Goal: Task Accomplishment & Management: Use online tool/utility

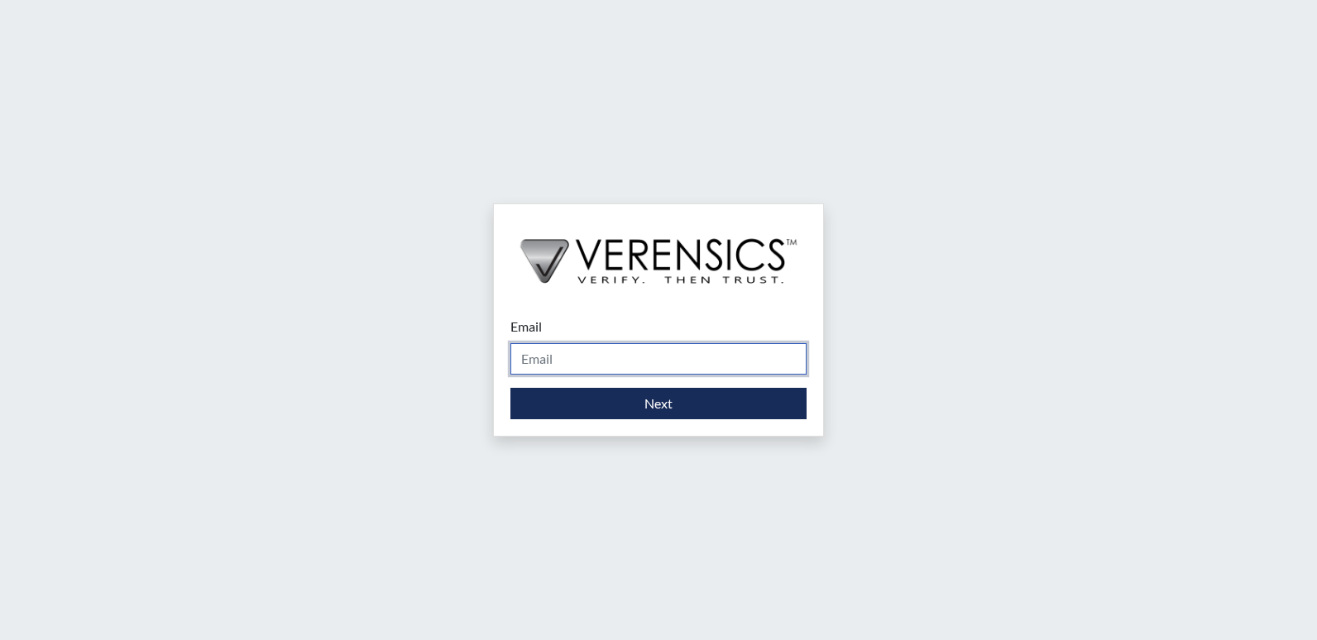
click at [551, 356] on input "Email" at bounding box center [658, 358] width 296 height 31
type input "[PERSON_NAME][EMAIL_ADDRESS][DOMAIN_NAME]"
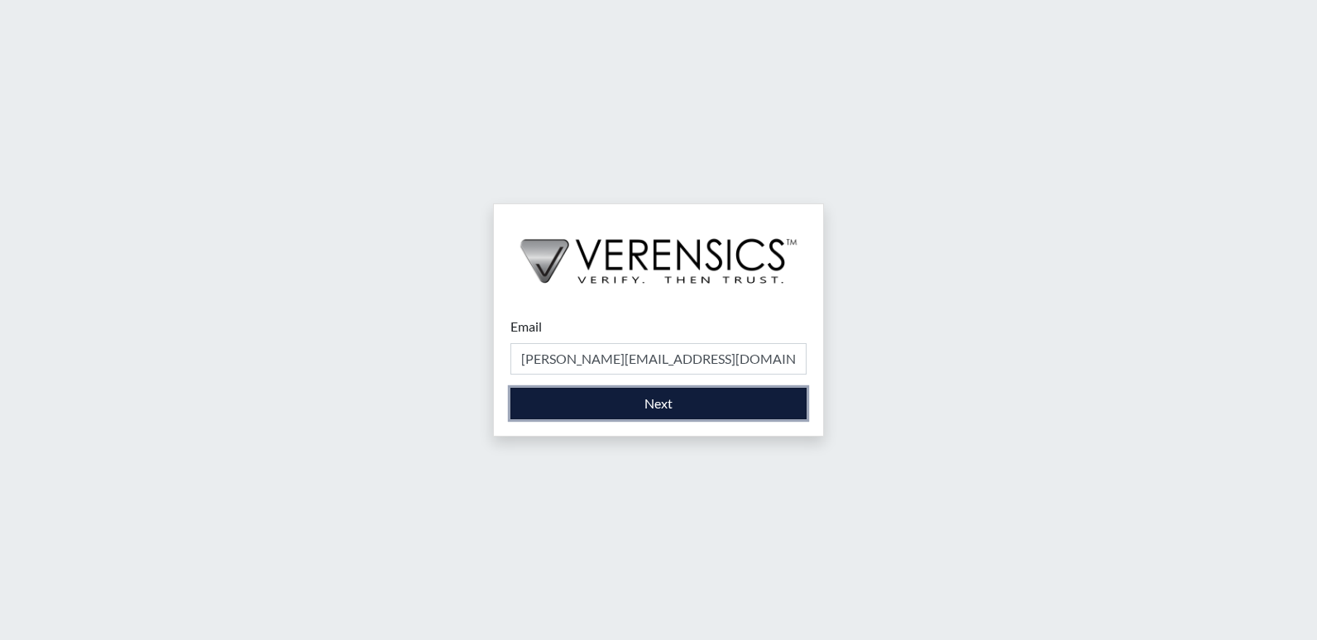
click at [634, 410] on button "Next" at bounding box center [658, 403] width 296 height 31
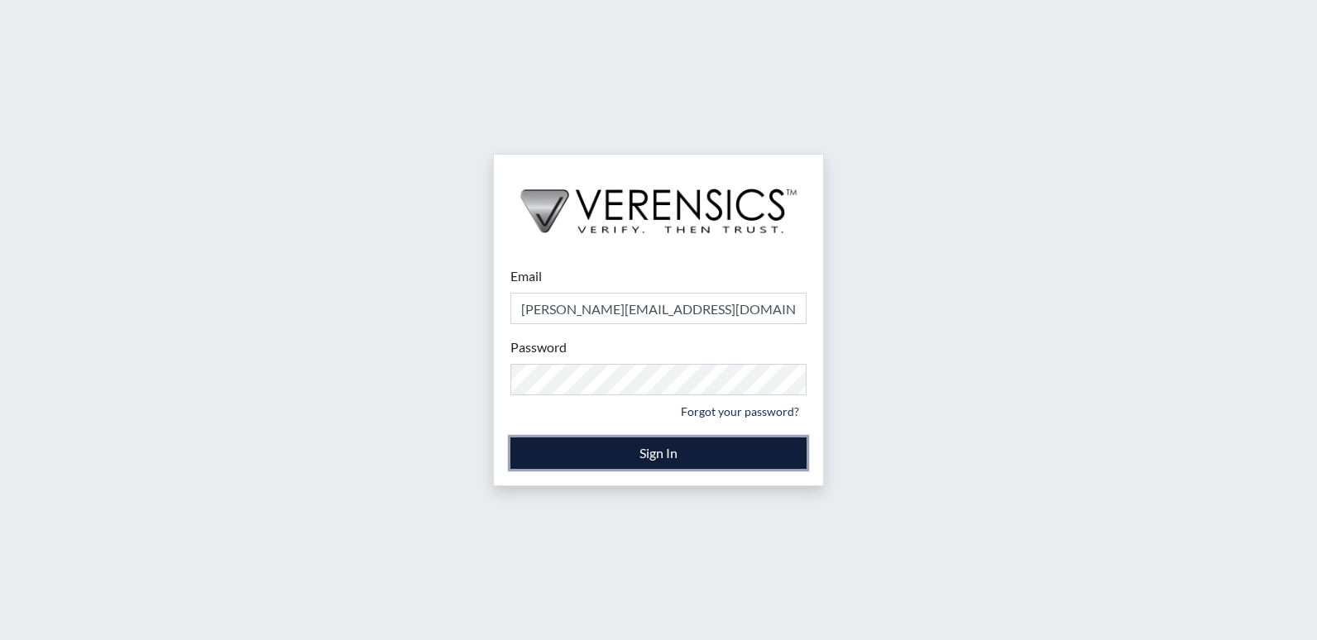
click at [660, 443] on button "Sign In" at bounding box center [658, 453] width 296 height 31
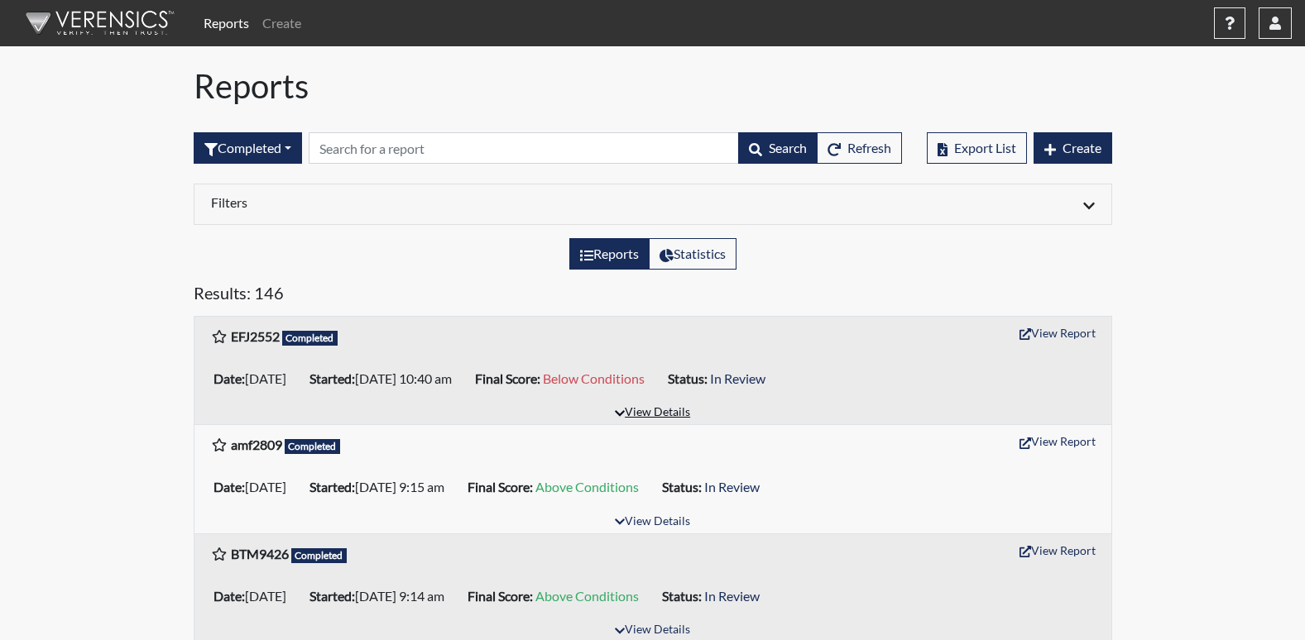
click at [681, 415] on button "View Details" at bounding box center [652, 413] width 90 height 22
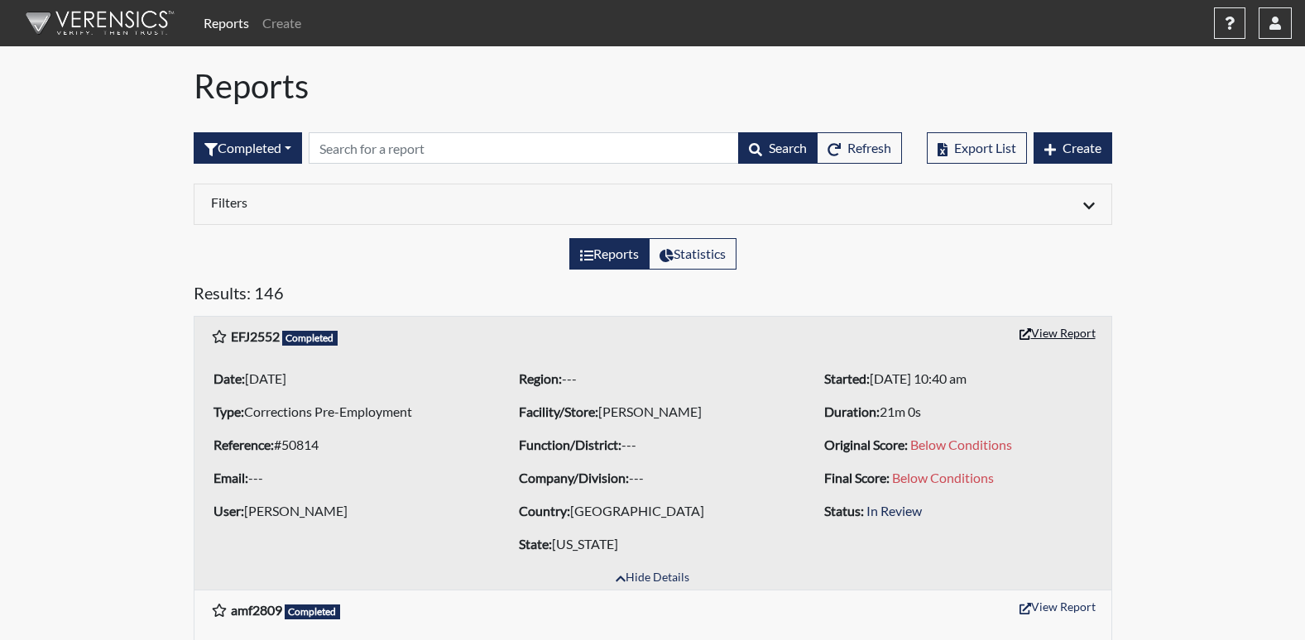
click at [1047, 341] on button "View Report" at bounding box center [1057, 333] width 91 height 26
click at [1284, 29] on button "button" at bounding box center [1274, 22] width 33 height 31
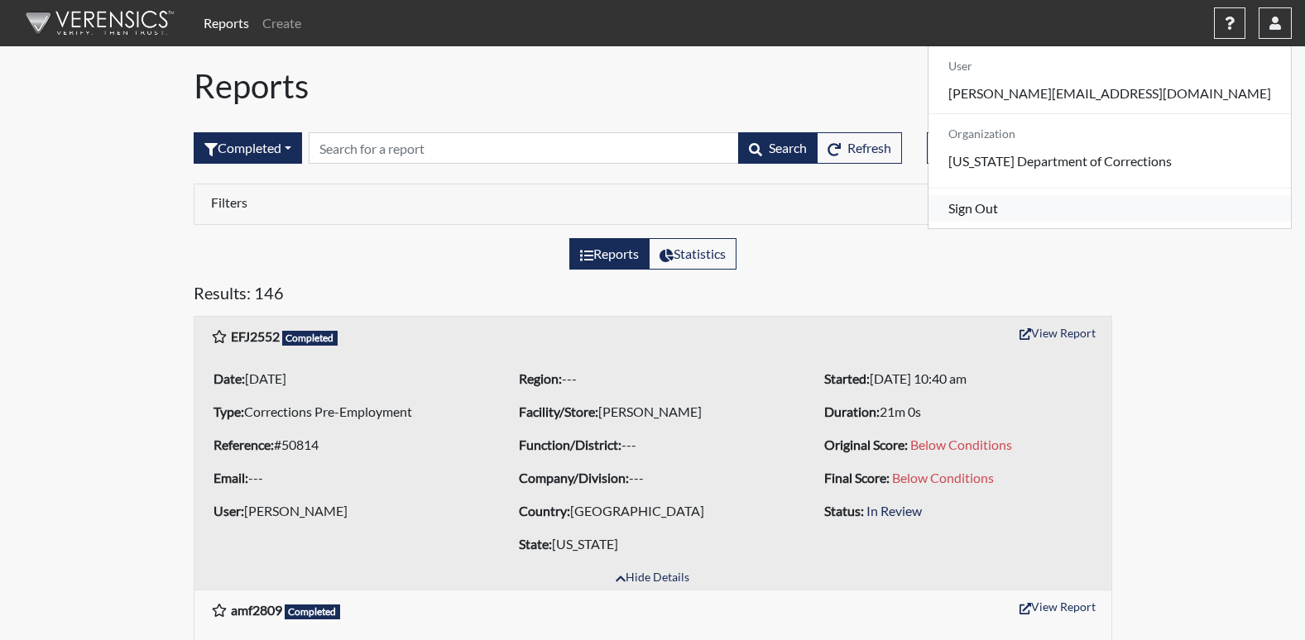
click at [1148, 222] on link "Sign Out" at bounding box center [1109, 208] width 362 height 26
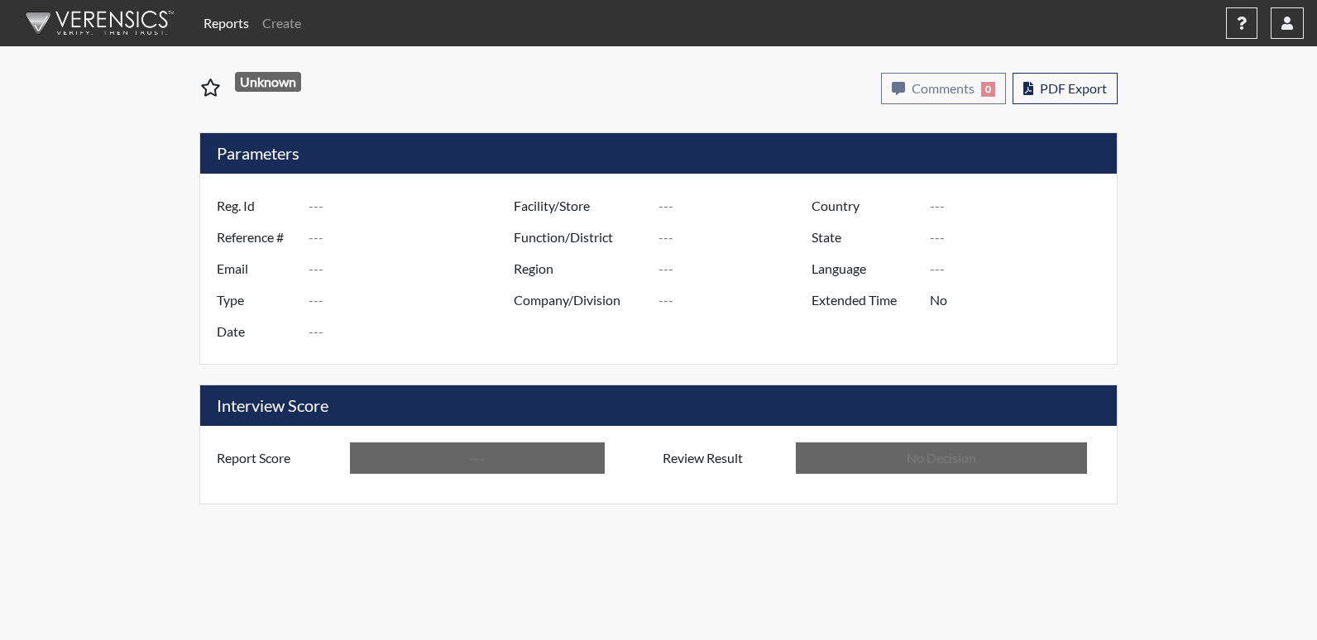
type input "EFJ2552"
type input "50814"
type input "---"
type input "Corrections Pre-Employment"
type input "[DATE]"
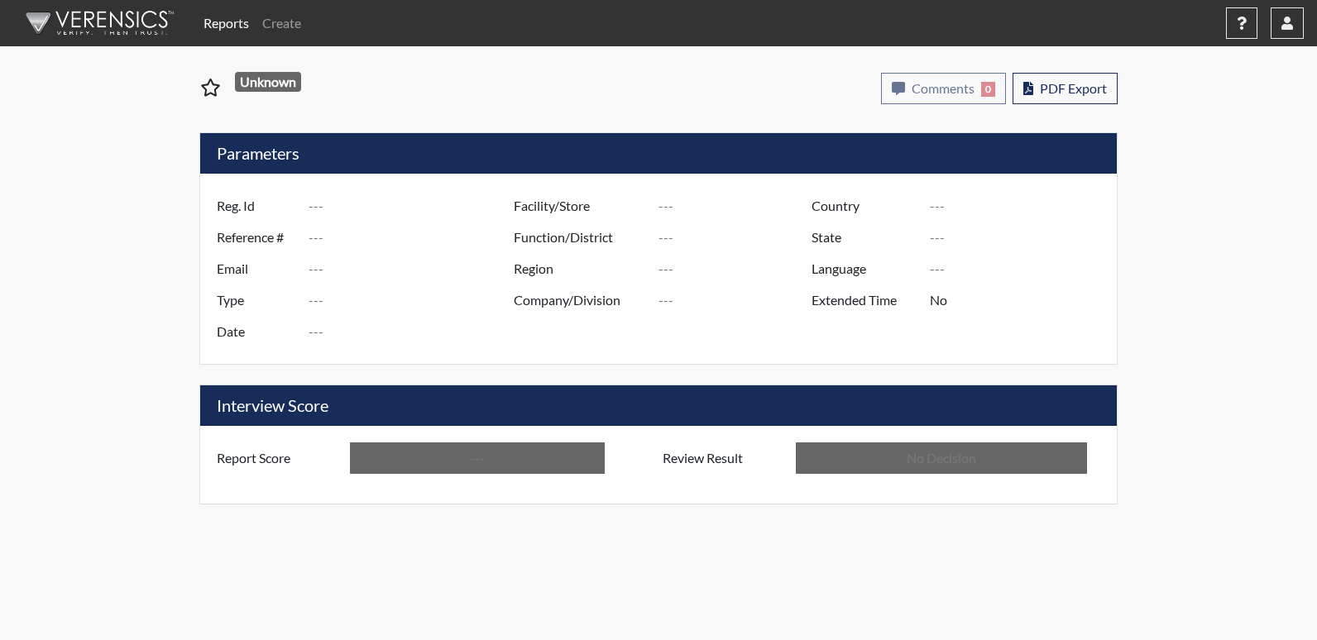
type input "[PERSON_NAME]"
type input "[GEOGRAPHIC_DATA]"
type input "[US_STATE]"
type input "English"
type input "Below Conditions"
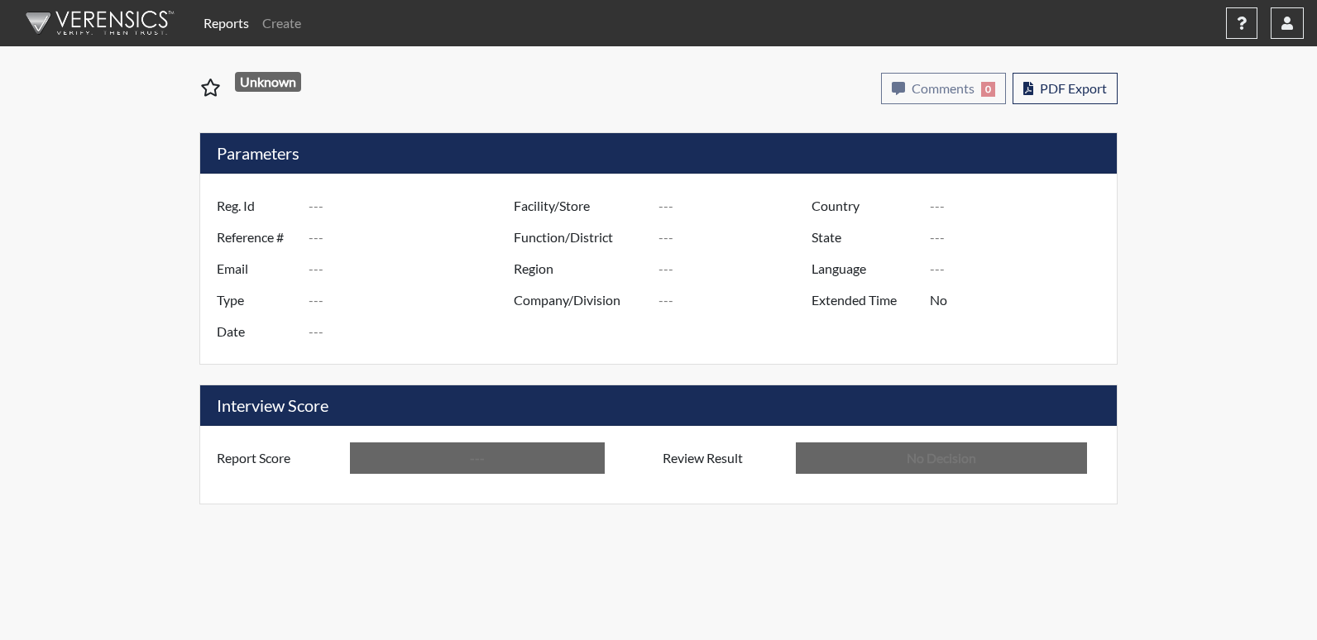
type input "In Review"
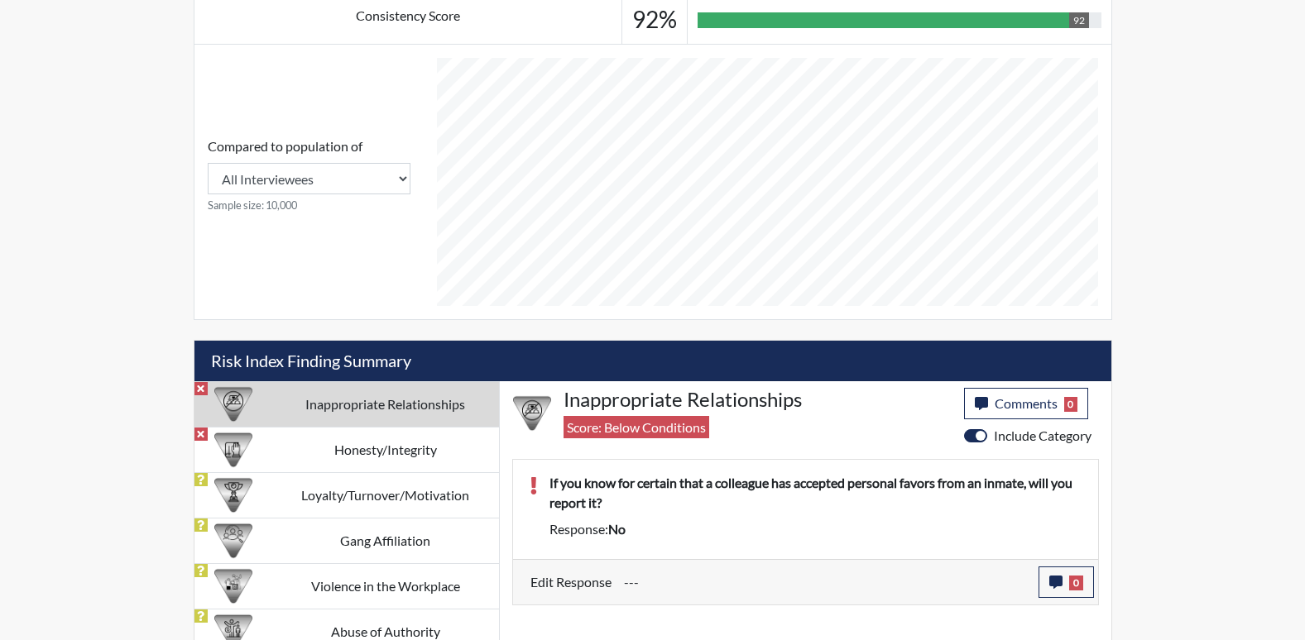
scroll to position [677, 0]
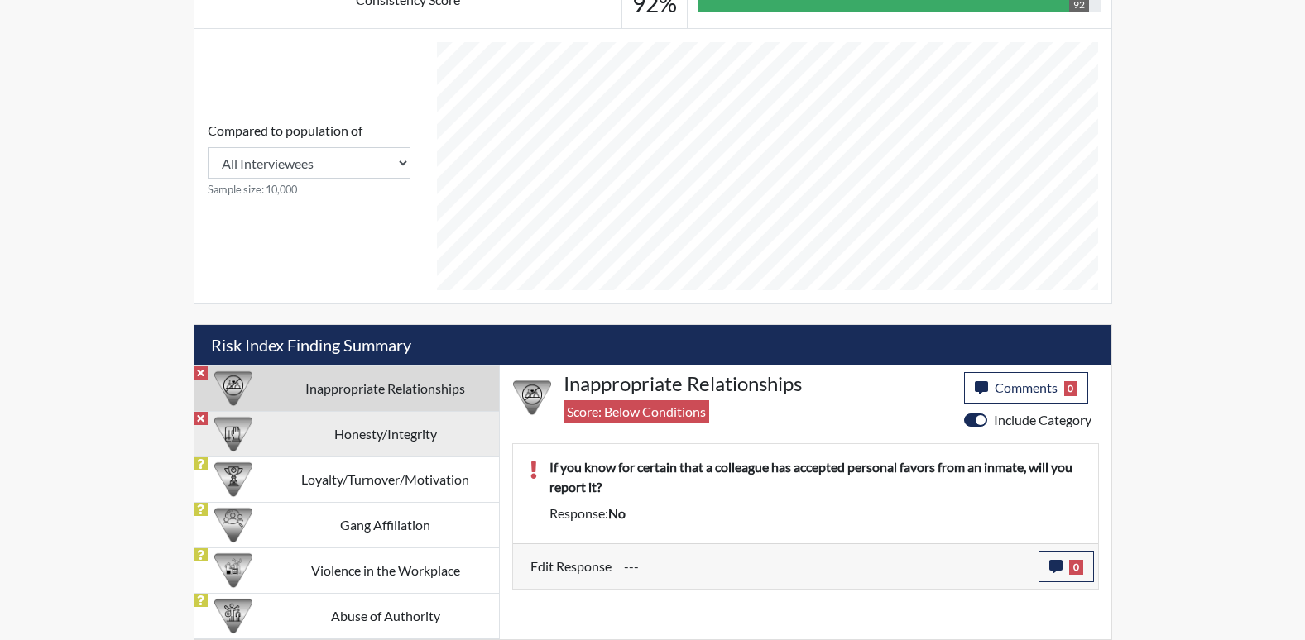
click at [420, 434] on td "Honesty/Integrity" at bounding box center [385, 434] width 227 height 46
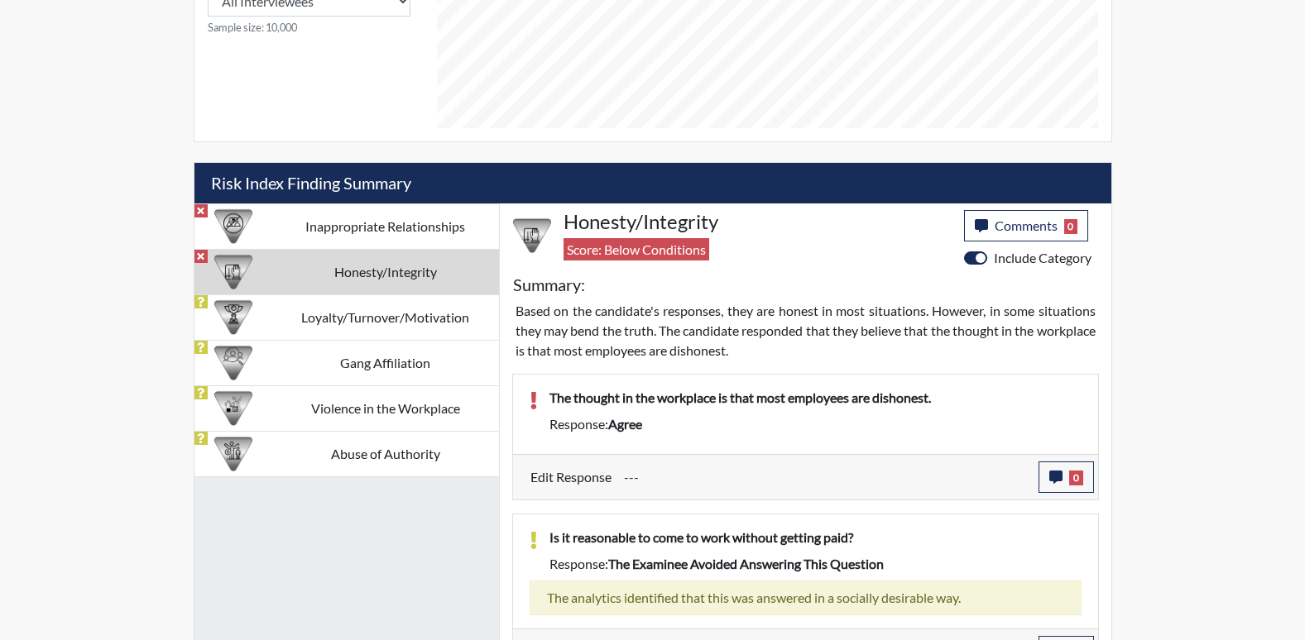
scroll to position [817, 0]
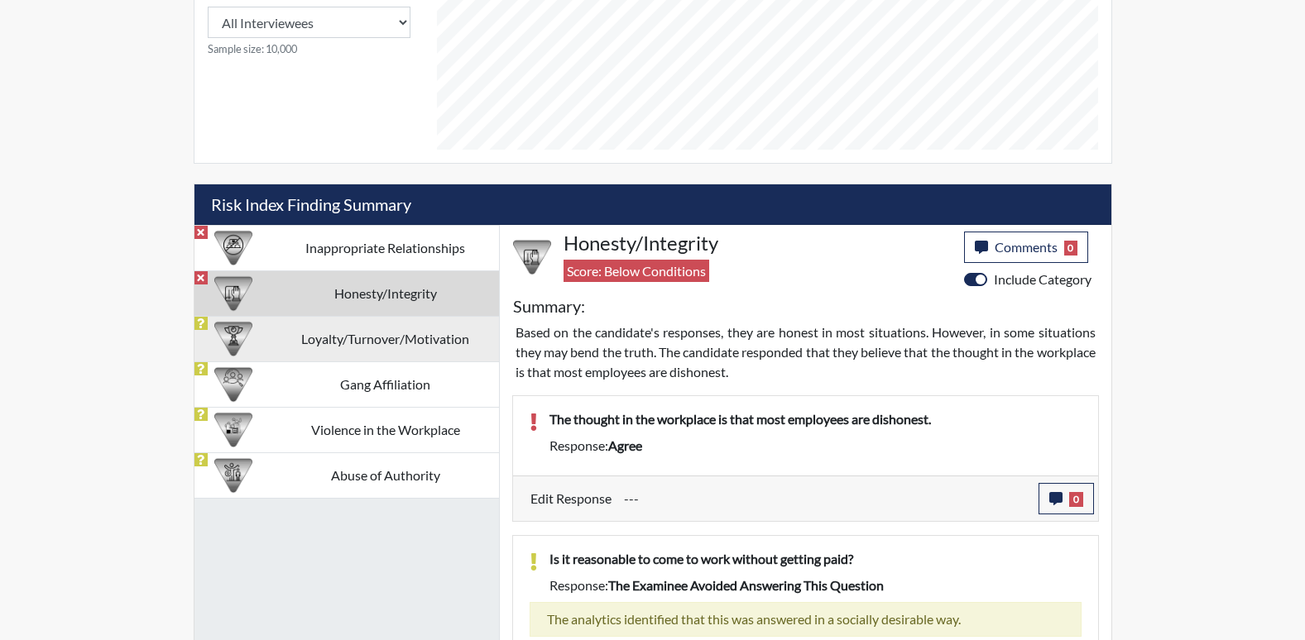
click at [346, 344] on td "Loyalty/Turnover/Motivation" at bounding box center [385, 339] width 227 height 46
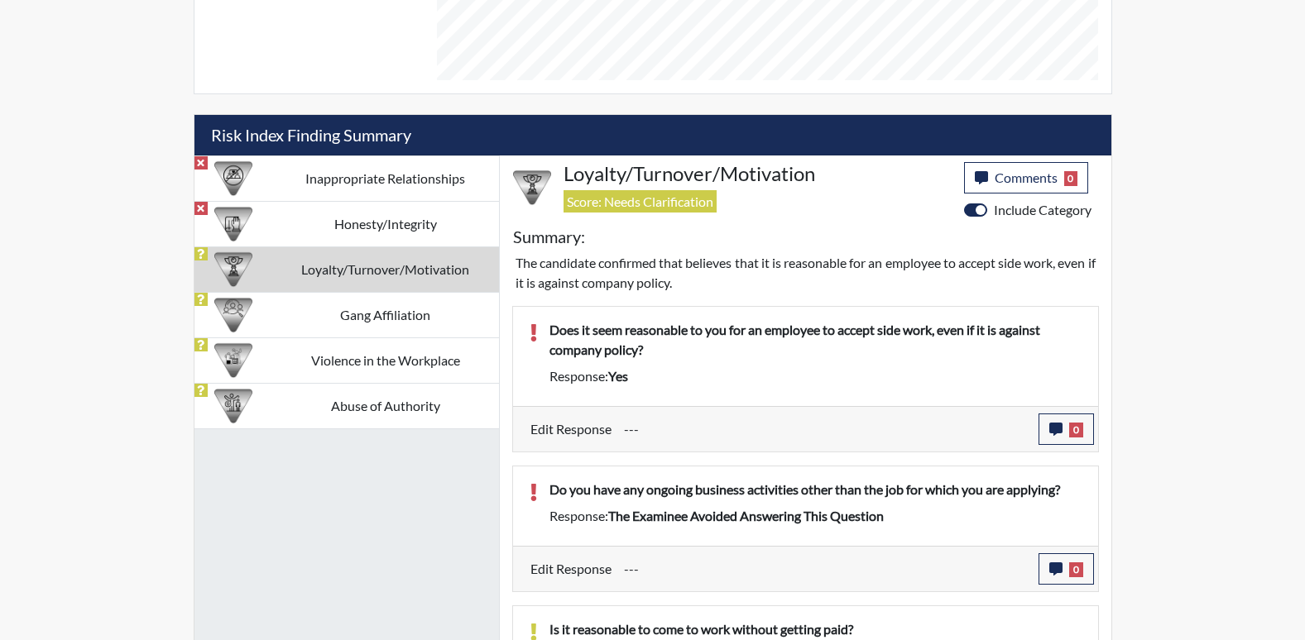
scroll to position [920, 0]
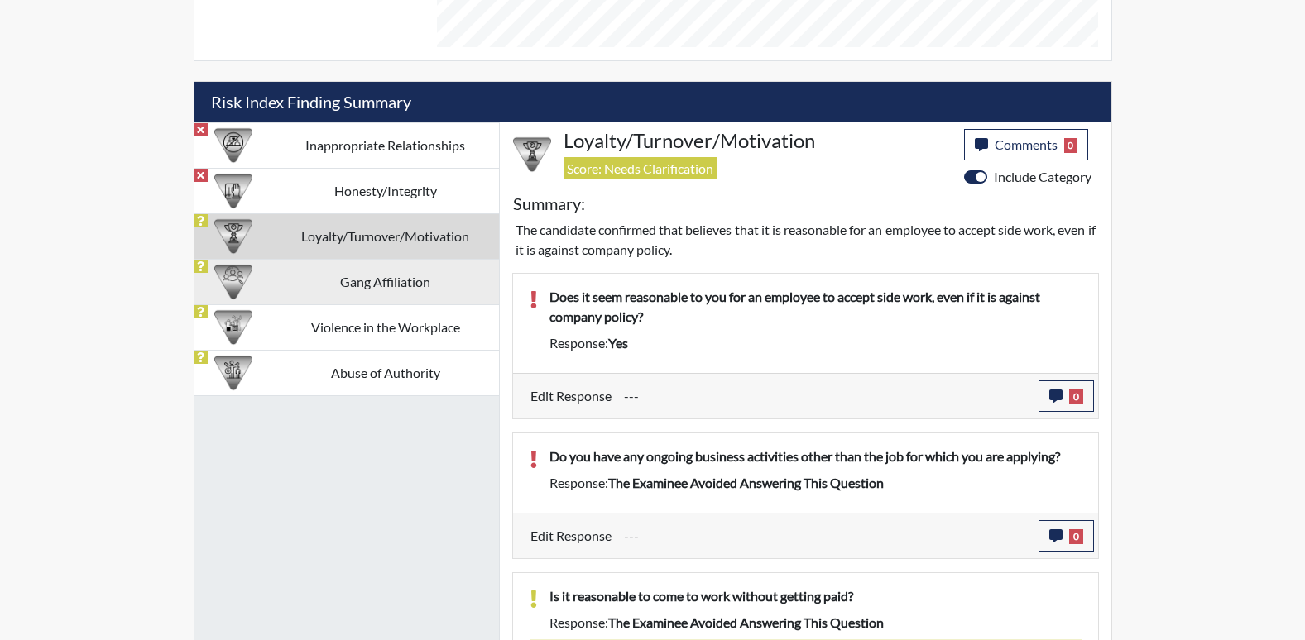
click at [370, 286] on td "Gang Affiliation" at bounding box center [385, 282] width 227 height 46
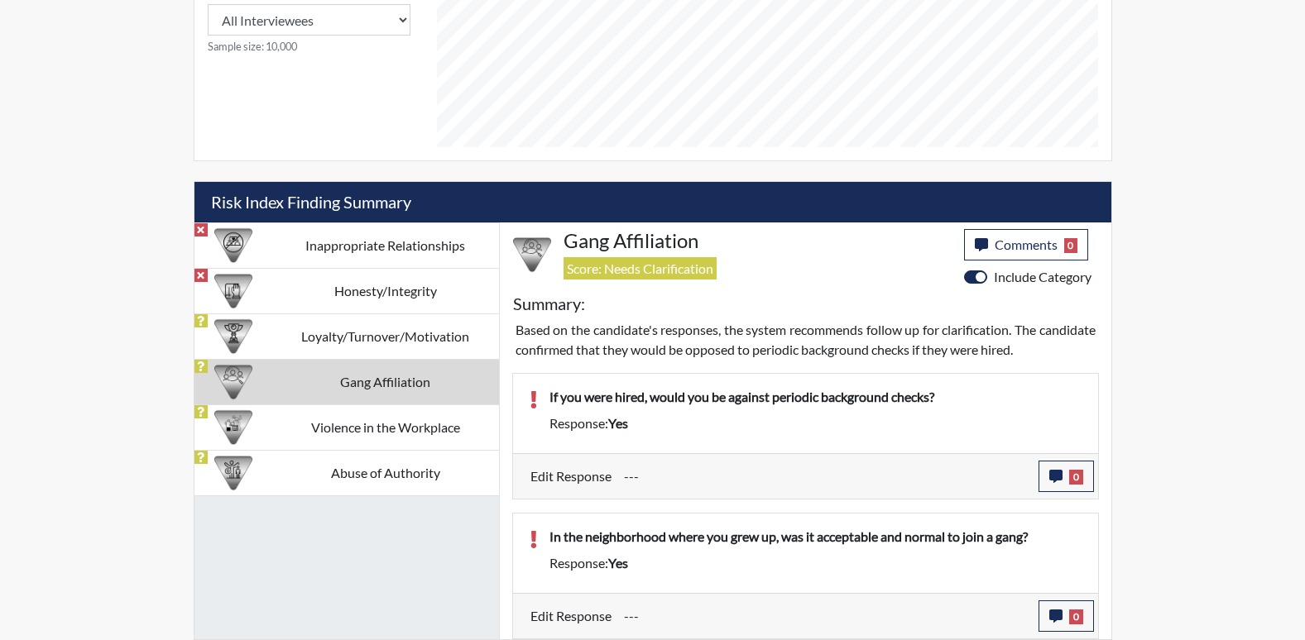
scroll to position [820, 0]
click at [1055, 620] on icon "button" at bounding box center [1055, 616] width 13 height 13
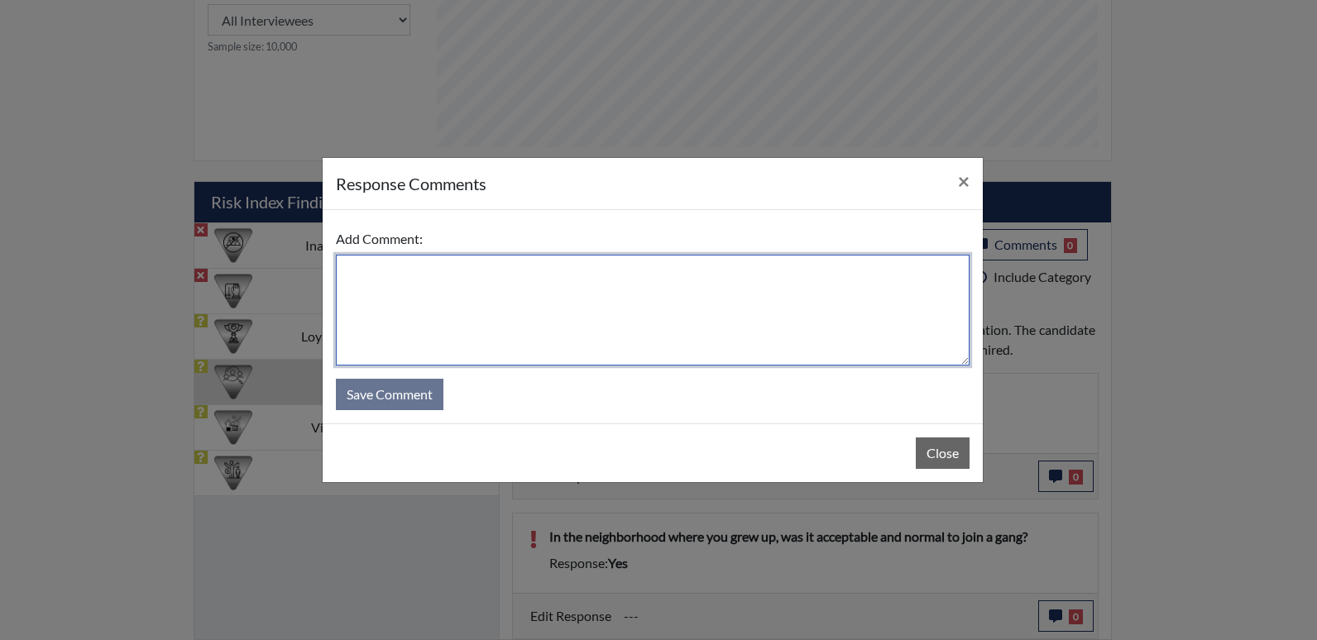
click at [415, 271] on textarea at bounding box center [653, 310] width 634 height 111
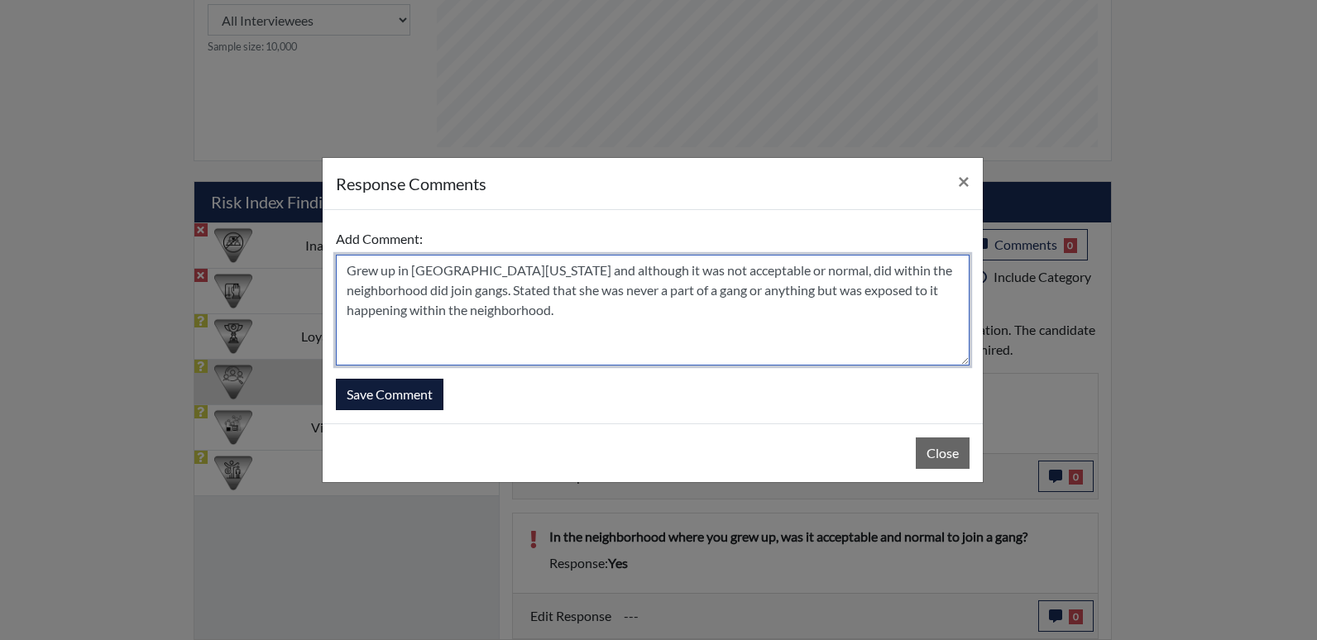
type textarea "Grew up in [GEOGRAPHIC_DATA][US_STATE] and although it was not acceptable or no…"
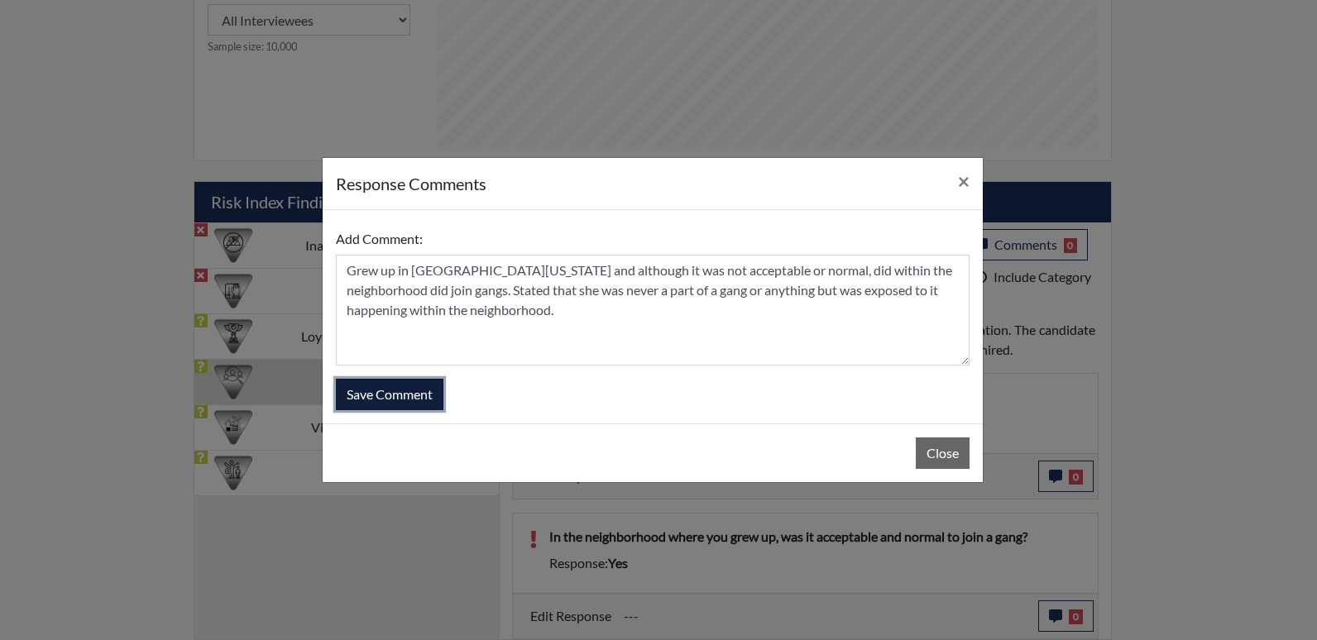
click at [399, 398] on button "Save Comment" at bounding box center [390, 394] width 108 height 31
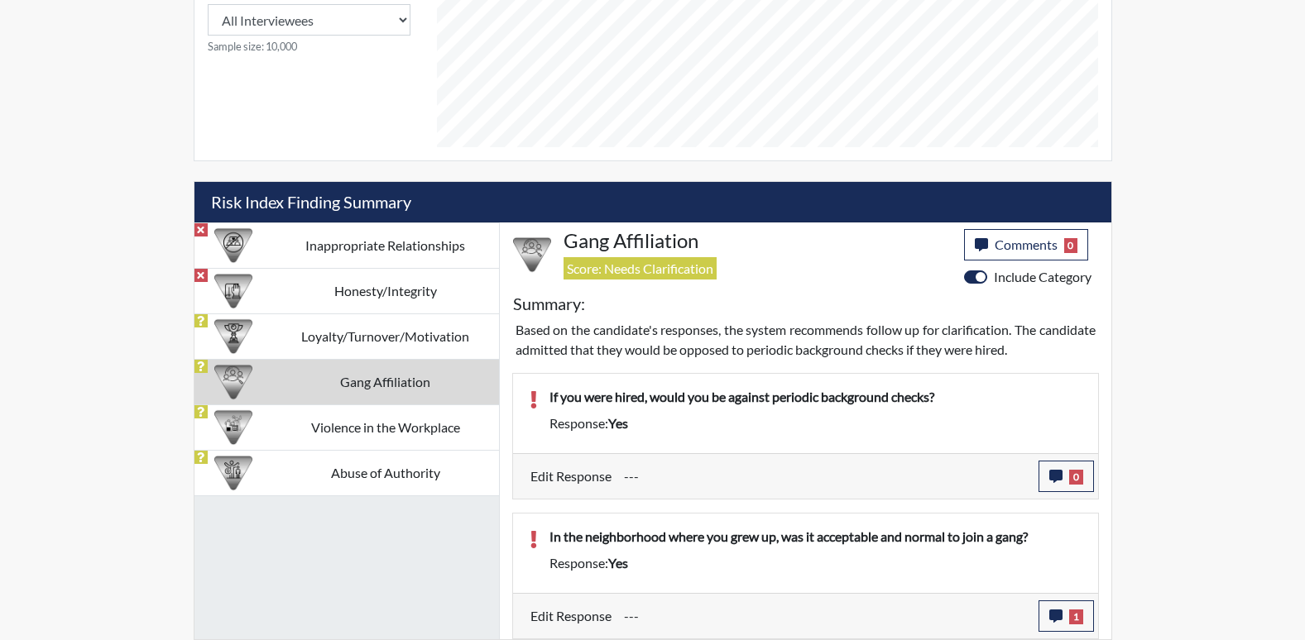
scroll to position [275, 688]
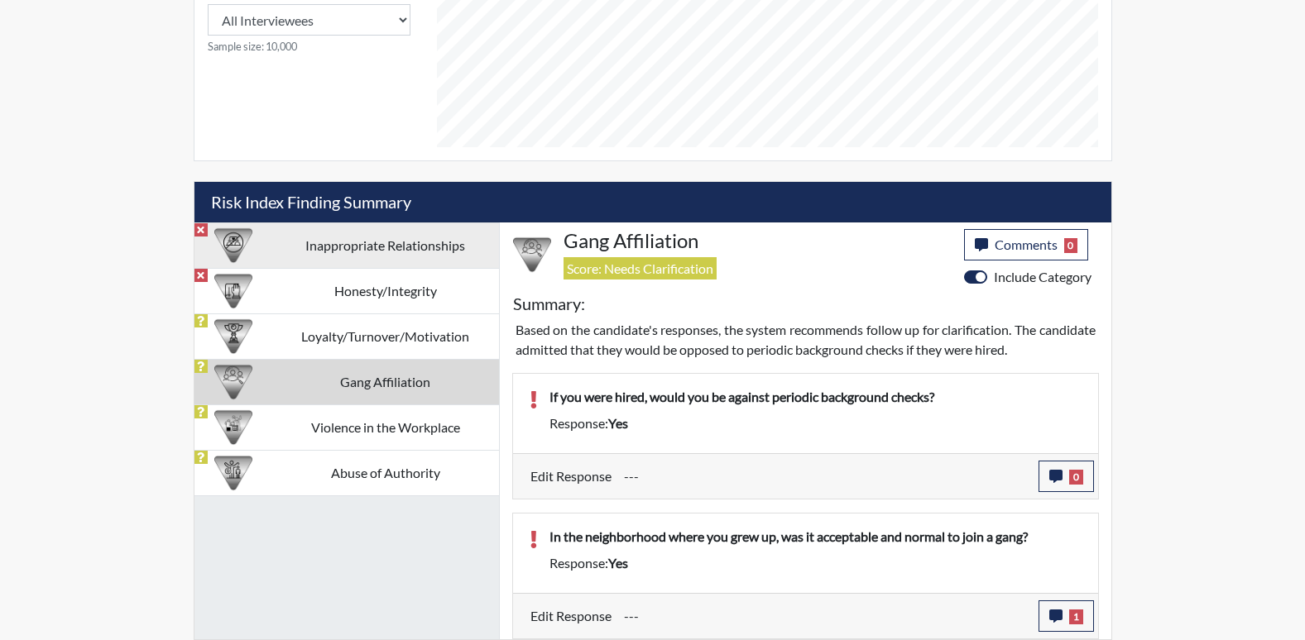
click at [345, 244] on td "Inappropriate Relationships" at bounding box center [385, 246] width 227 height 46
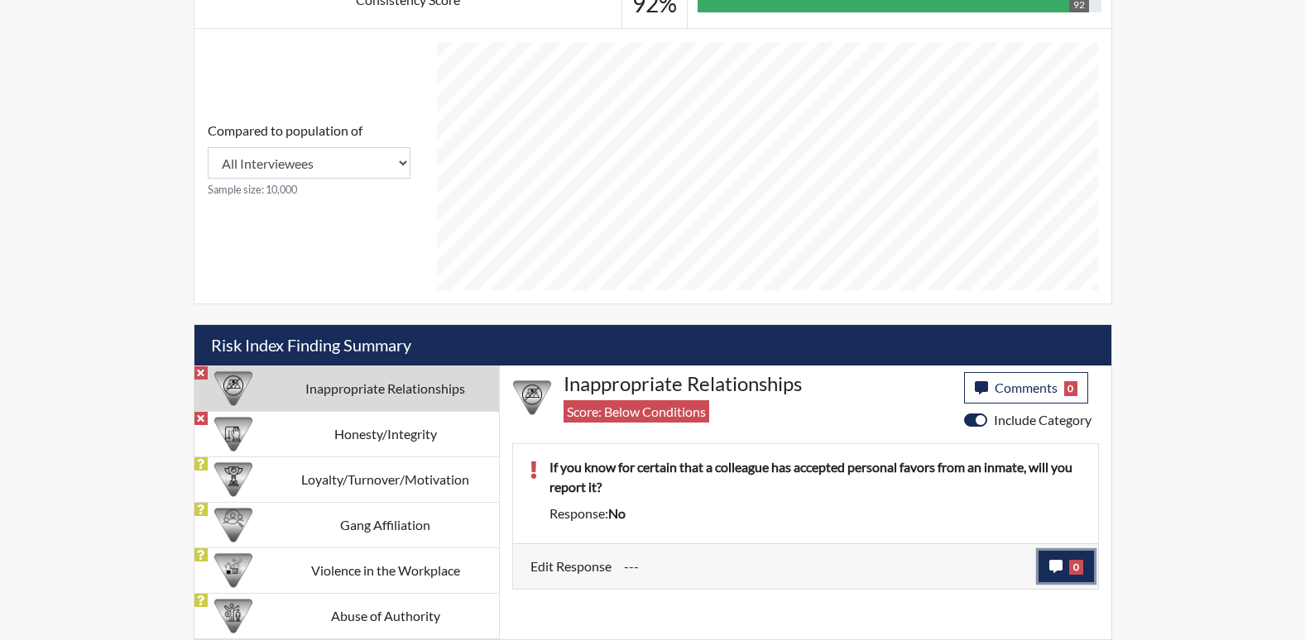
click at [1057, 569] on icon "button" at bounding box center [1055, 566] width 13 height 13
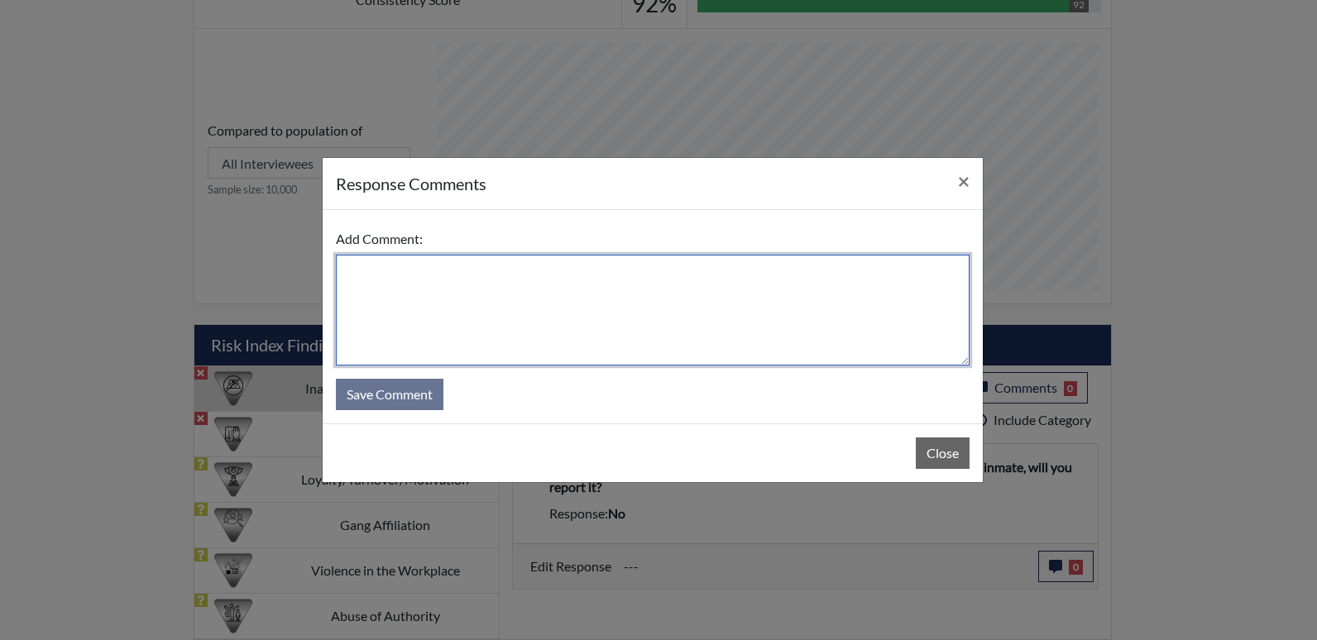
click at [442, 276] on textarea at bounding box center [653, 310] width 634 height 111
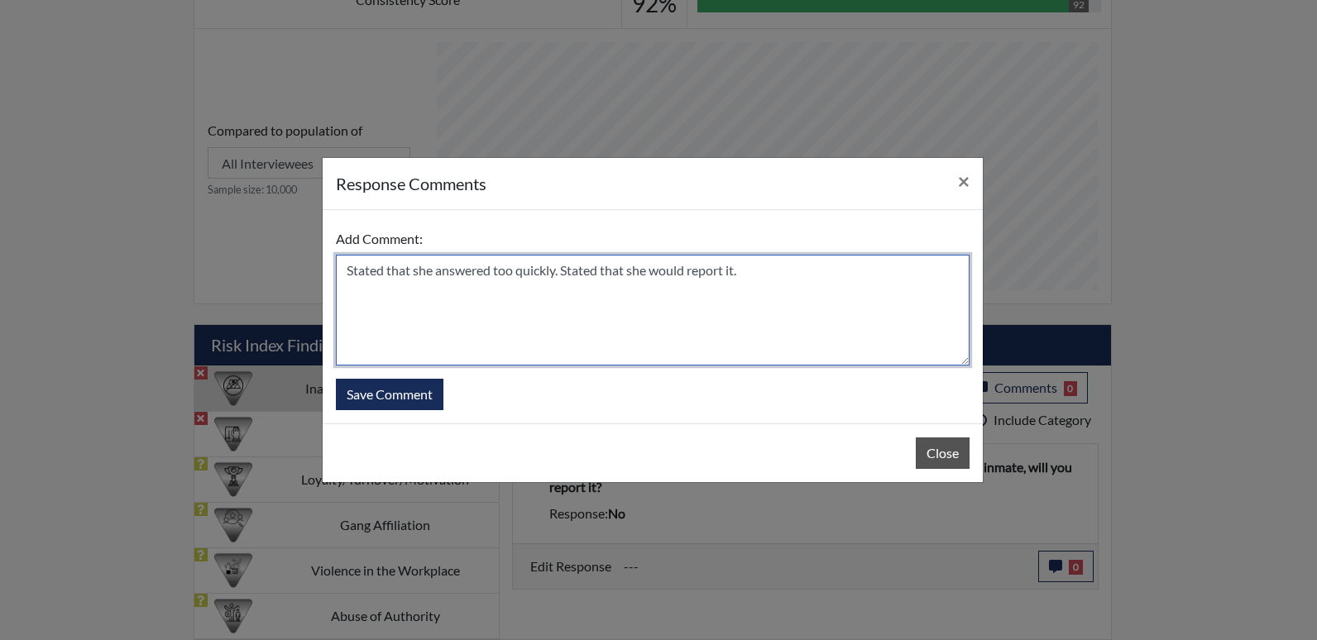
type textarea "Stated that she answered too quickly. Stated that she would report it."
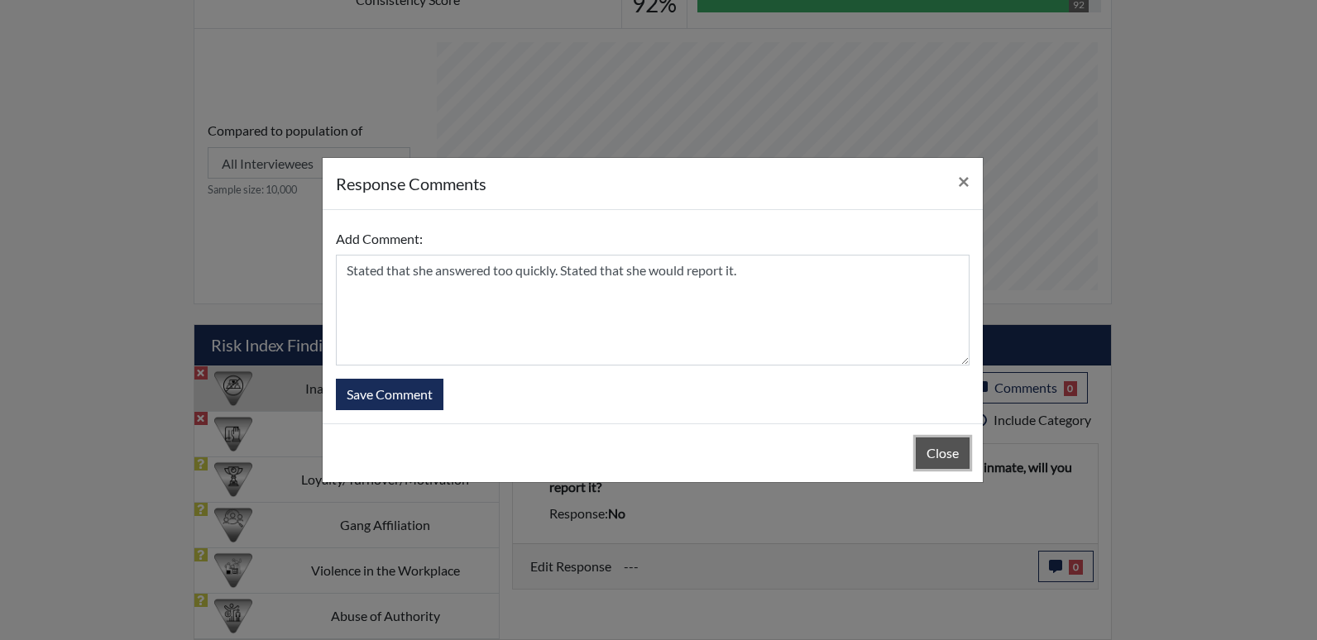
click at [929, 453] on button "Close" at bounding box center [943, 453] width 54 height 31
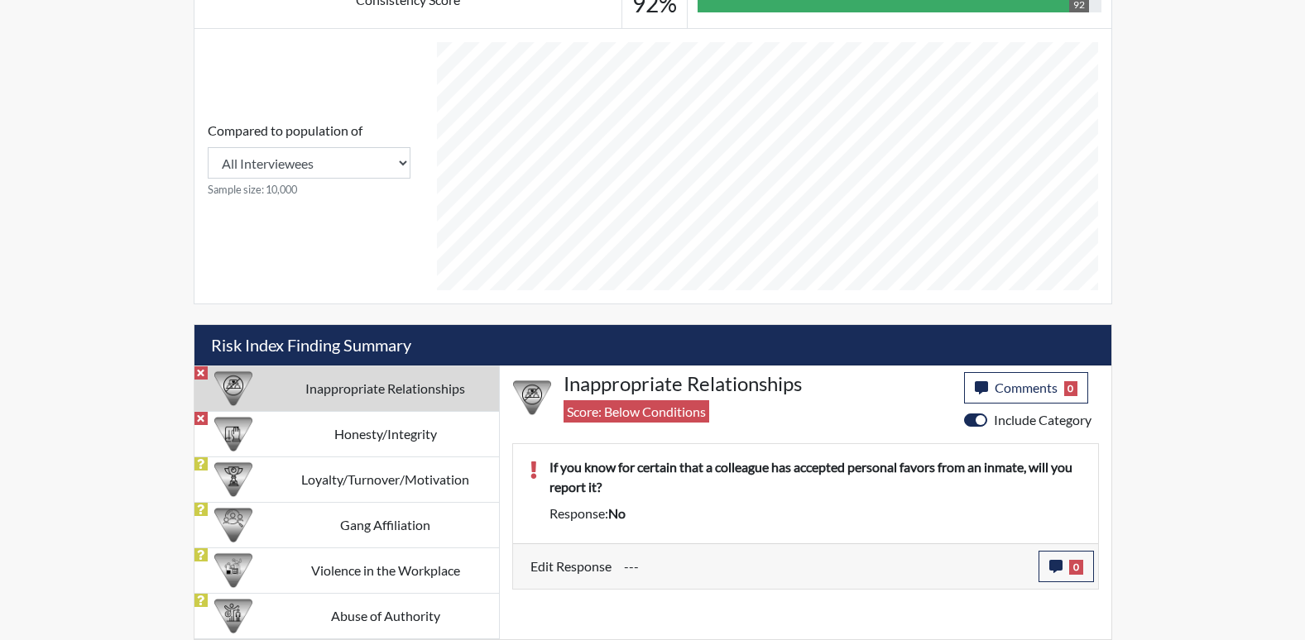
click at [929, 453] on div "If you know for certain that a colleague has accepted personal favors from an i…" at bounding box center [805, 493] width 585 height 99
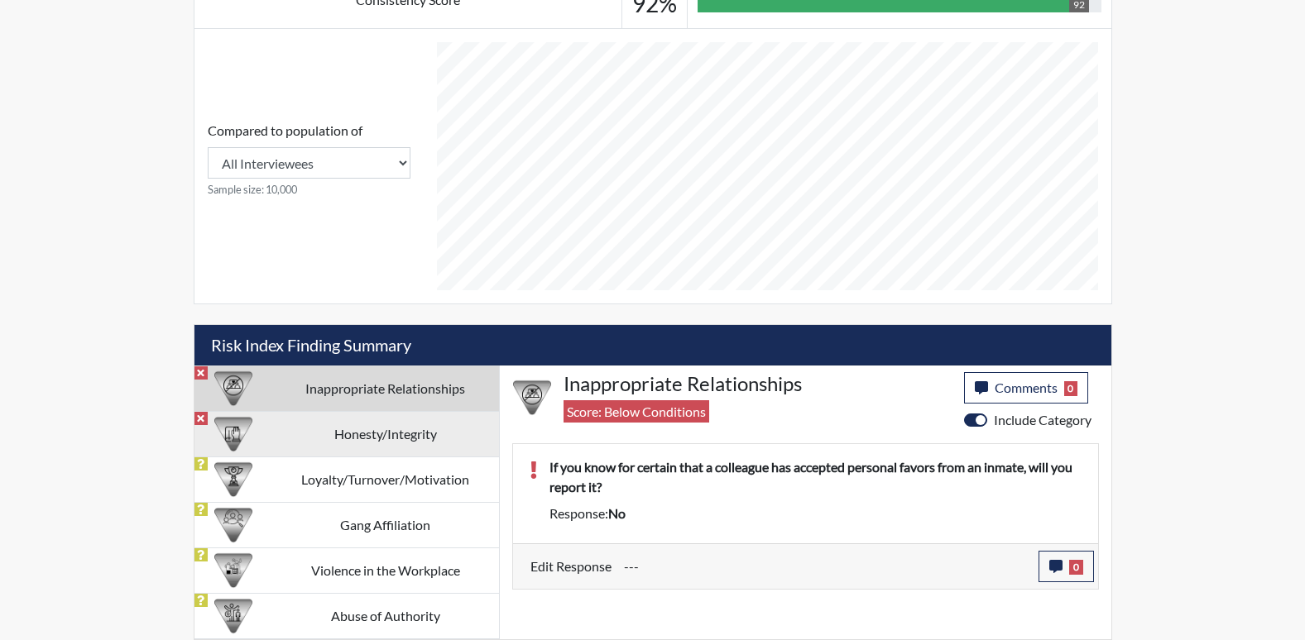
click at [407, 431] on td "Honesty/Integrity" at bounding box center [385, 434] width 227 height 46
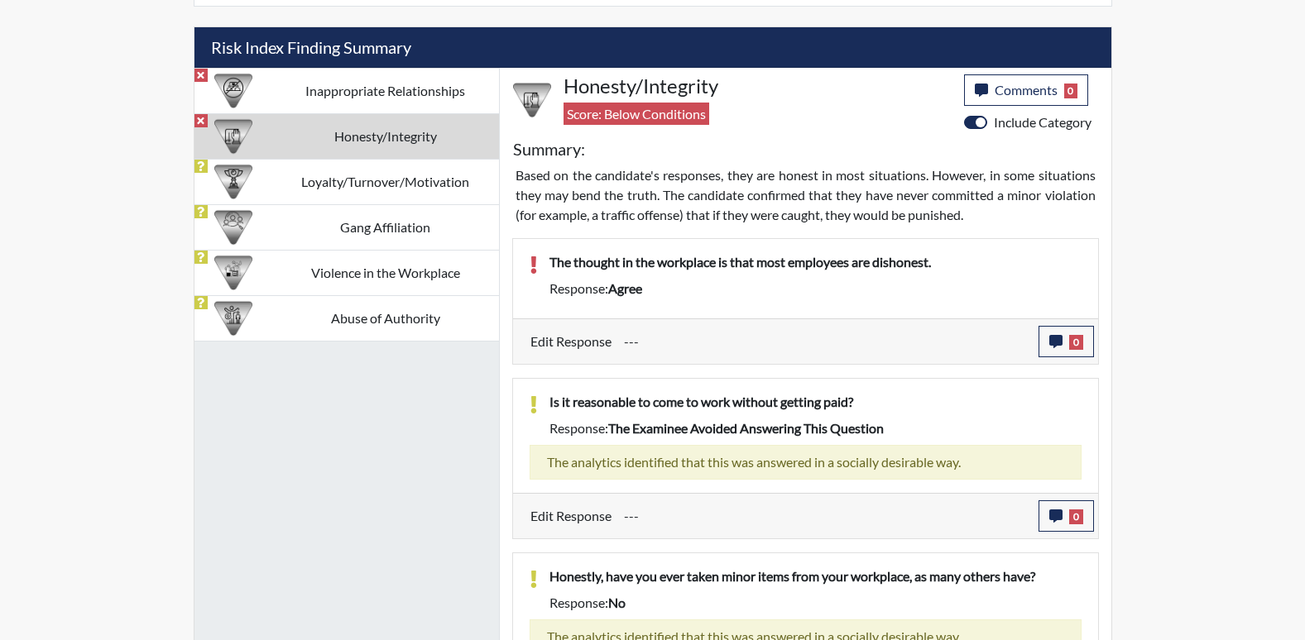
scroll to position [1018, 0]
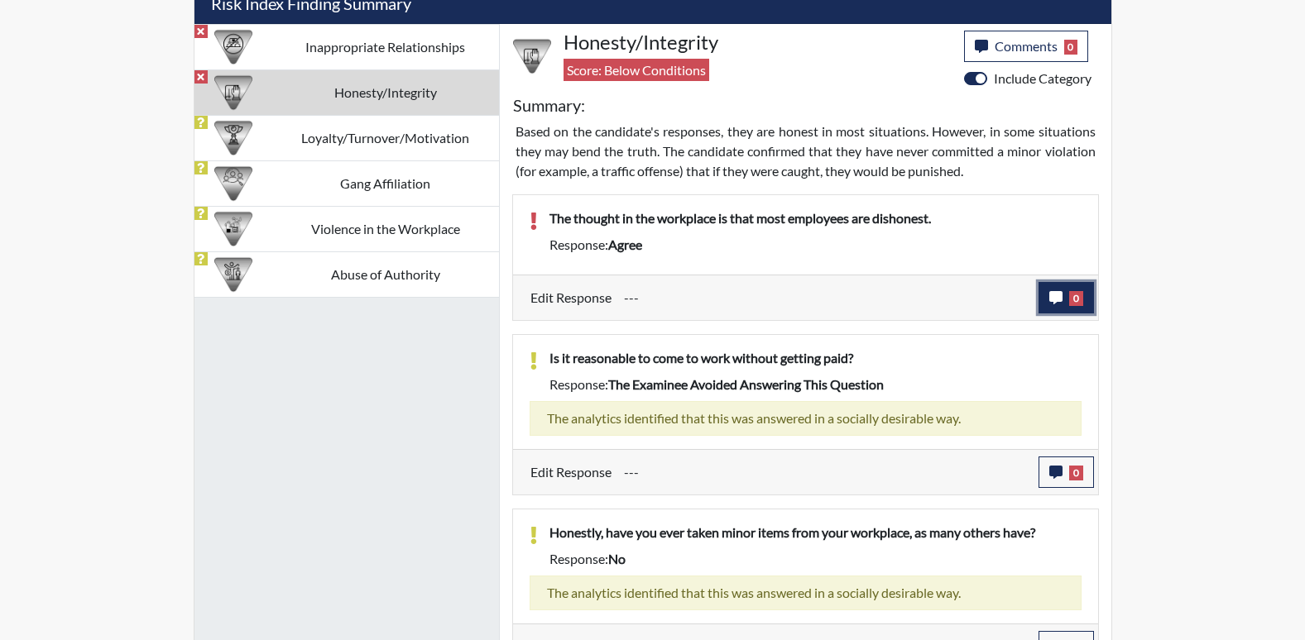
click at [1053, 296] on icon "button" at bounding box center [1055, 297] width 13 height 13
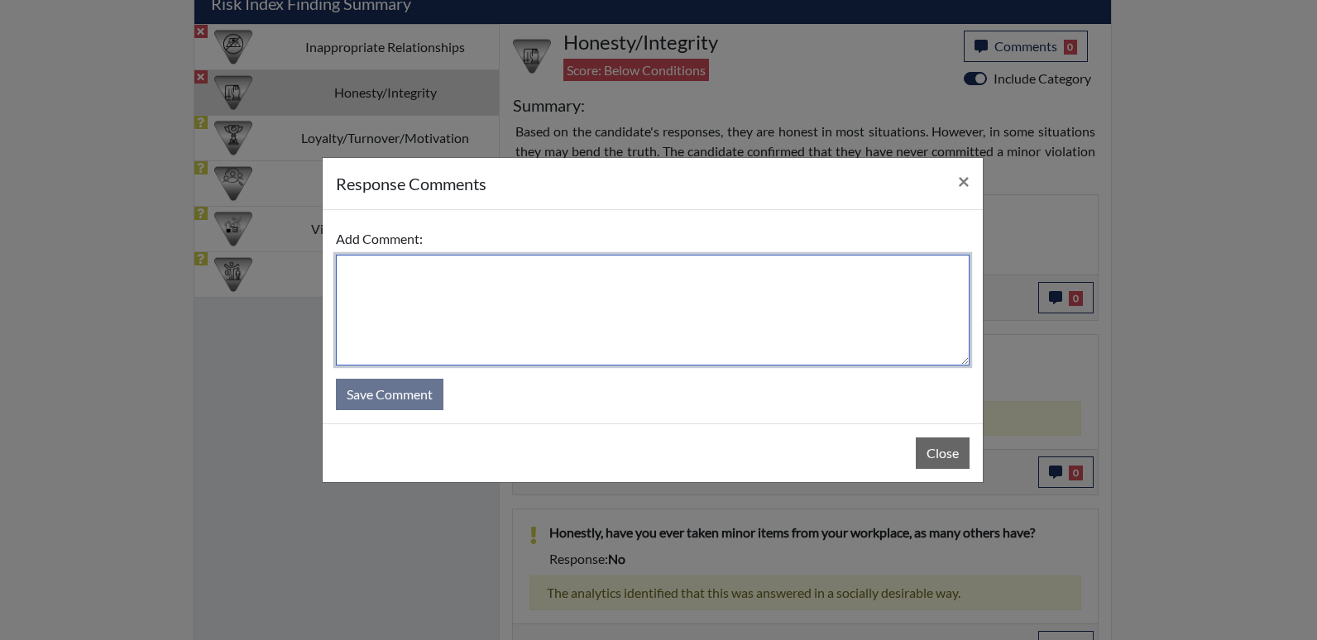
click at [416, 270] on textarea at bounding box center [653, 310] width 634 height 111
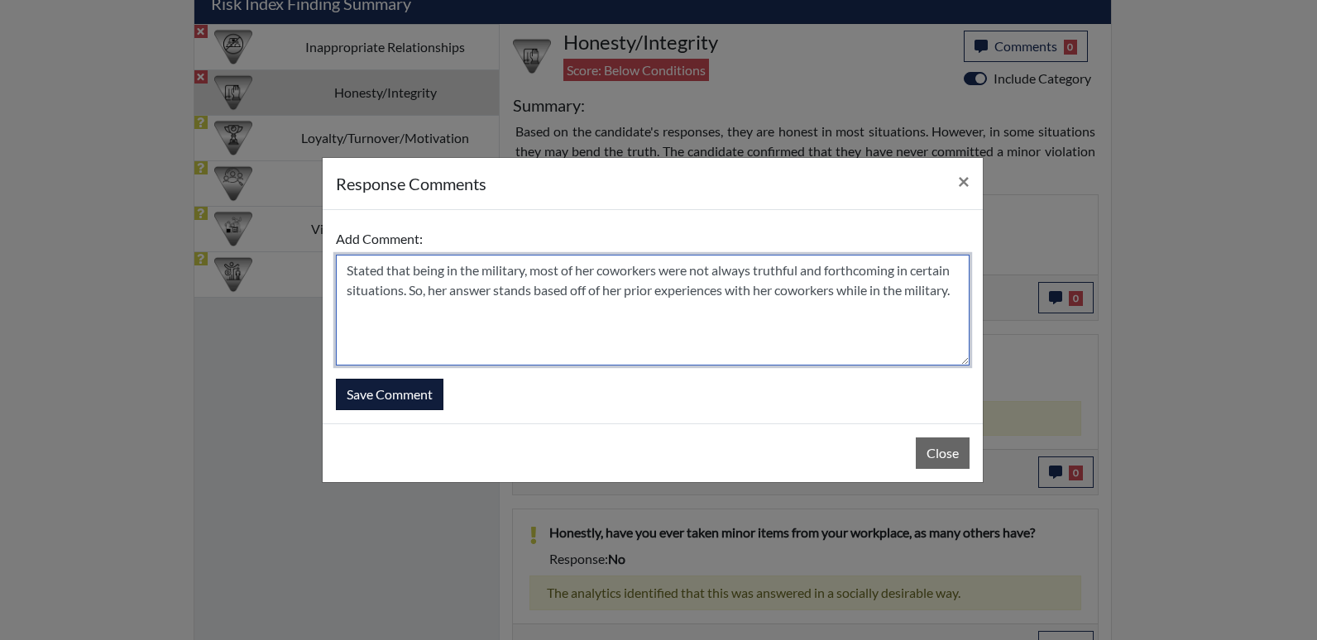
type textarea "Stated that being in the military, most of her coworkers were not always truthf…"
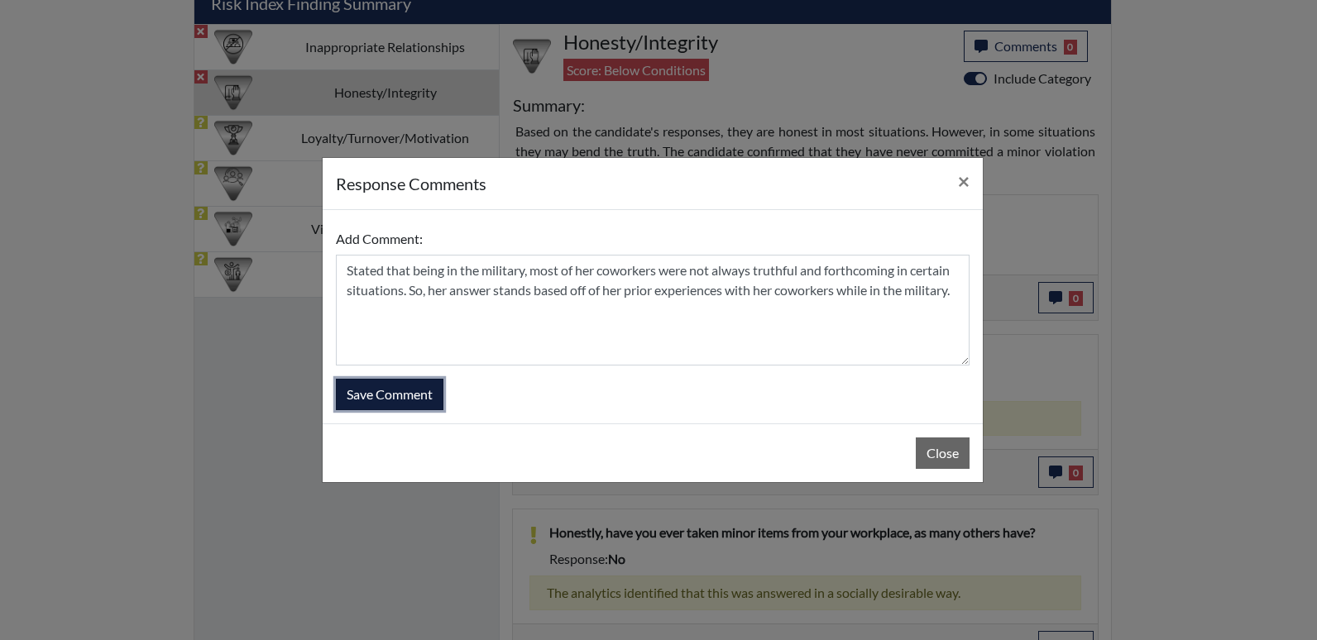
click at [407, 399] on button "Save Comment" at bounding box center [390, 394] width 108 height 31
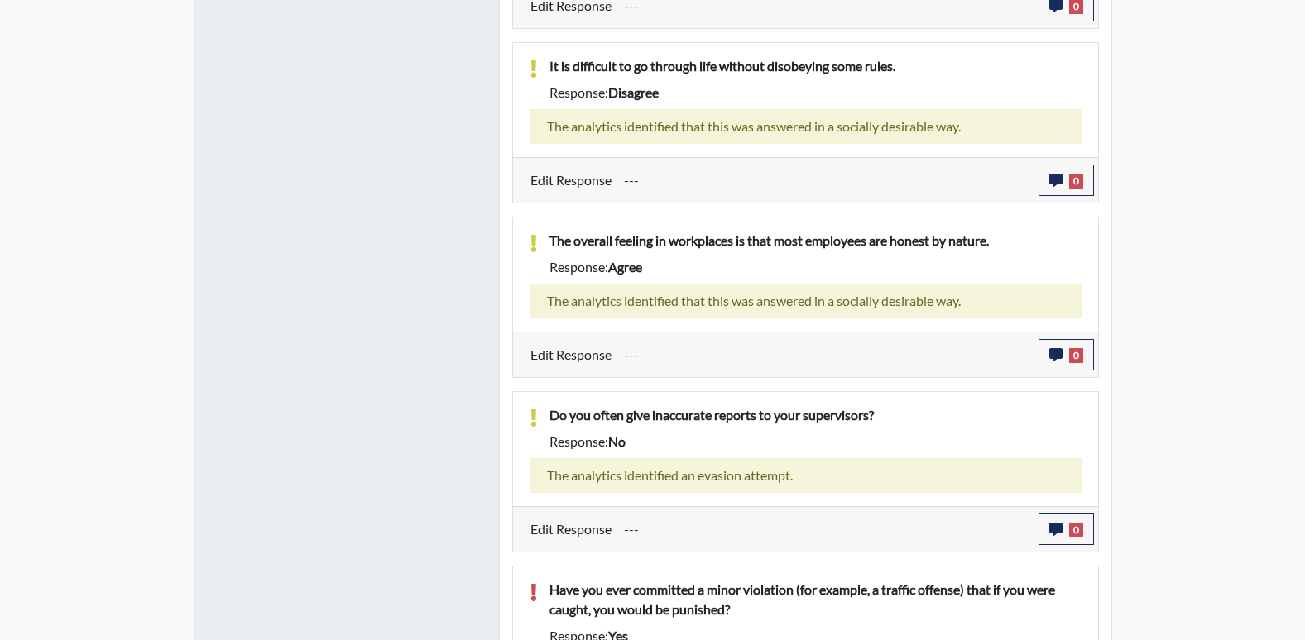
scroll to position [1732, 0]
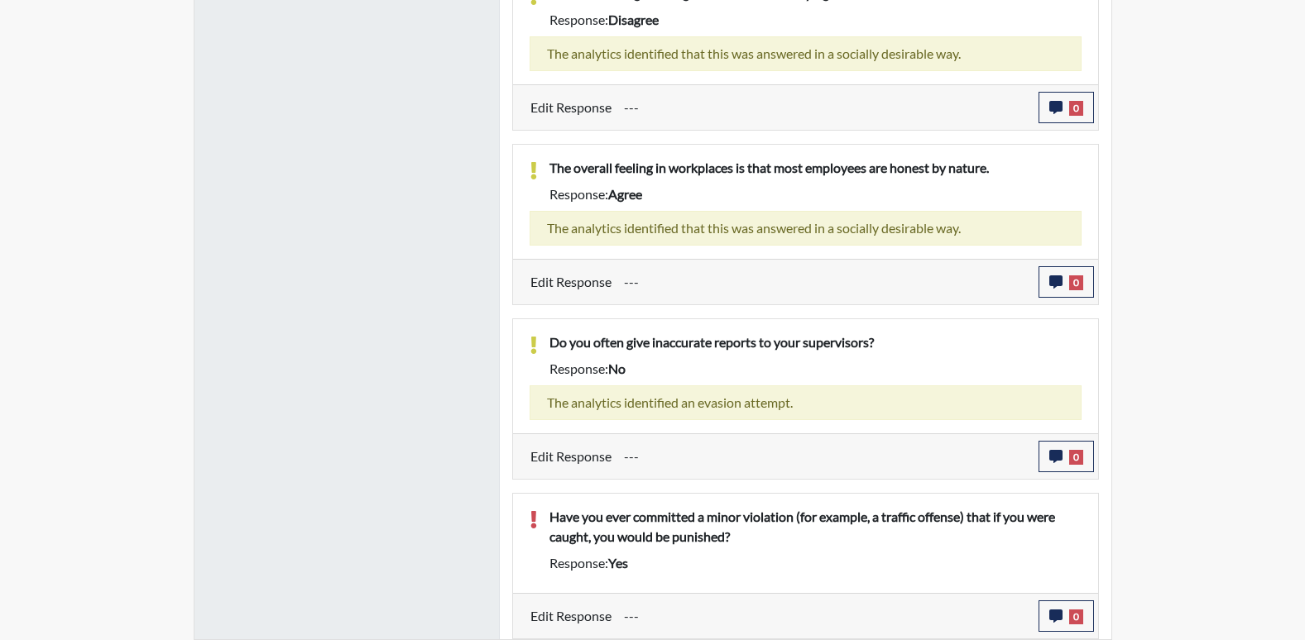
drag, startPoint x: 1052, startPoint y: 629, endPoint x: 901, endPoint y: 604, distance: 152.6
click at [901, 604] on input "---" at bounding box center [825, 616] width 402 height 31
click at [1050, 614] on icon "button" at bounding box center [1055, 616] width 13 height 13
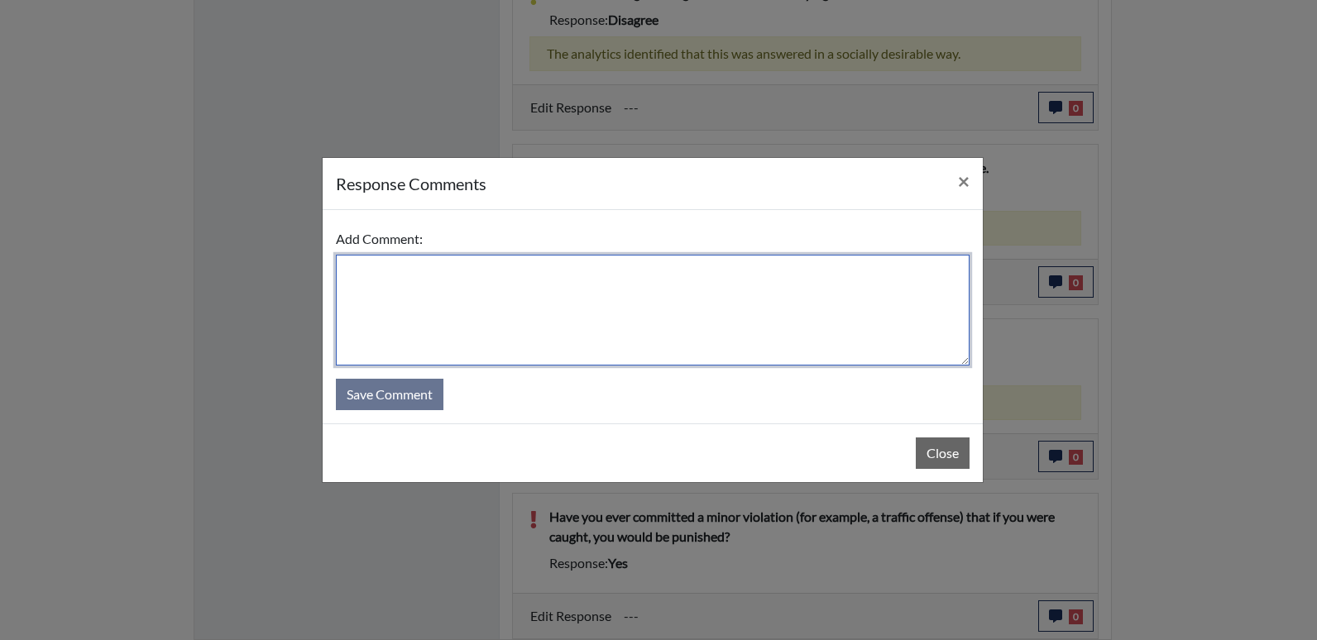
click at [367, 276] on textarea at bounding box center [653, 310] width 634 height 111
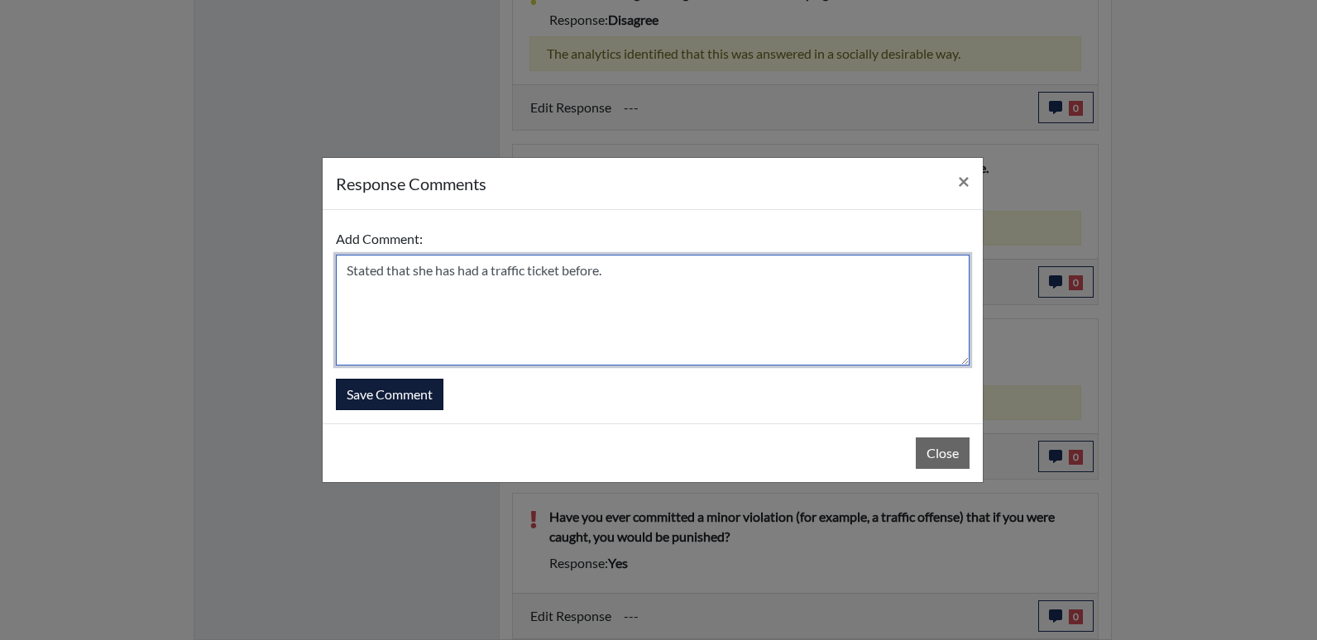
type textarea "Stated that she has had a traffic ticket before."
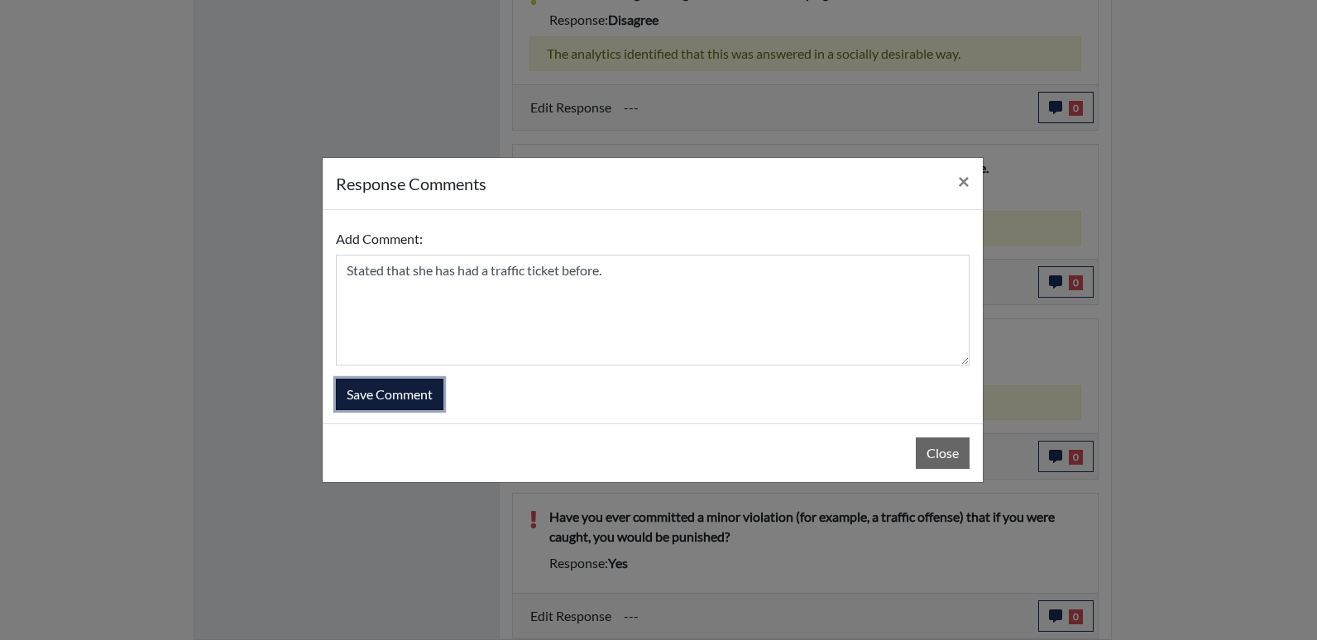
click at [369, 395] on button "Save Comment" at bounding box center [390, 394] width 108 height 31
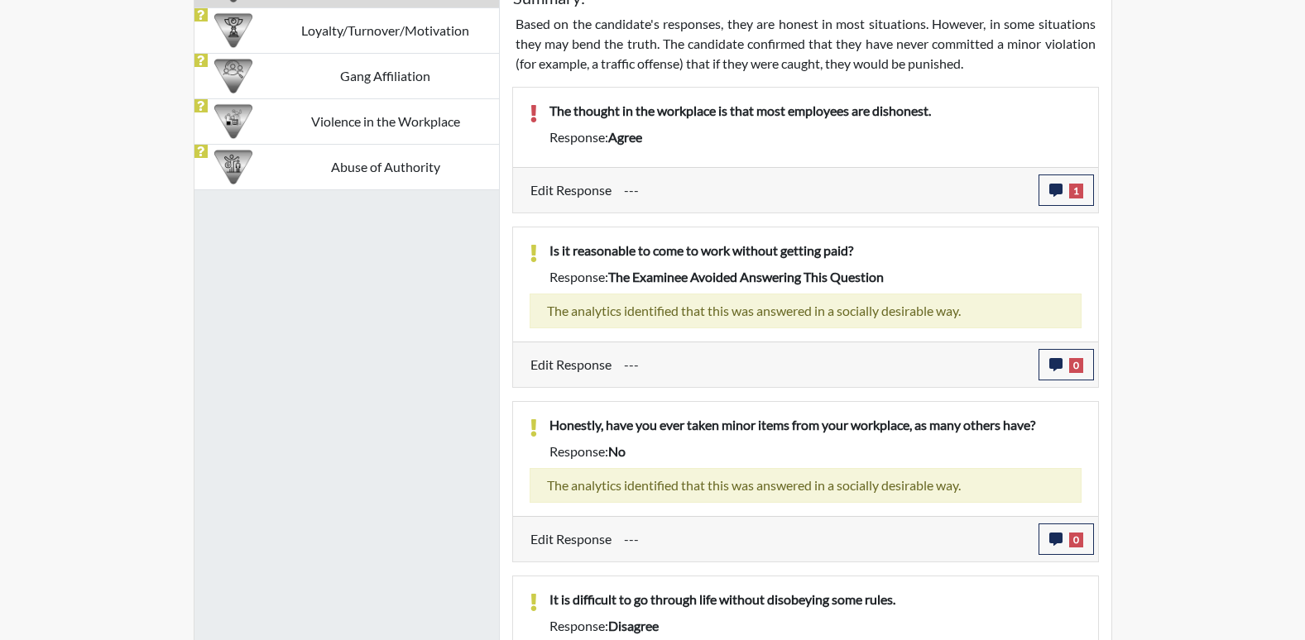
scroll to position [1016, 0]
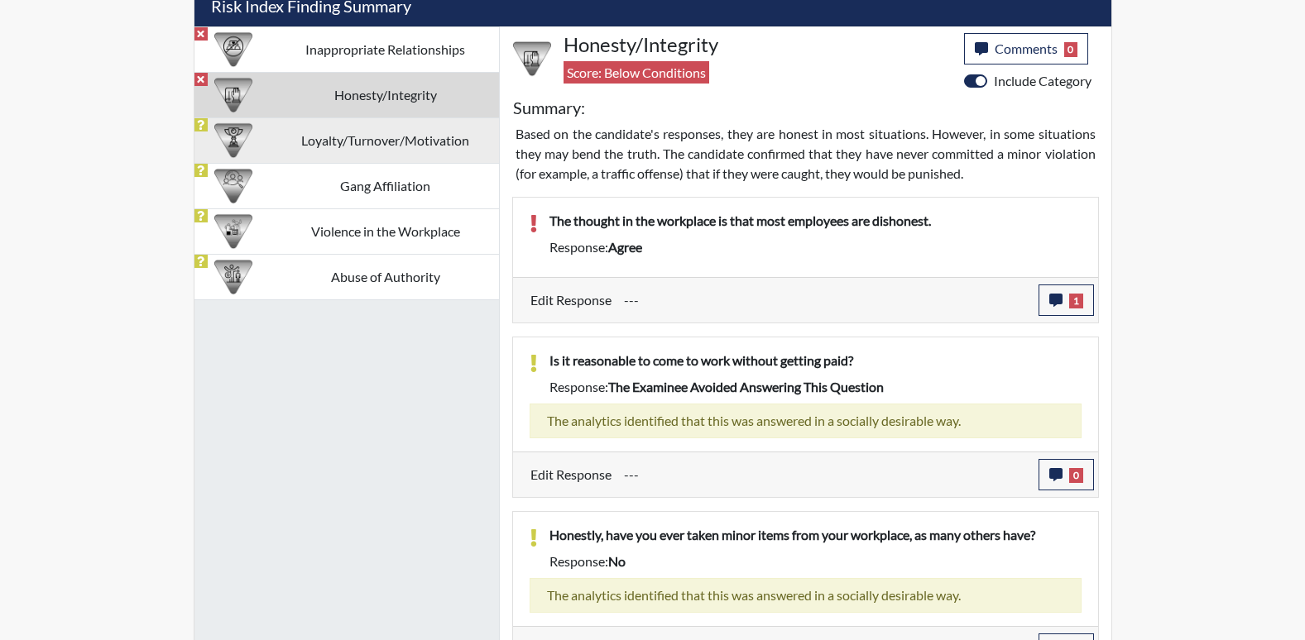
click at [407, 150] on td "Loyalty/Turnover/Motivation" at bounding box center [385, 140] width 227 height 46
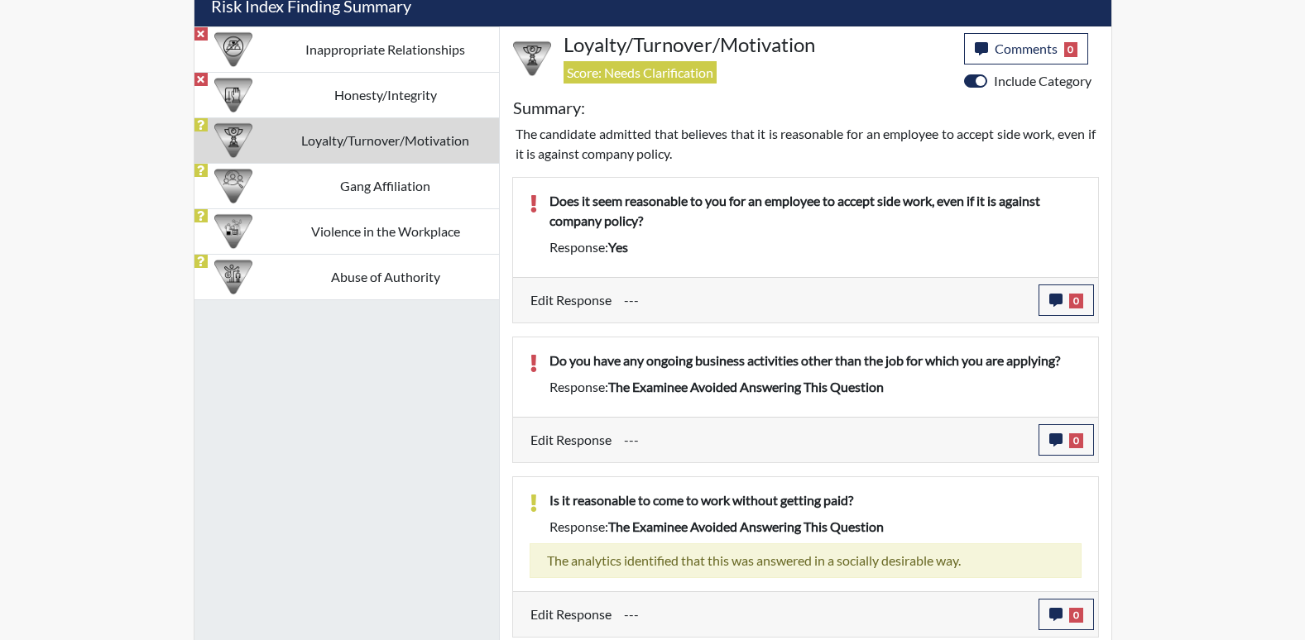
drag, startPoint x: 1057, startPoint y: 300, endPoint x: 688, endPoint y: 250, distance: 373.3
click at [688, 250] on div "Response: yes" at bounding box center [815, 247] width 557 height 20
click at [1048, 314] on button "0" at bounding box center [1065, 300] width 55 height 31
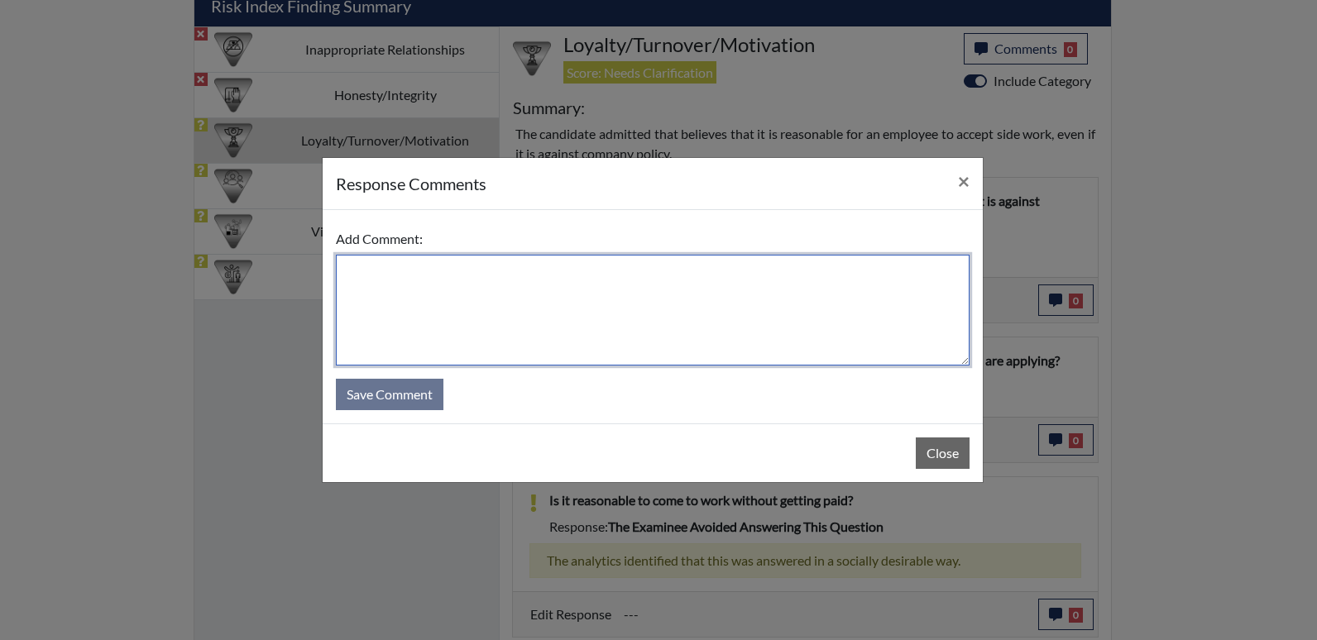
click at [582, 276] on textarea at bounding box center [653, 310] width 634 height 111
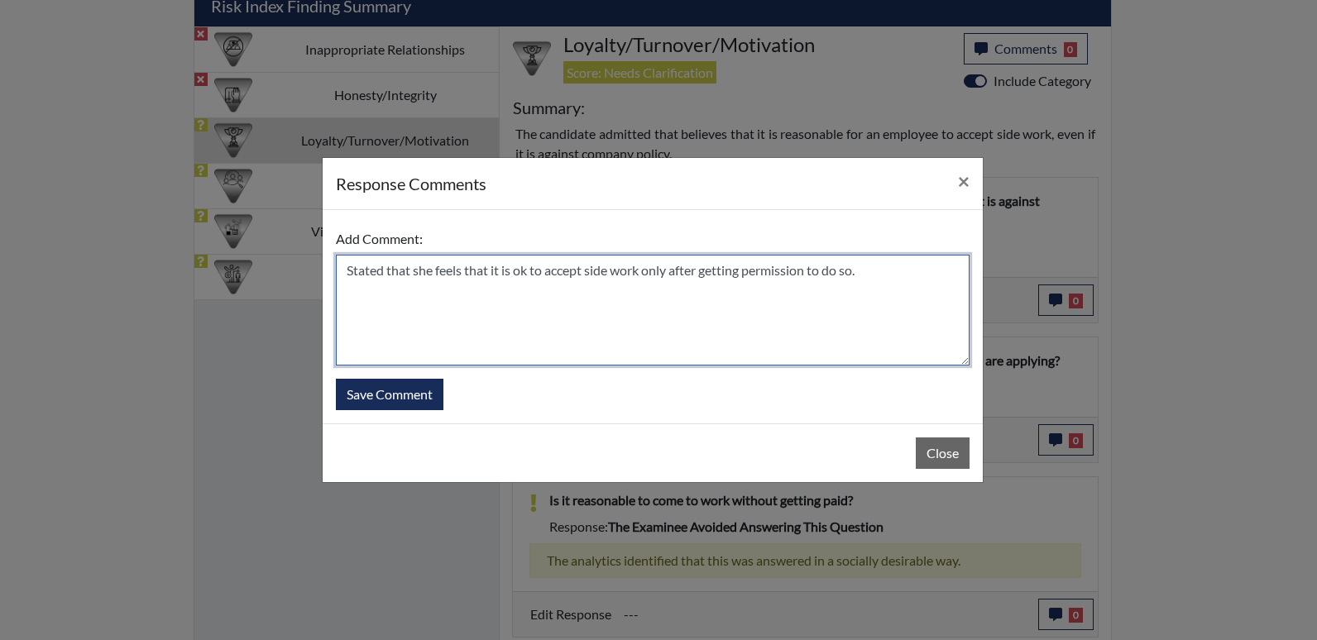
click at [434, 271] on textarea "Stated that she feels that it is ok to accept side work only after getting perm…" at bounding box center [653, 310] width 634 height 111
click at [472, 291] on textarea "Stated that she read the first few lines and feels that it is ok to accept side…" at bounding box center [653, 310] width 634 height 111
type textarea "Stated that she read the first few lines and feels that it is ok to accept side…"
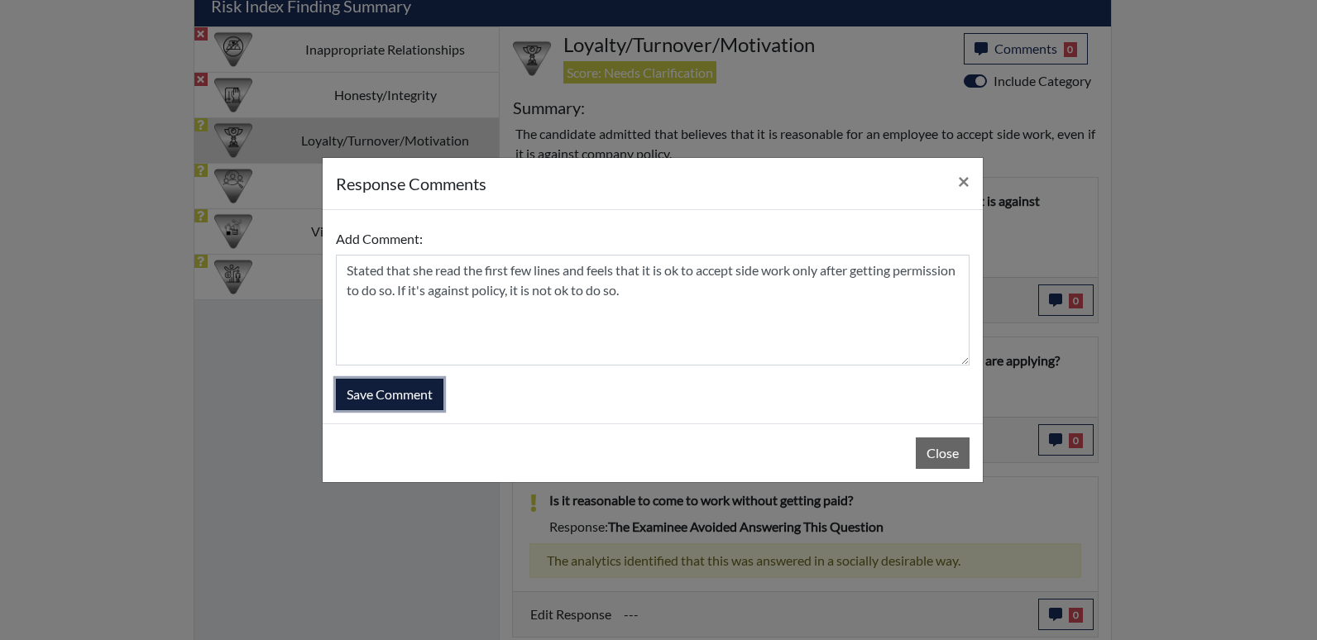
click at [410, 395] on button "Save Comment" at bounding box center [390, 394] width 108 height 31
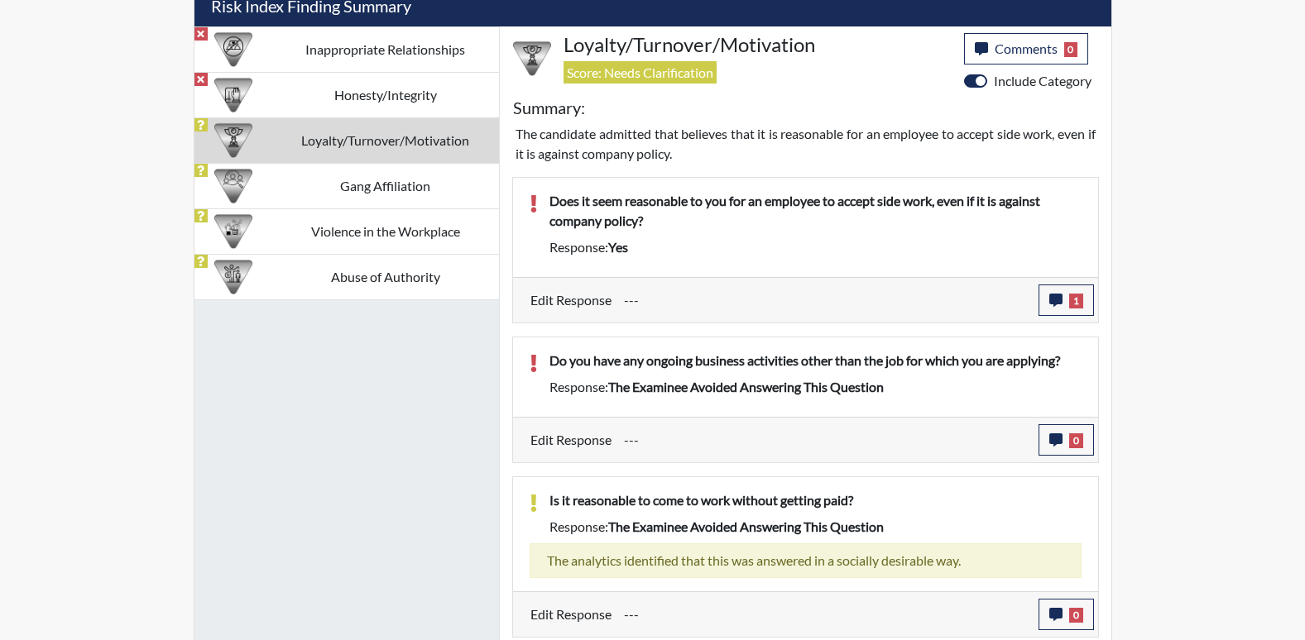
scroll to position [275, 688]
drag, startPoint x: 1311, startPoint y: 628, endPoint x: 1194, endPoint y: 95, distance: 545.4
click at [1194, 95] on div "Reports Create Help Center × Verensics Best Practices How to successfully use t…" at bounding box center [652, 73] width 1305 height 2178
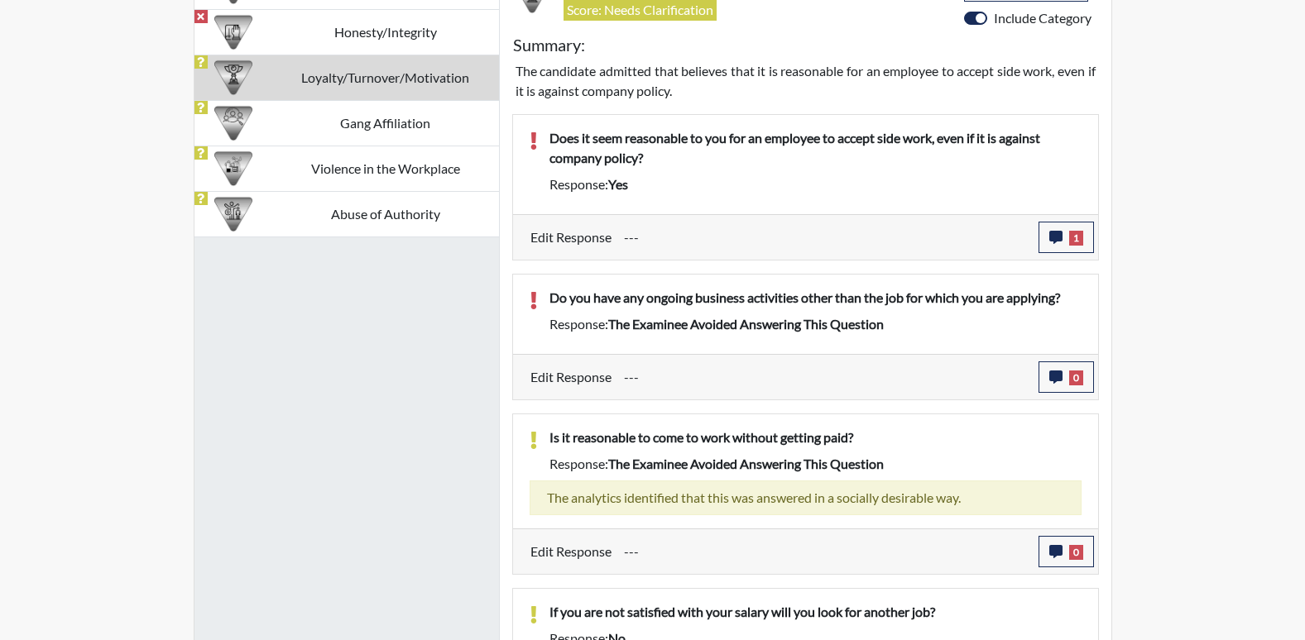
scroll to position [1076, 0]
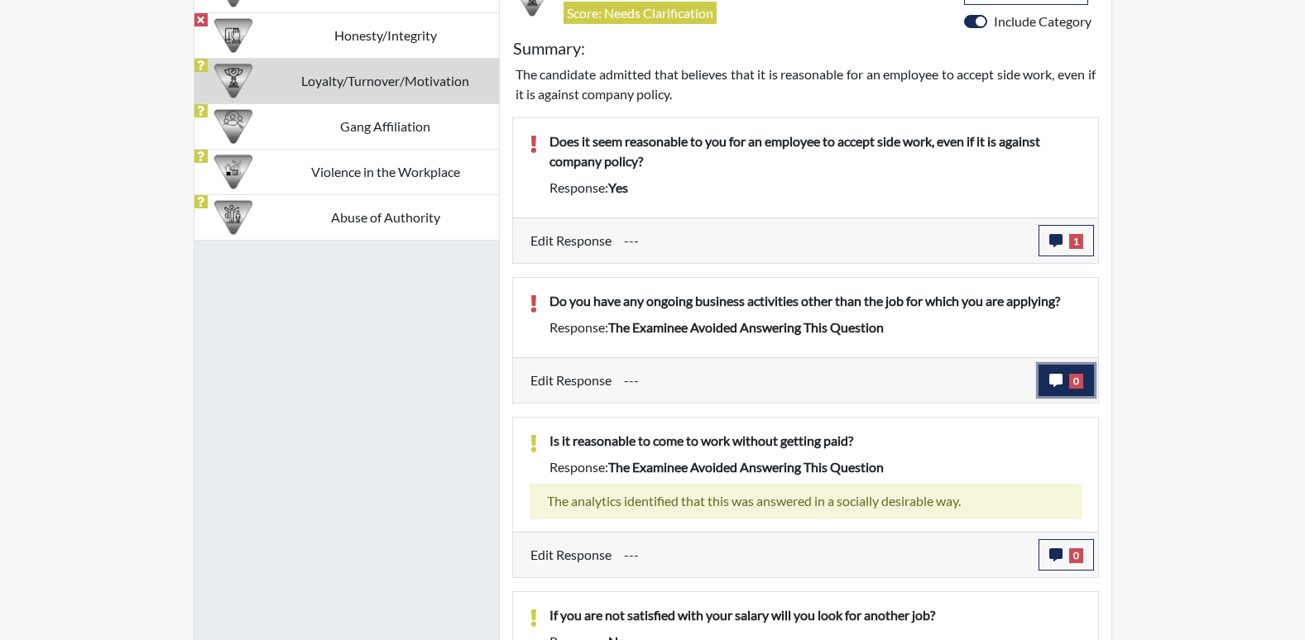
click at [1053, 380] on icon "button" at bounding box center [1055, 380] width 13 height 13
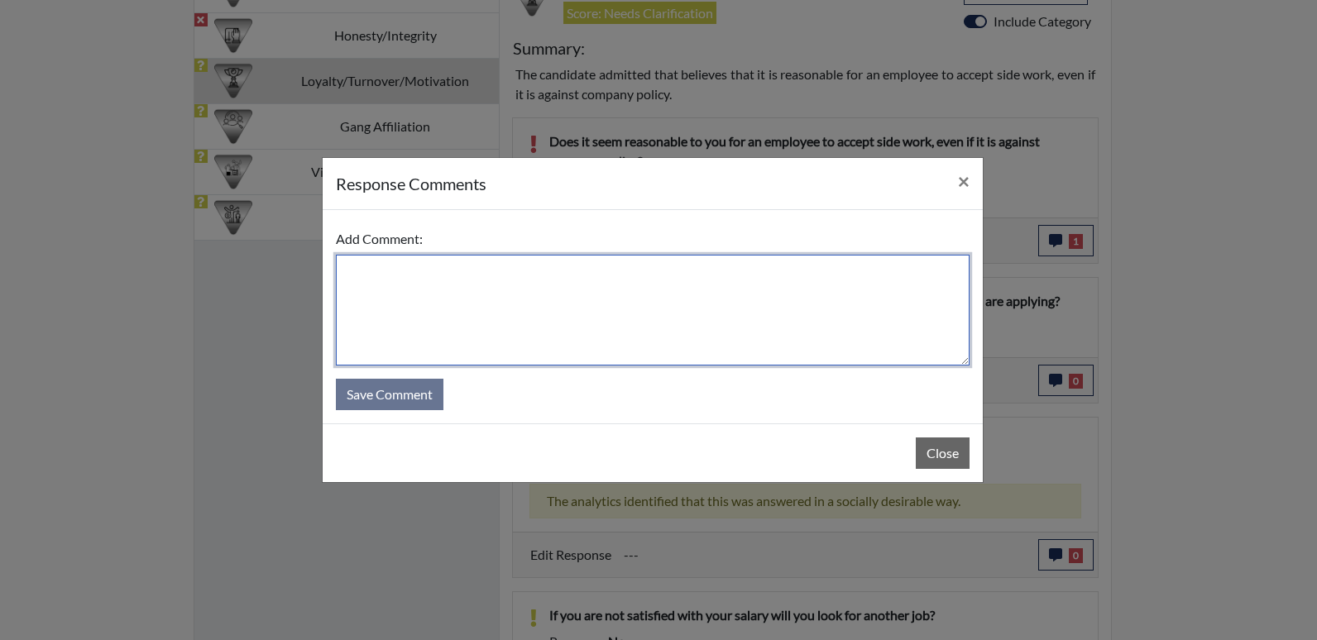
click at [625, 317] on textarea at bounding box center [653, 310] width 634 height 111
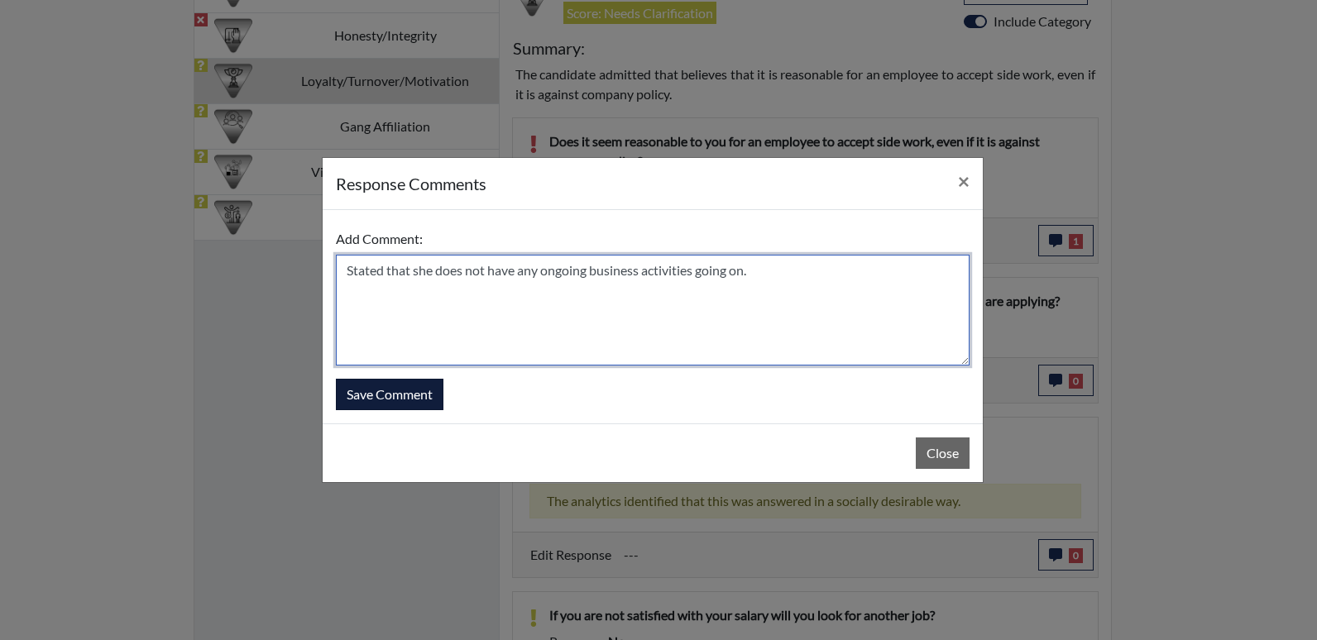
type textarea "Stated that she does not have any ongoing business activities going on."
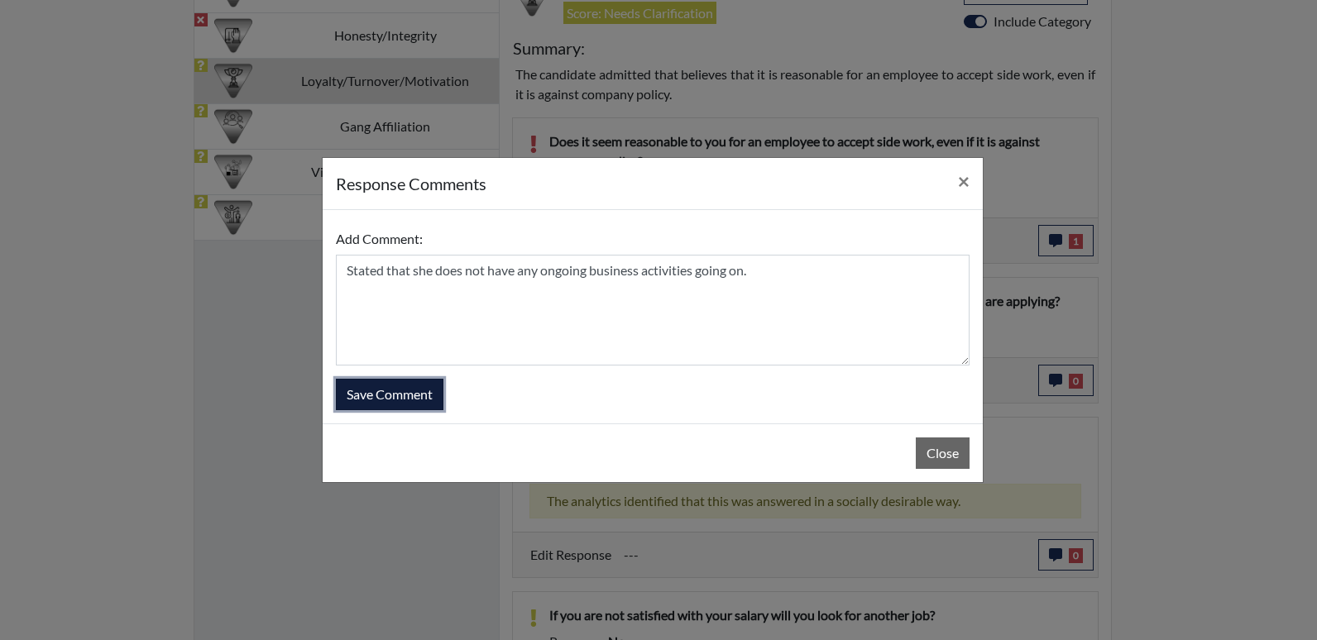
click at [431, 398] on button "Save Comment" at bounding box center [390, 394] width 108 height 31
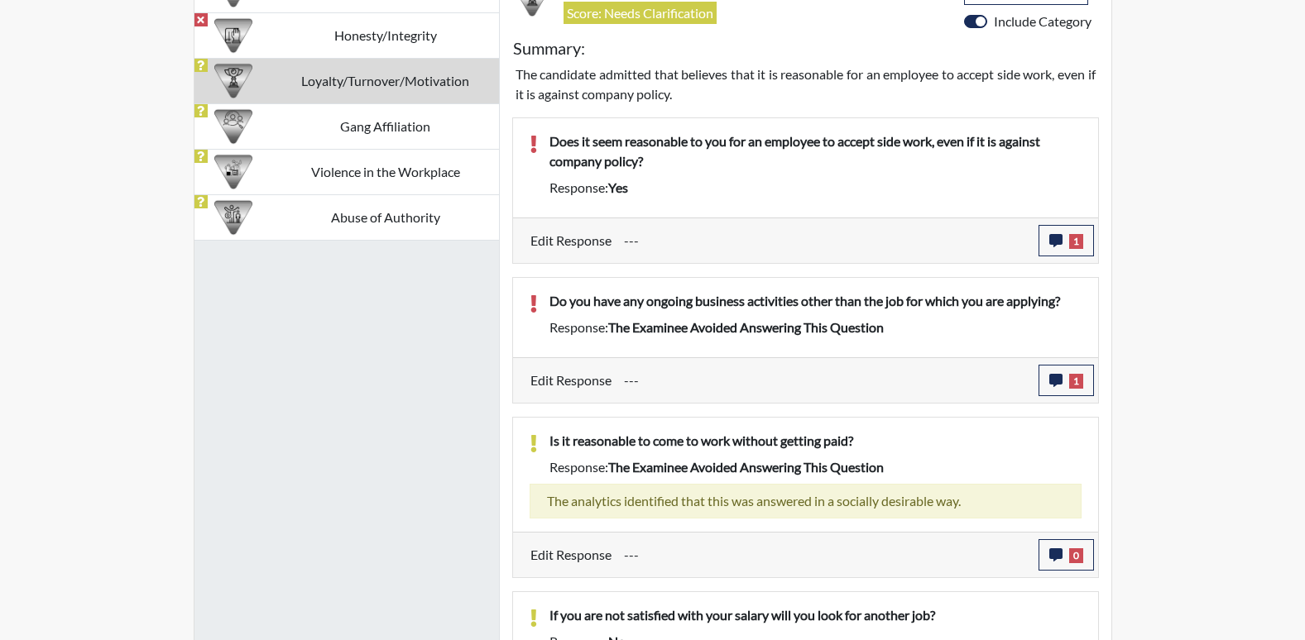
scroll to position [275, 688]
click at [1058, 559] on icon "button" at bounding box center [1055, 555] width 13 height 13
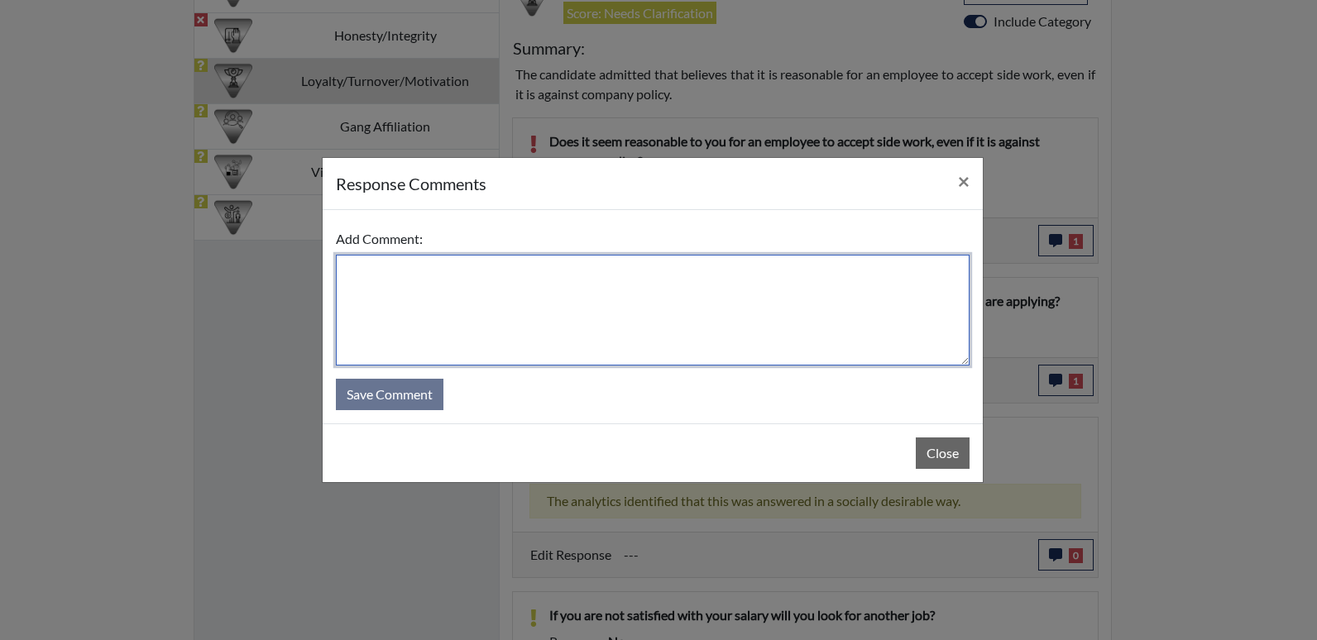
click at [438, 282] on textarea at bounding box center [653, 310] width 634 height 111
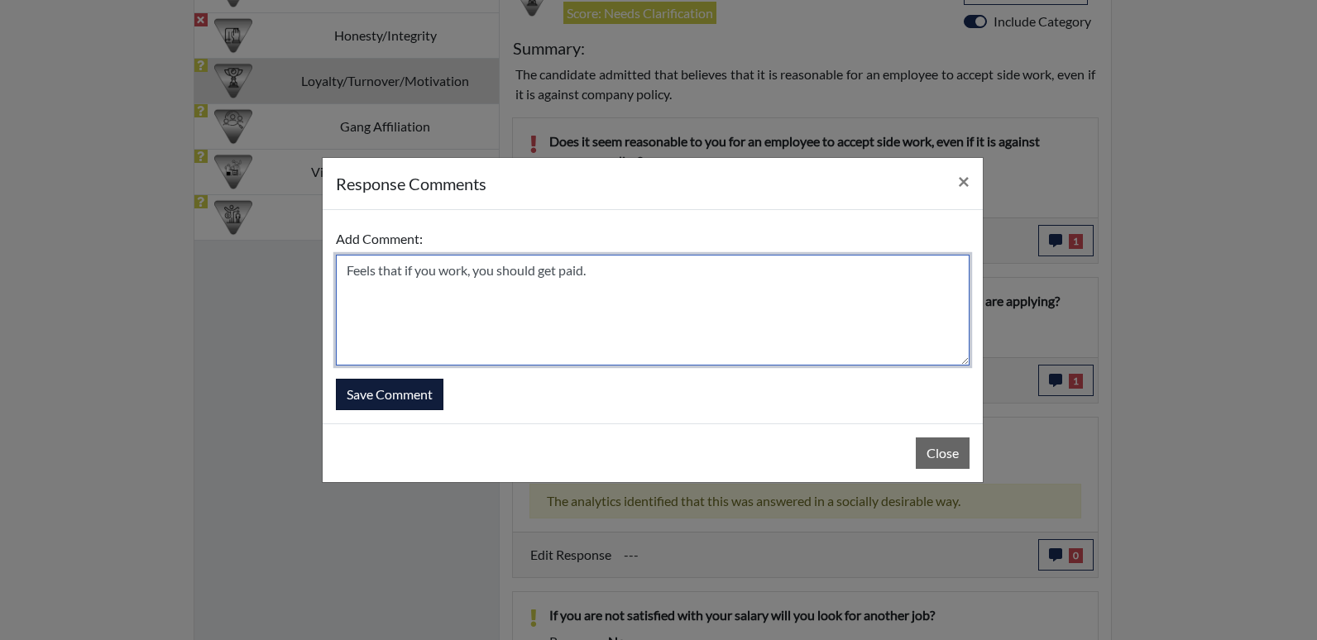
type textarea "Feels that if you work, you should get paid."
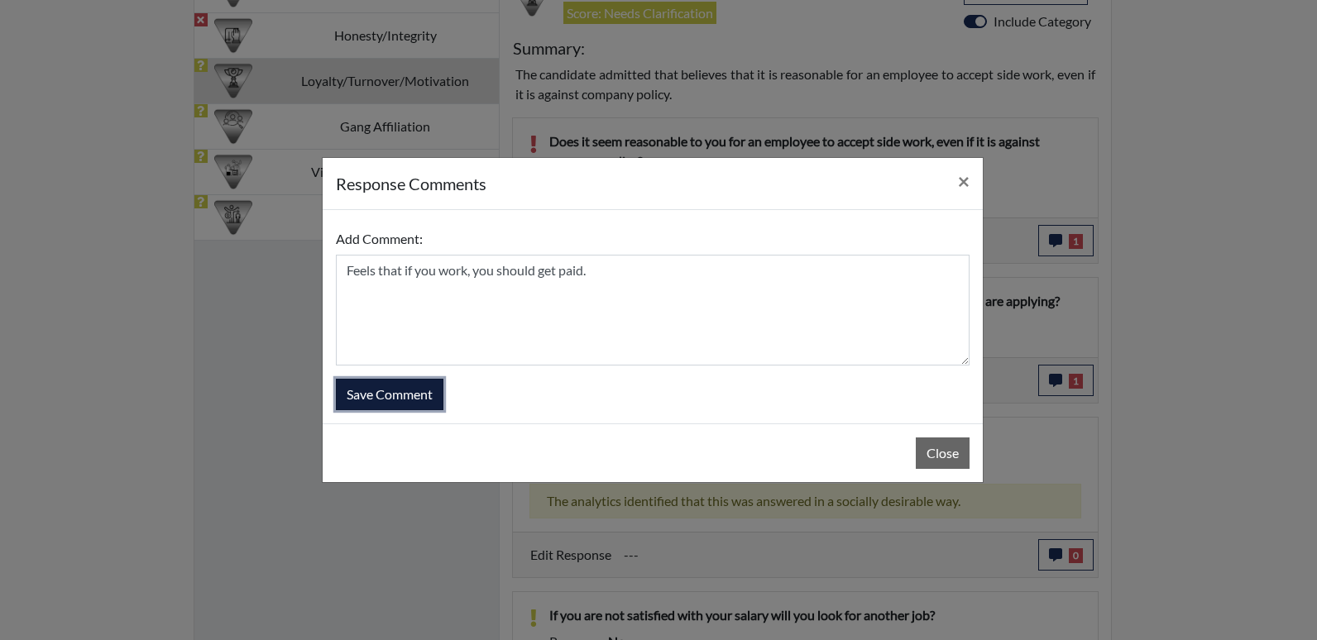
click at [408, 397] on button "Save Comment" at bounding box center [390, 394] width 108 height 31
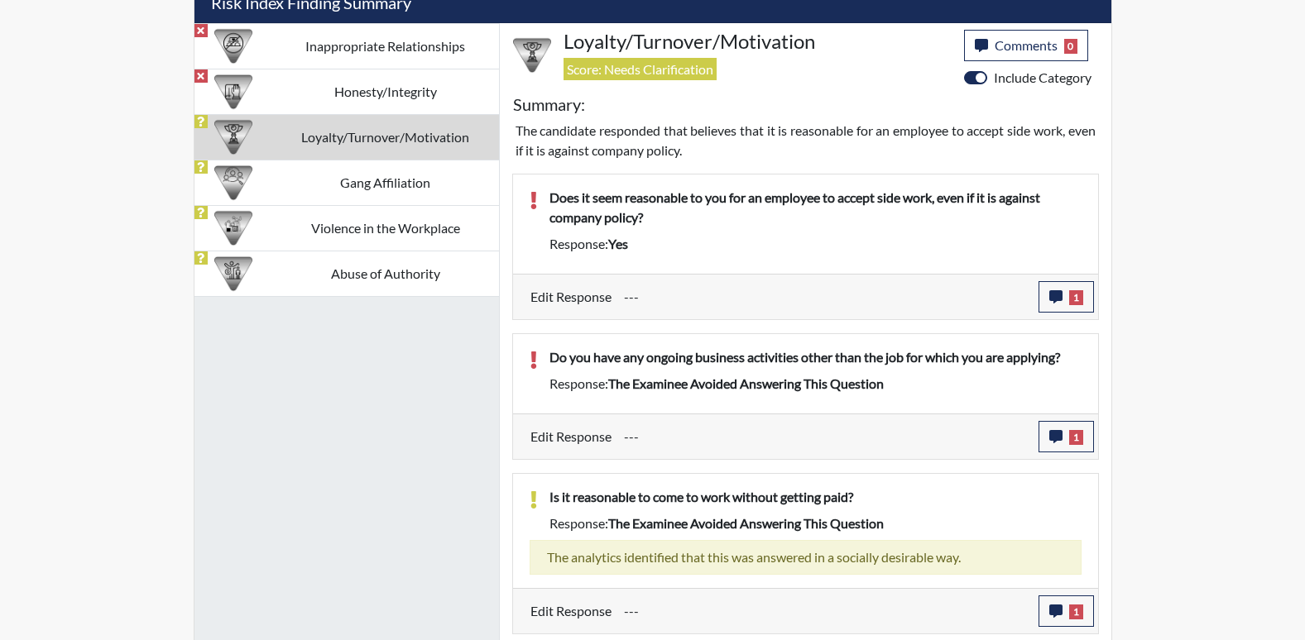
scroll to position [953, 0]
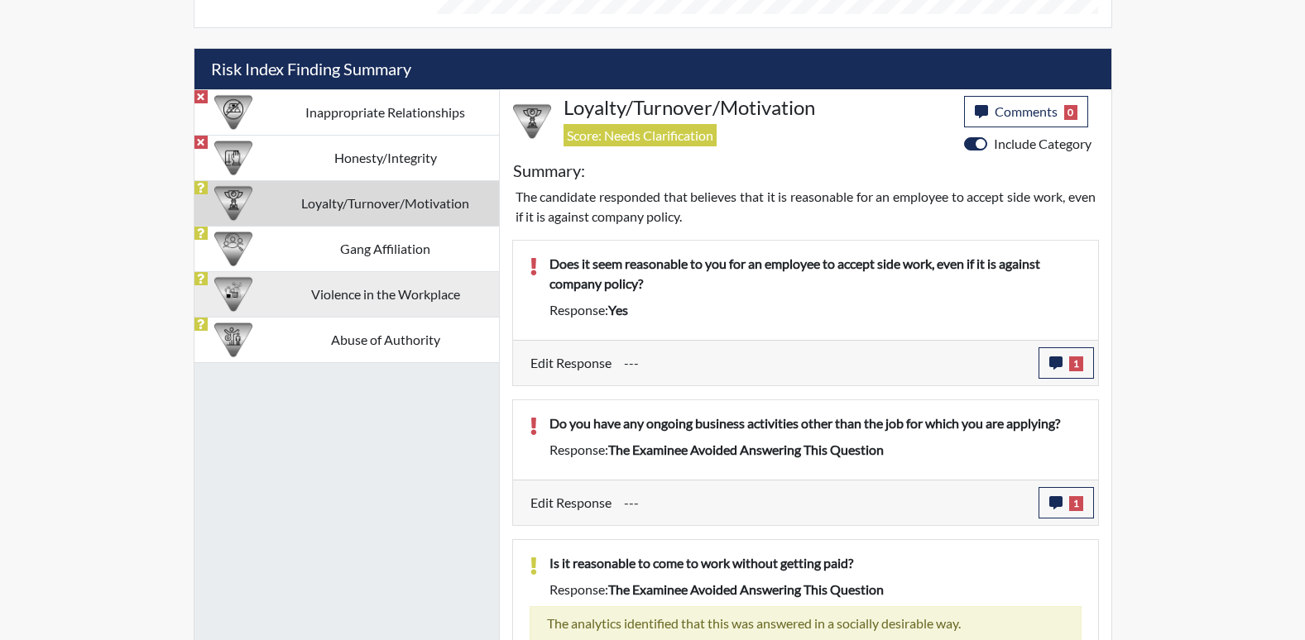
click at [407, 293] on td "Violence in the Workplace" at bounding box center [385, 294] width 227 height 46
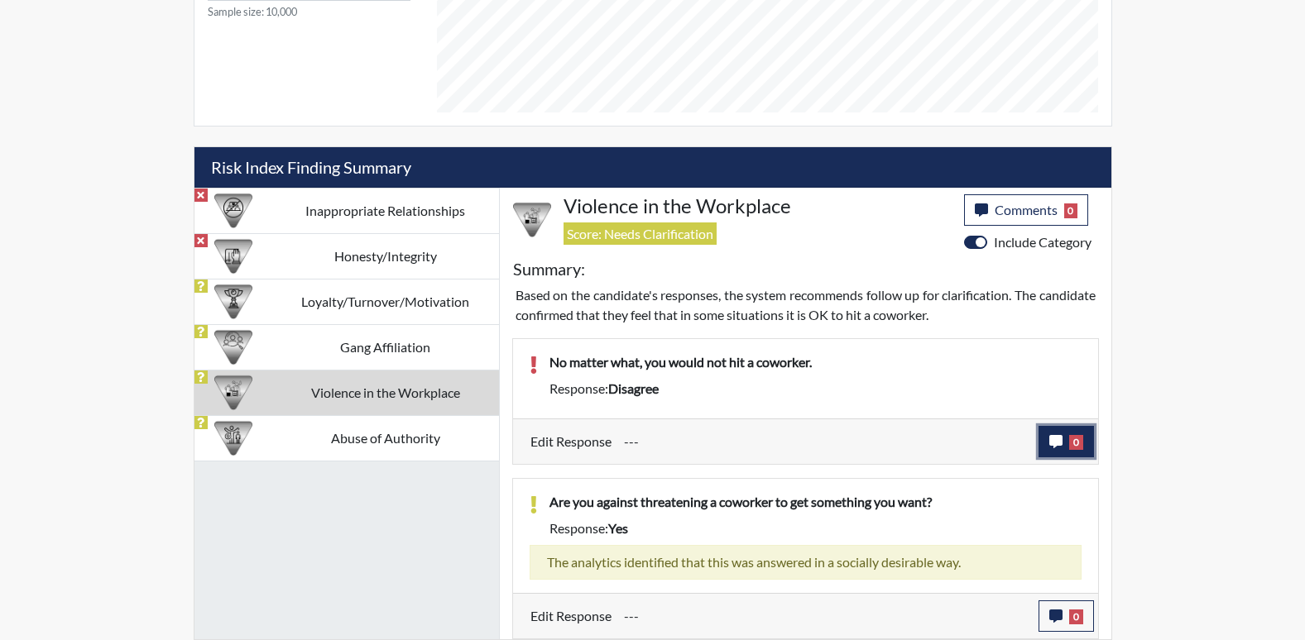
click at [1051, 446] on icon "button" at bounding box center [1055, 441] width 13 height 13
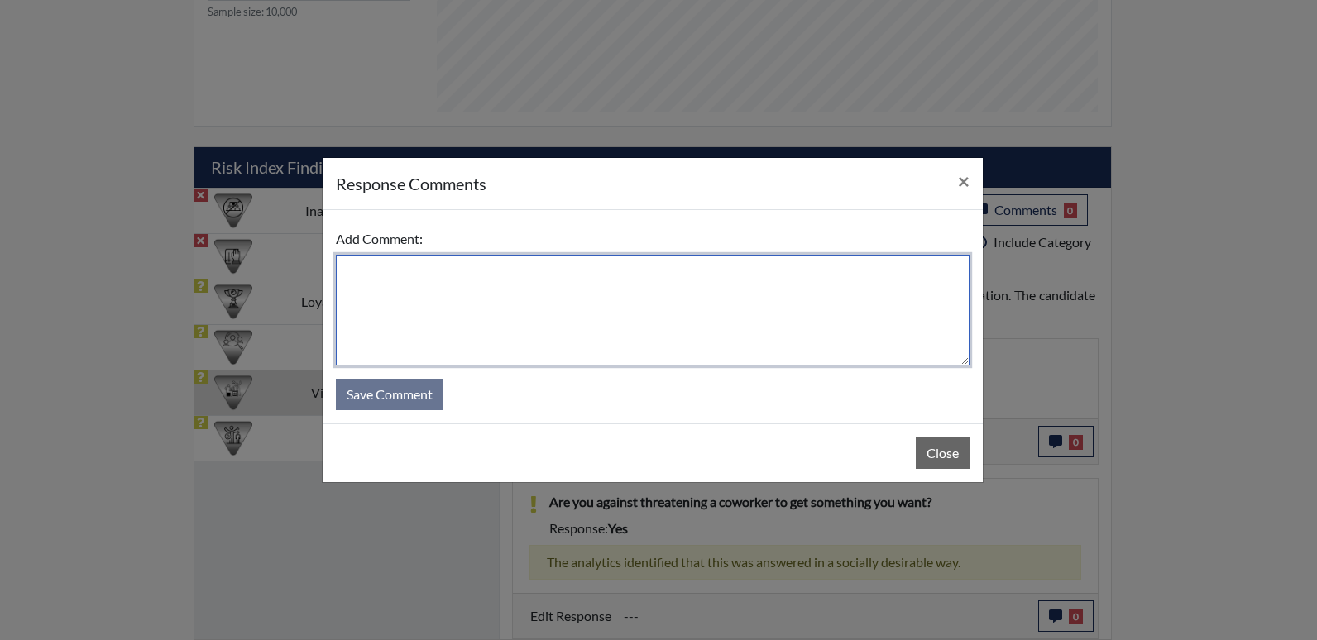
click at [366, 271] on textarea at bounding box center [653, 310] width 634 height 111
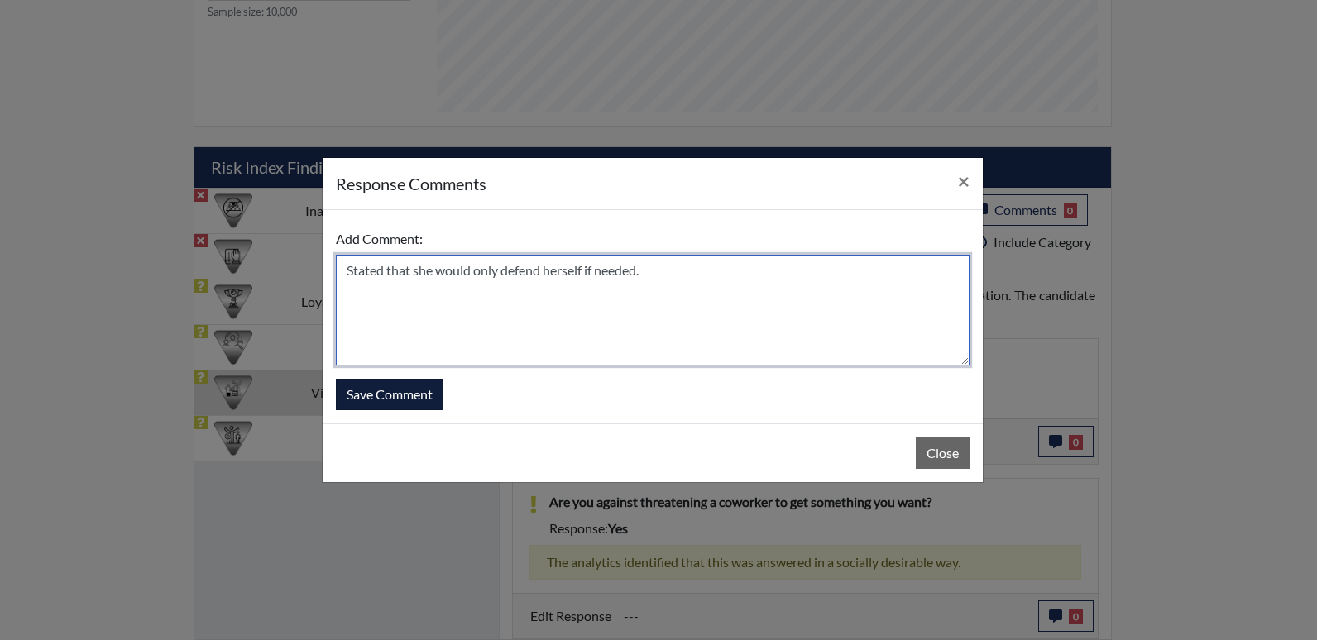
type textarea "Stated that she would only defend herself if needed."
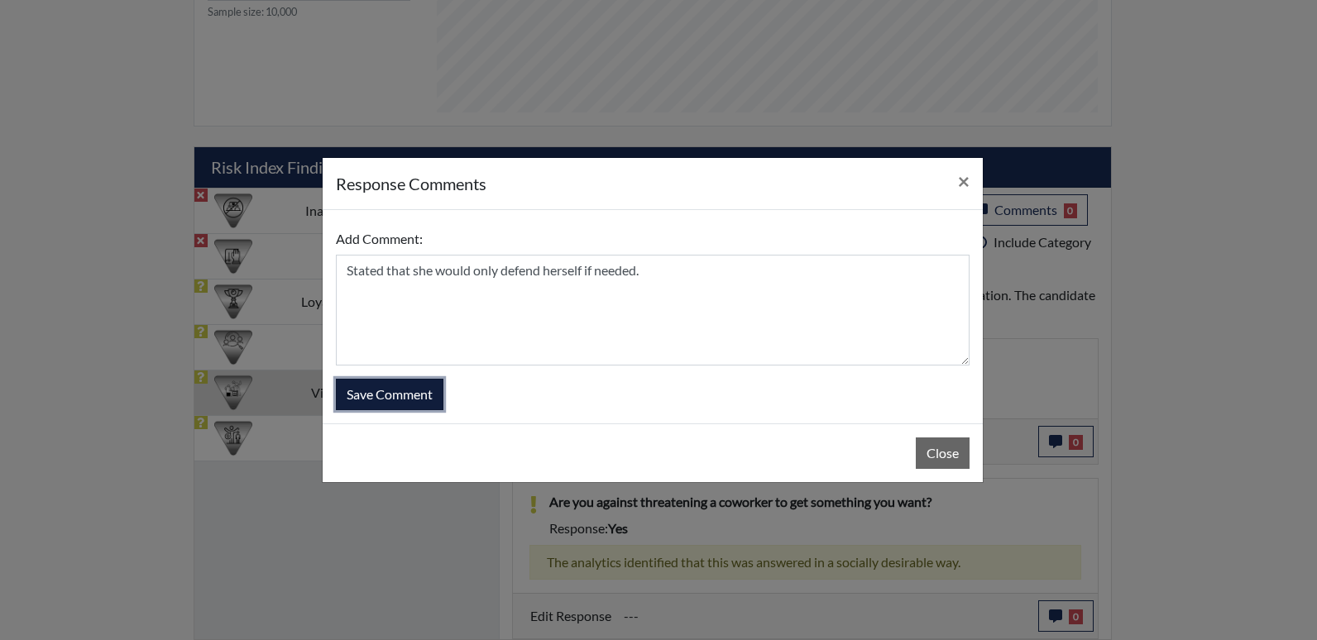
click at [359, 397] on button "Save Comment" at bounding box center [390, 394] width 108 height 31
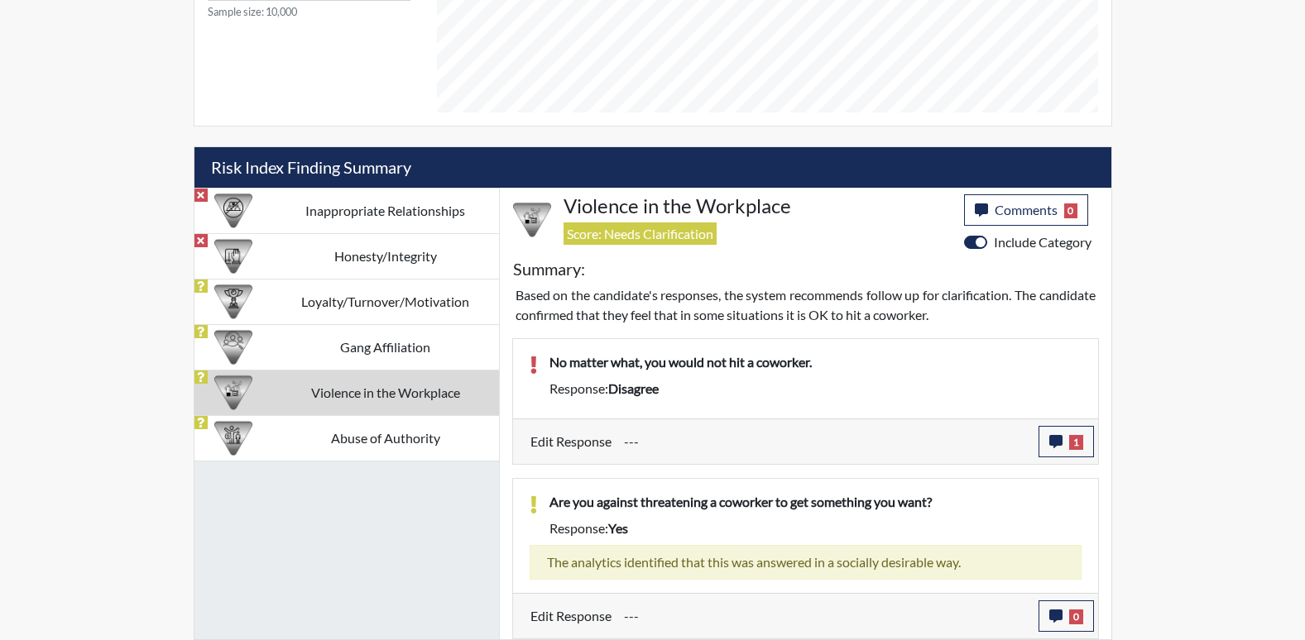
scroll to position [275, 688]
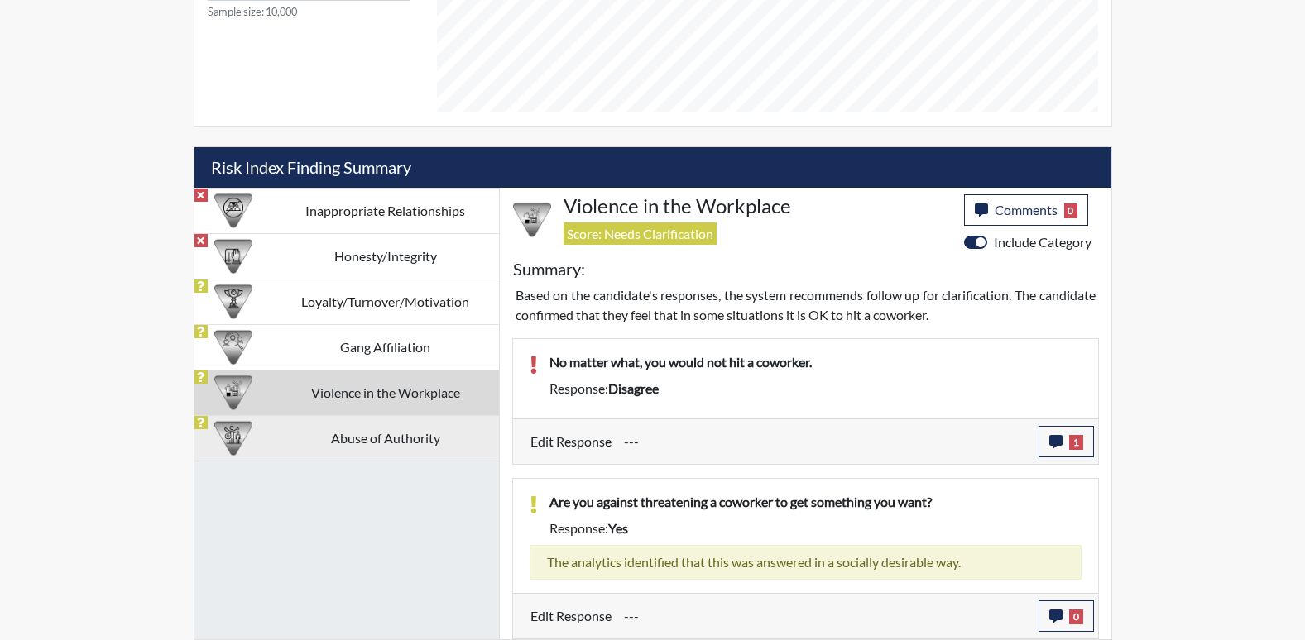
click at [353, 442] on td "Abuse of Authority" at bounding box center [385, 438] width 227 height 46
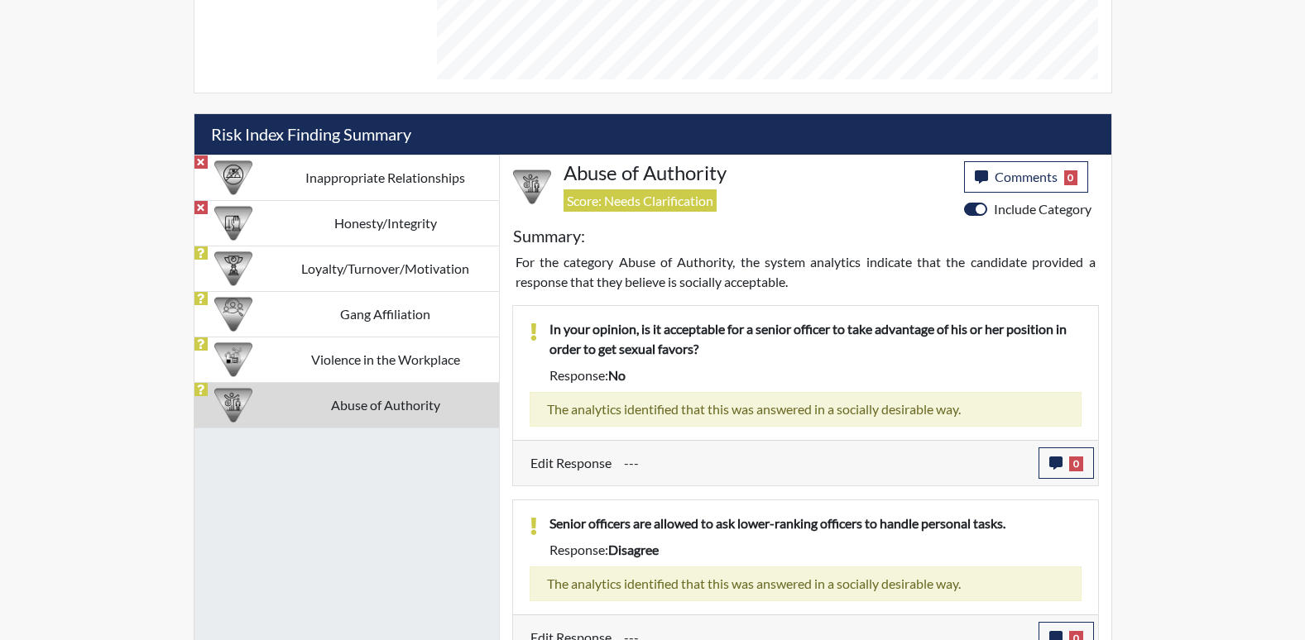
scroll to position [909, 0]
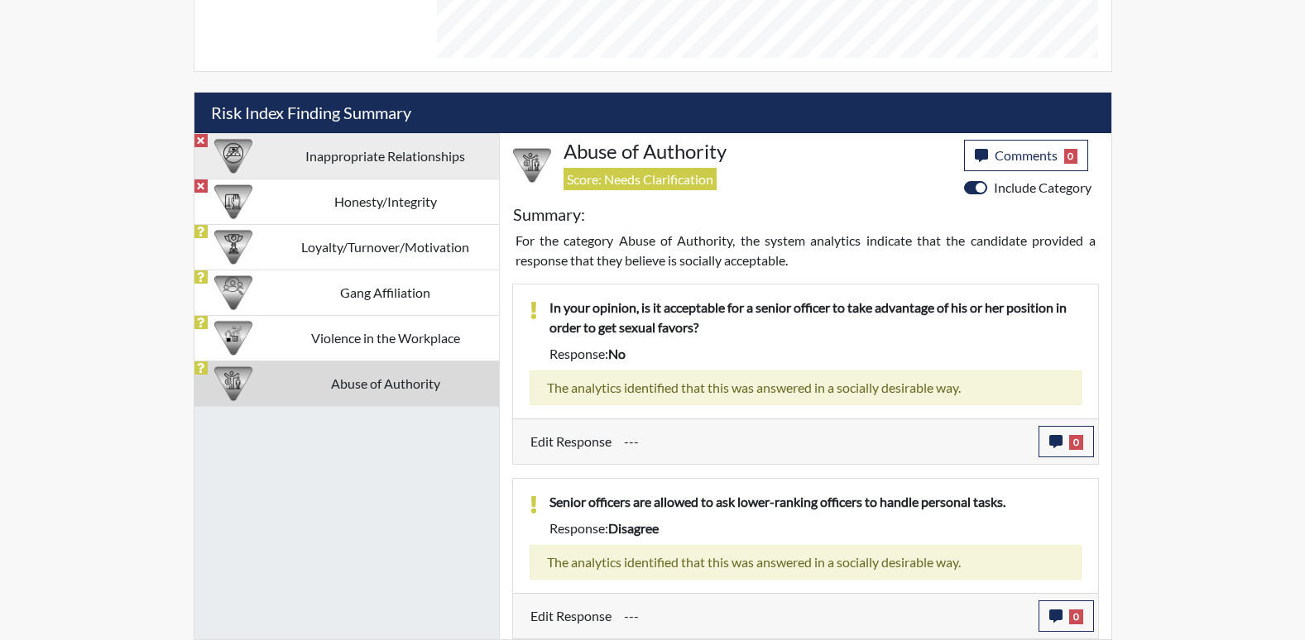
click at [394, 157] on td "Inappropriate Relationships" at bounding box center [385, 156] width 227 height 46
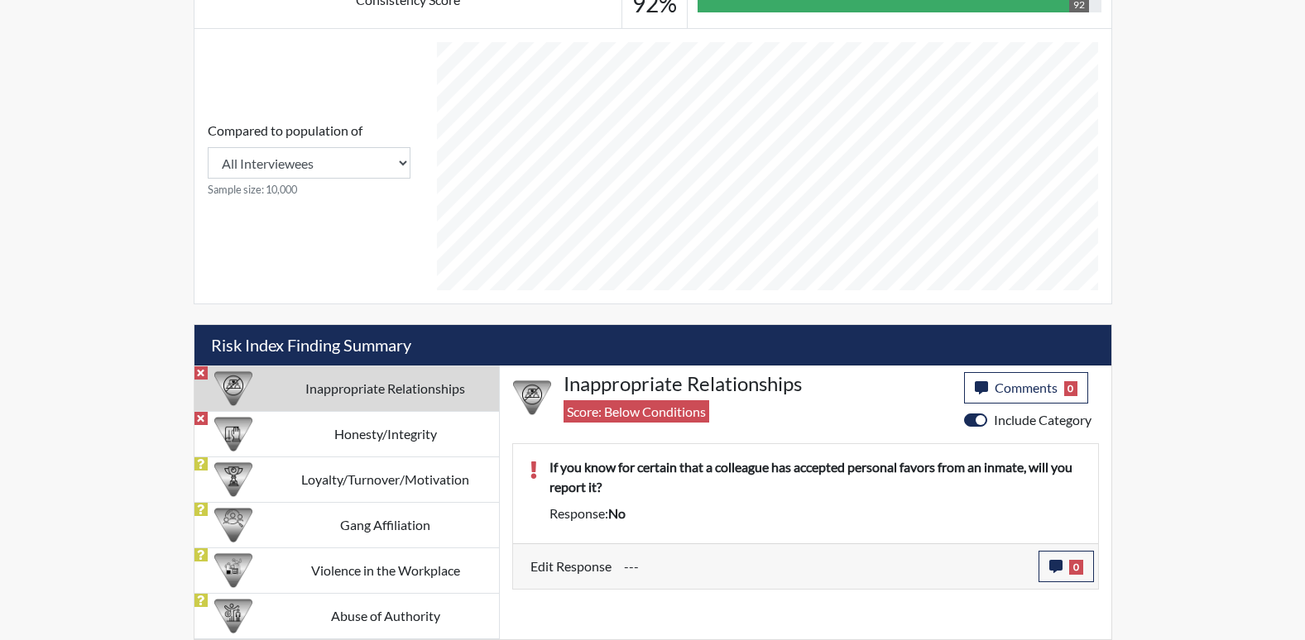
scroll to position [677, 0]
click at [1050, 577] on button "0" at bounding box center [1065, 566] width 55 height 31
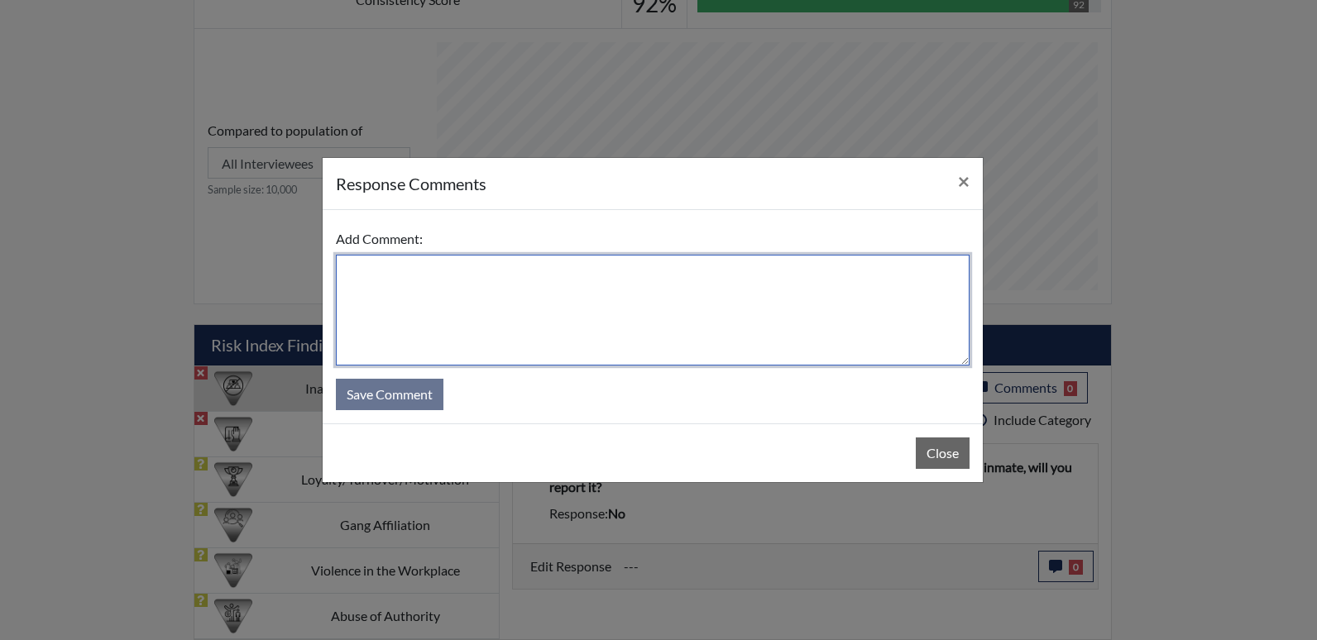
click at [432, 280] on textarea at bounding box center [653, 310] width 634 height 111
type textarea "Stated that she would report it."
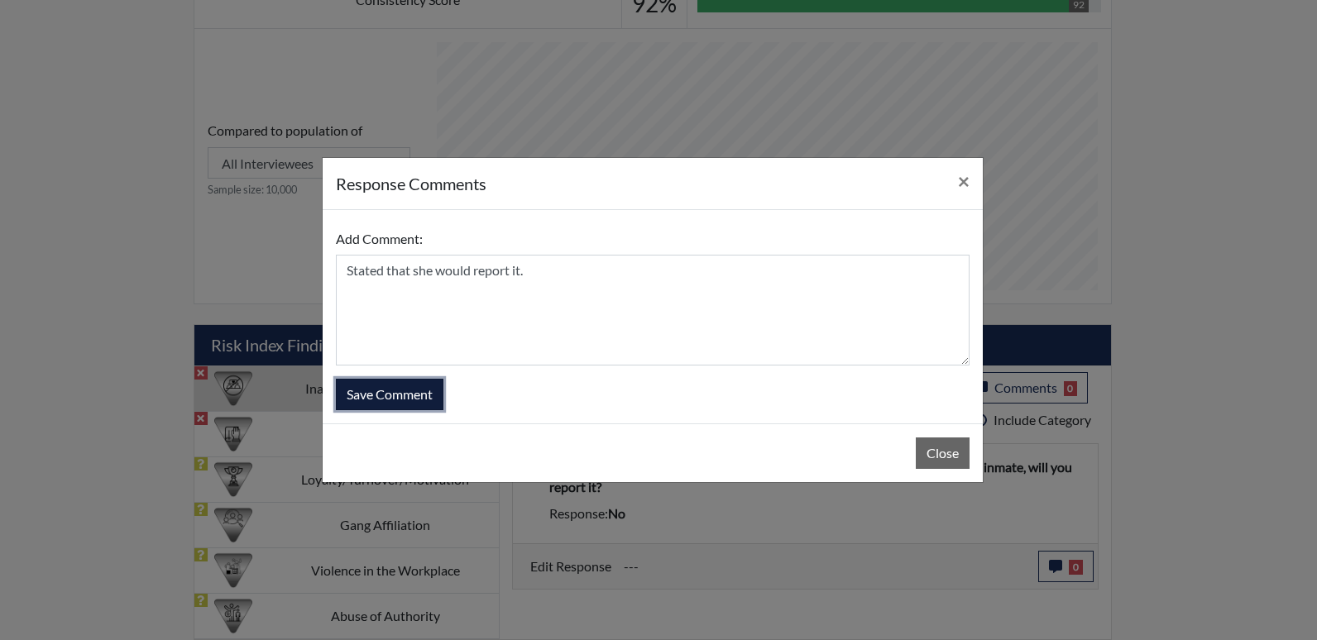
click at [395, 398] on button "Save Comment" at bounding box center [390, 394] width 108 height 31
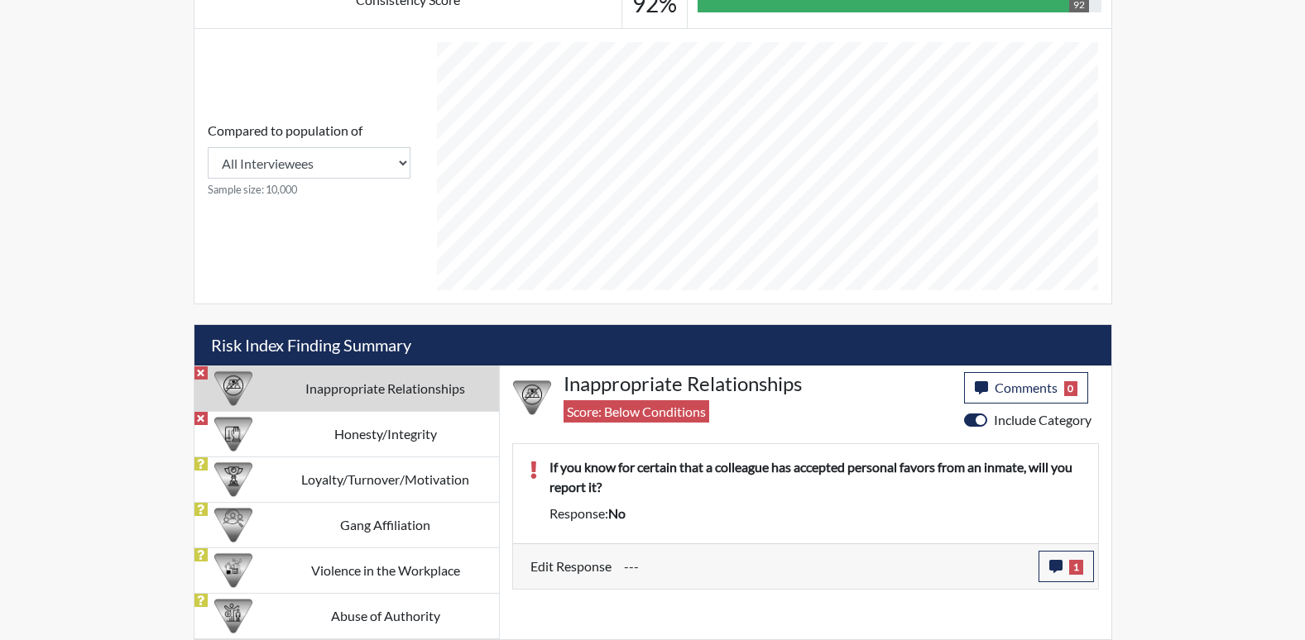
scroll to position [275, 688]
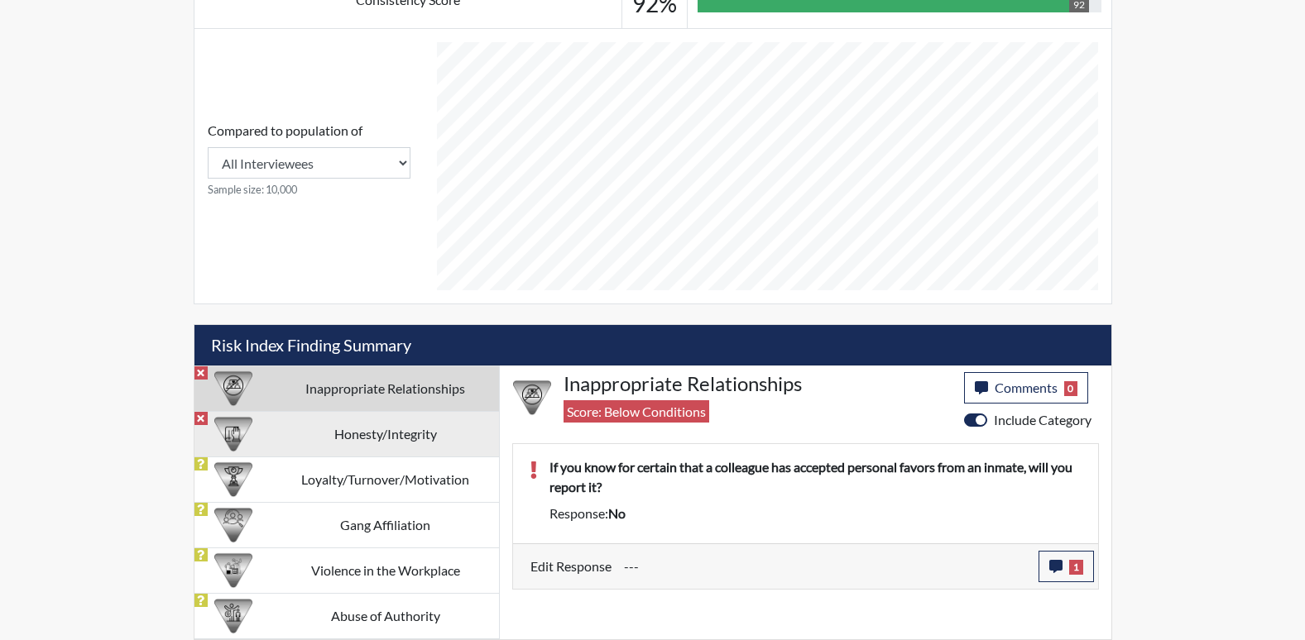
click at [373, 434] on td "Honesty/Integrity" at bounding box center [385, 434] width 227 height 46
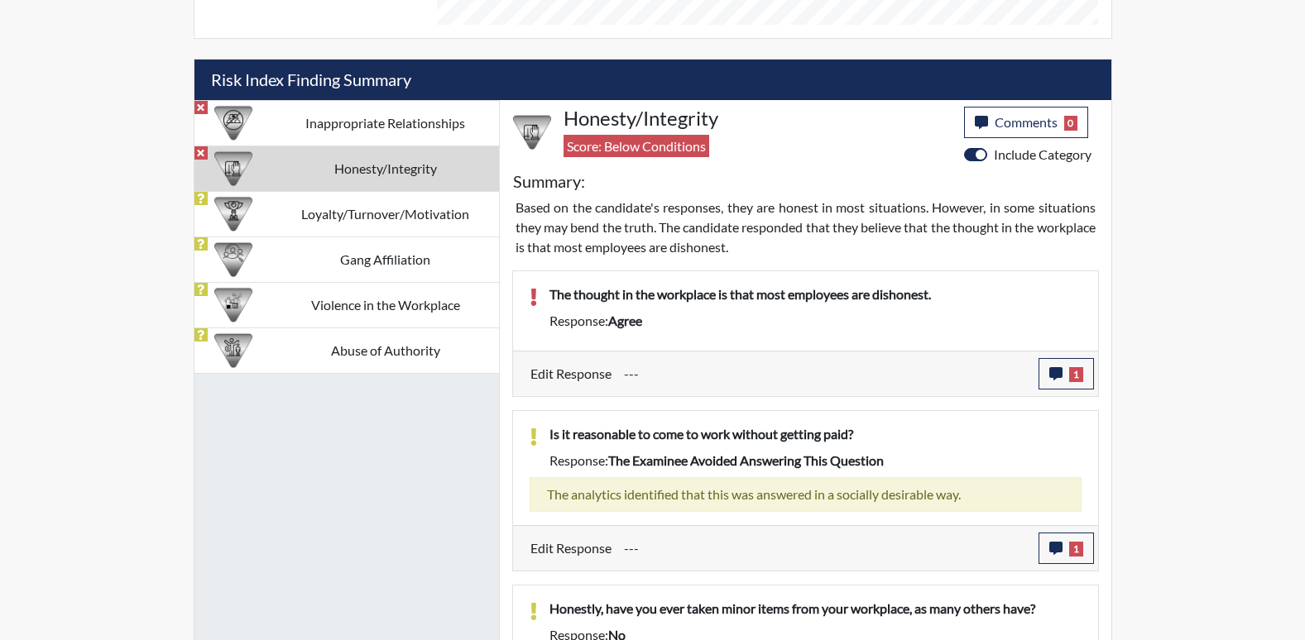
scroll to position [953, 0]
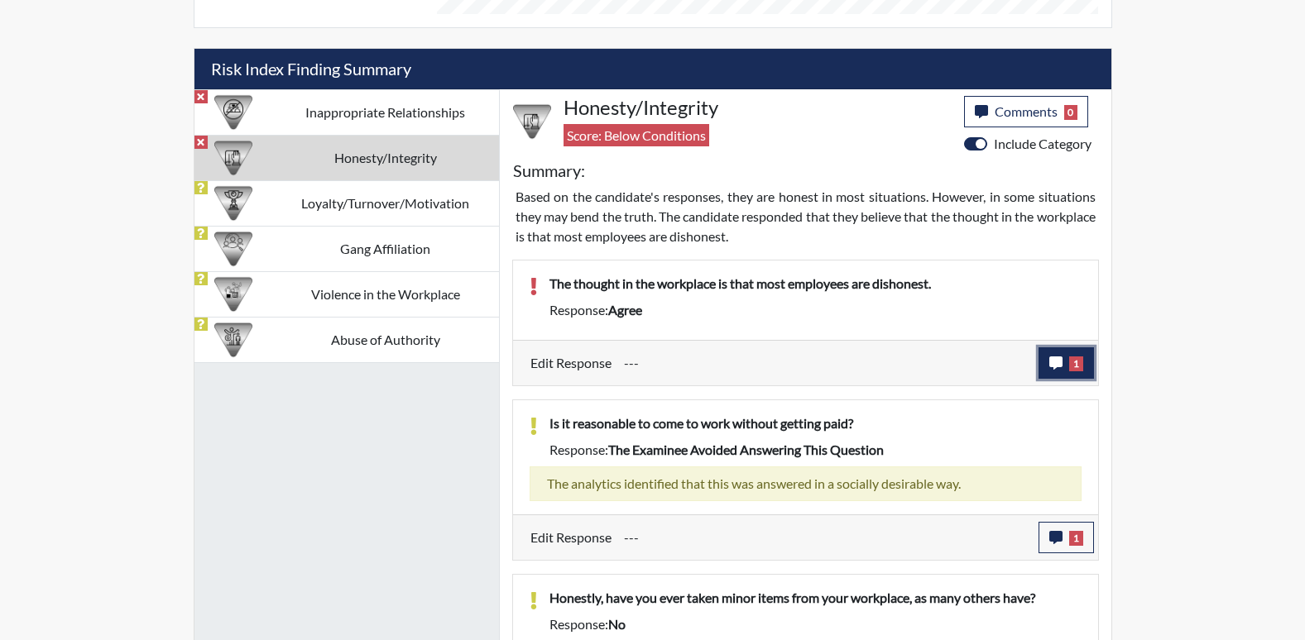
click at [1053, 362] on icon "button" at bounding box center [1055, 363] width 13 height 13
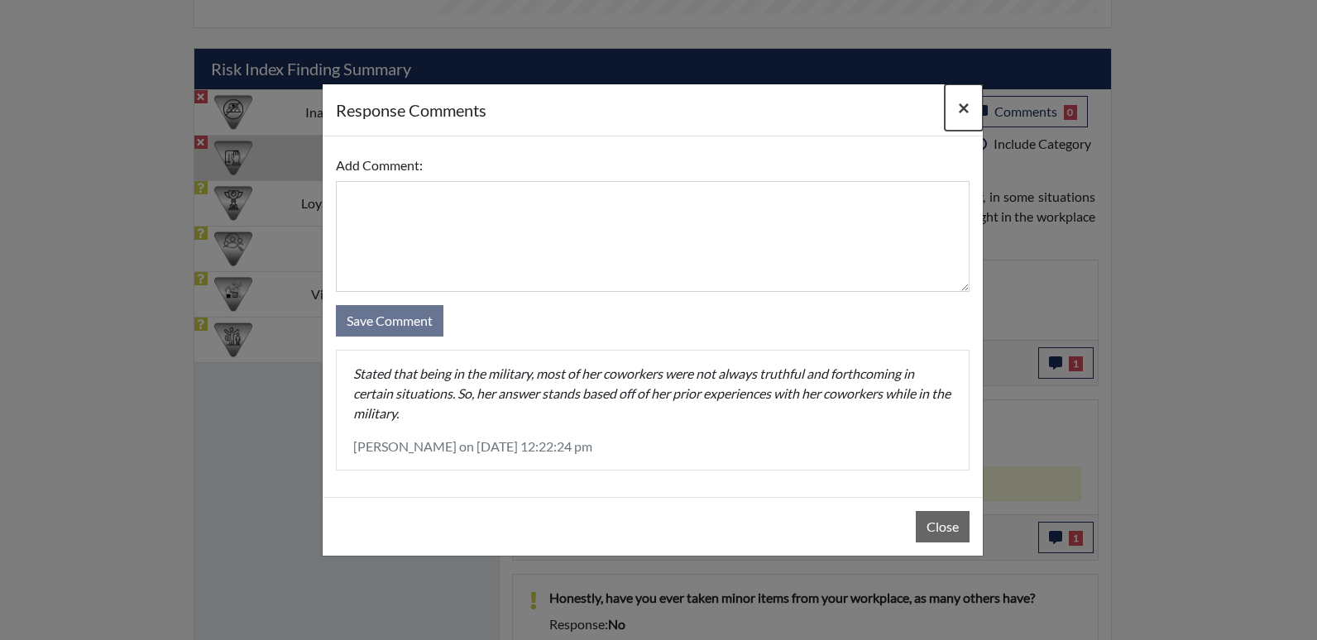
click at [962, 110] on span "×" at bounding box center [964, 107] width 12 height 24
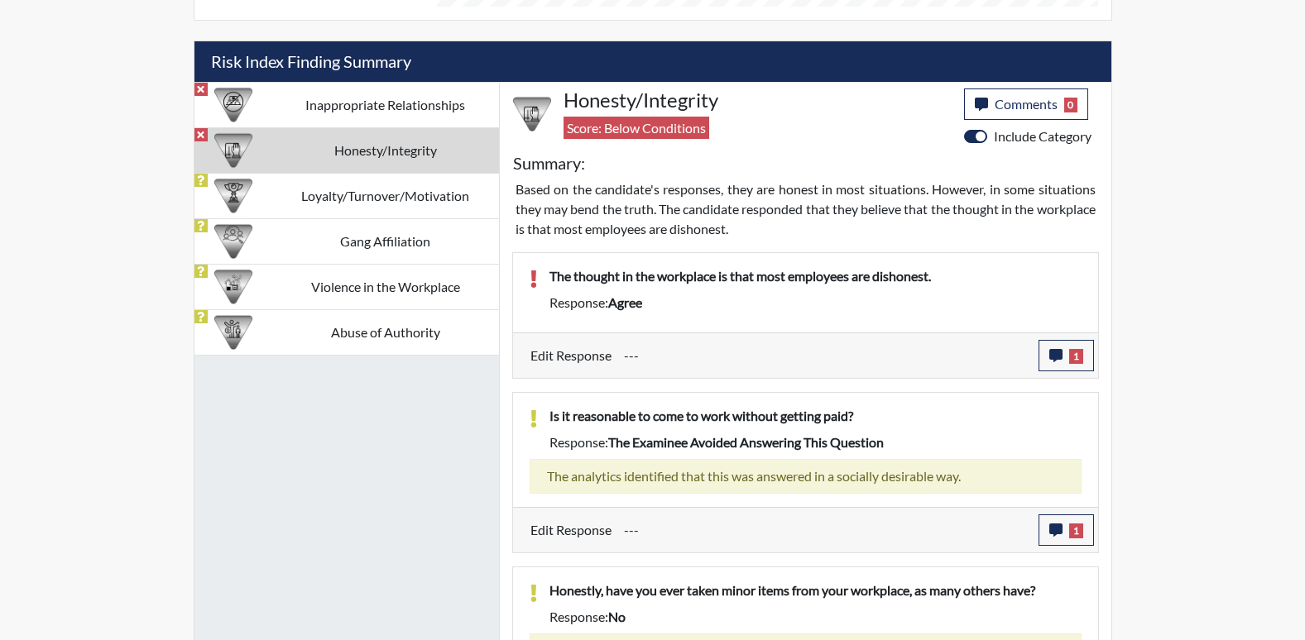
scroll to position [927, 0]
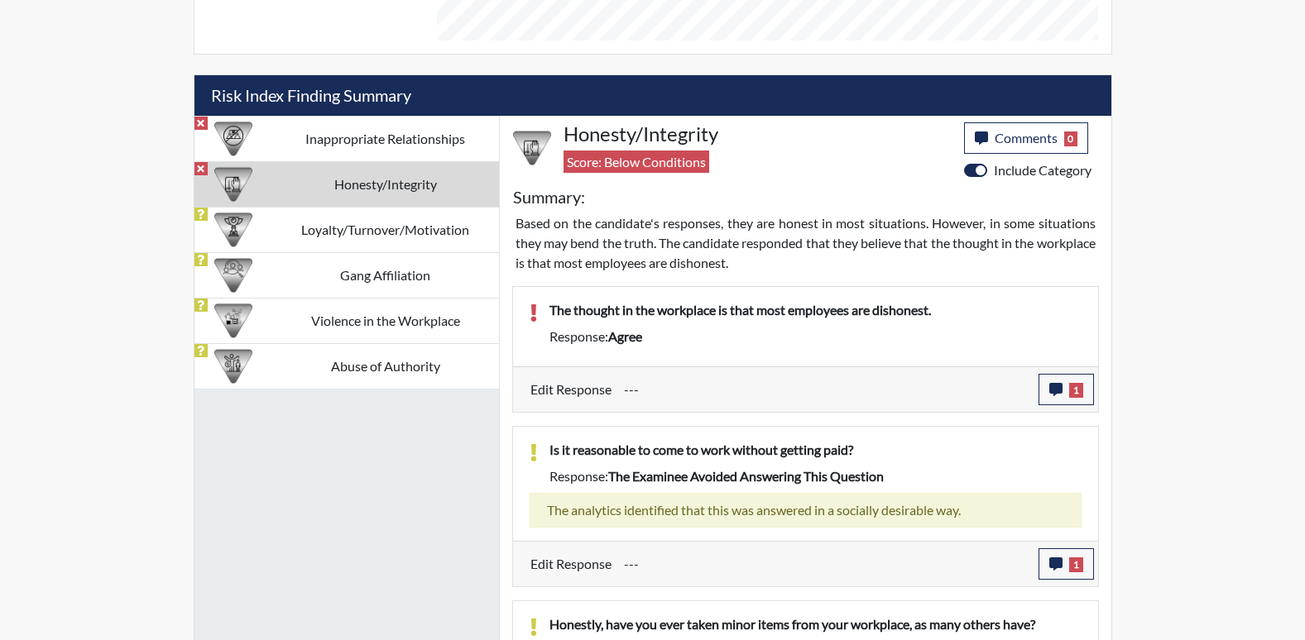
click at [385, 182] on td "Honesty/Integrity" at bounding box center [385, 184] width 227 height 46
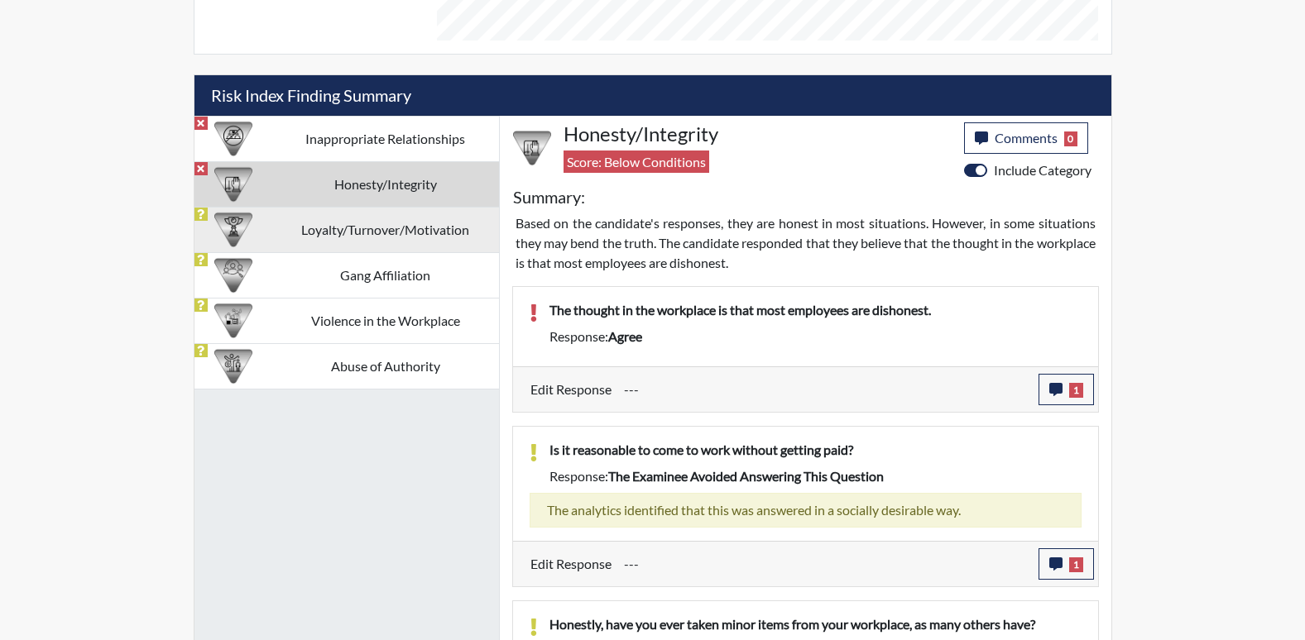
click at [374, 236] on td "Loyalty/Turnover/Motivation" at bounding box center [385, 230] width 227 height 46
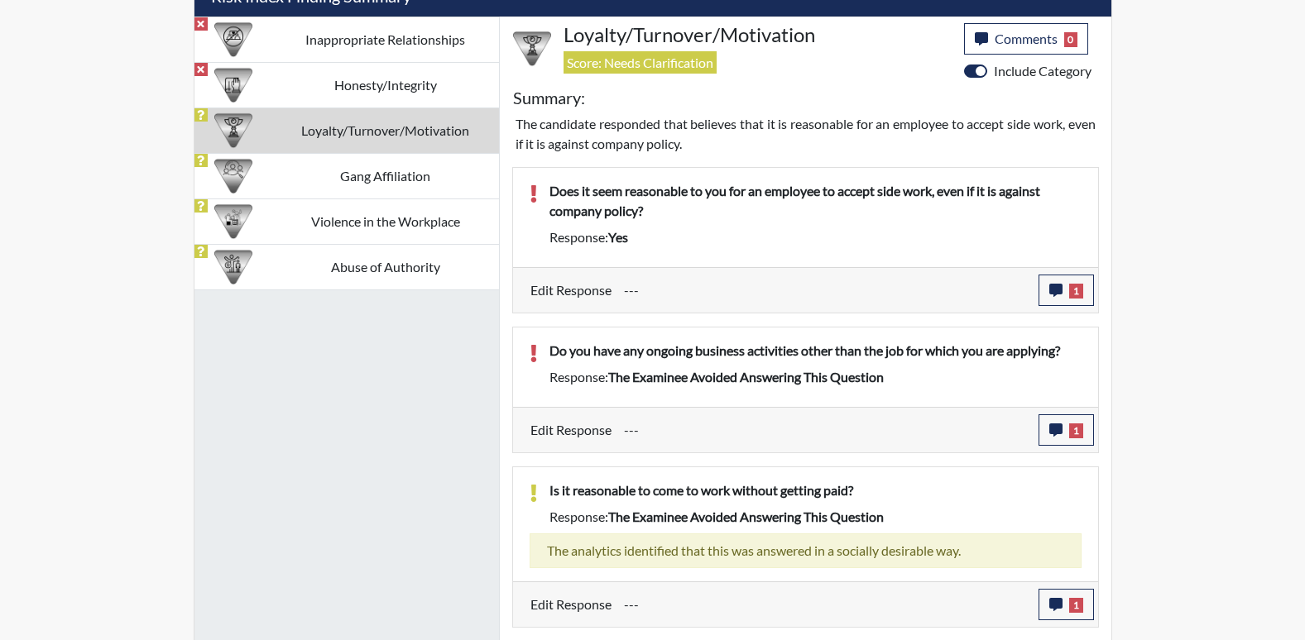
scroll to position [1071, 0]
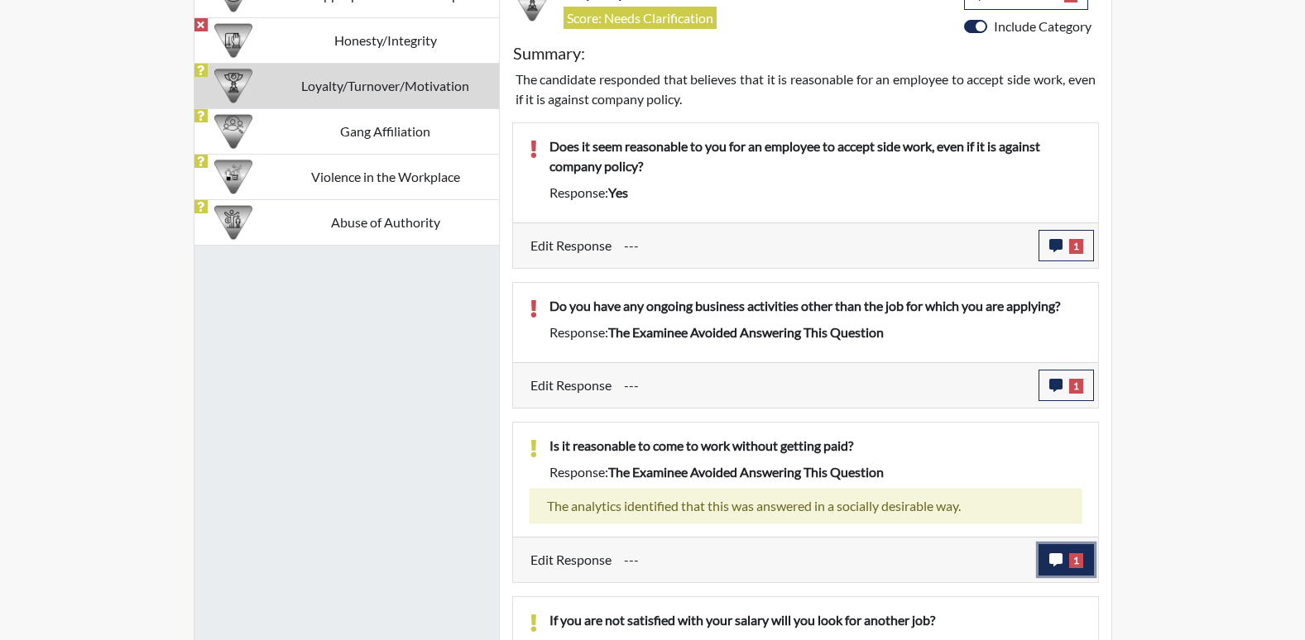
click at [1052, 556] on icon "button" at bounding box center [1055, 560] width 13 height 13
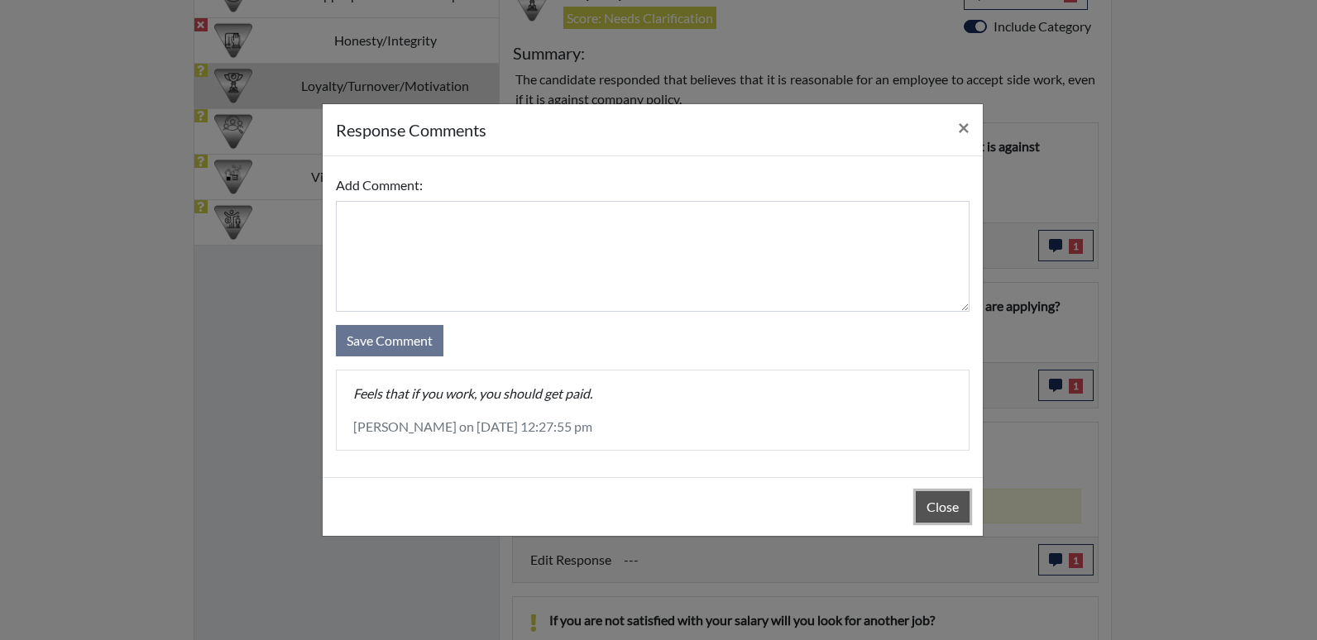
click at [925, 501] on button "Close" at bounding box center [943, 506] width 54 height 31
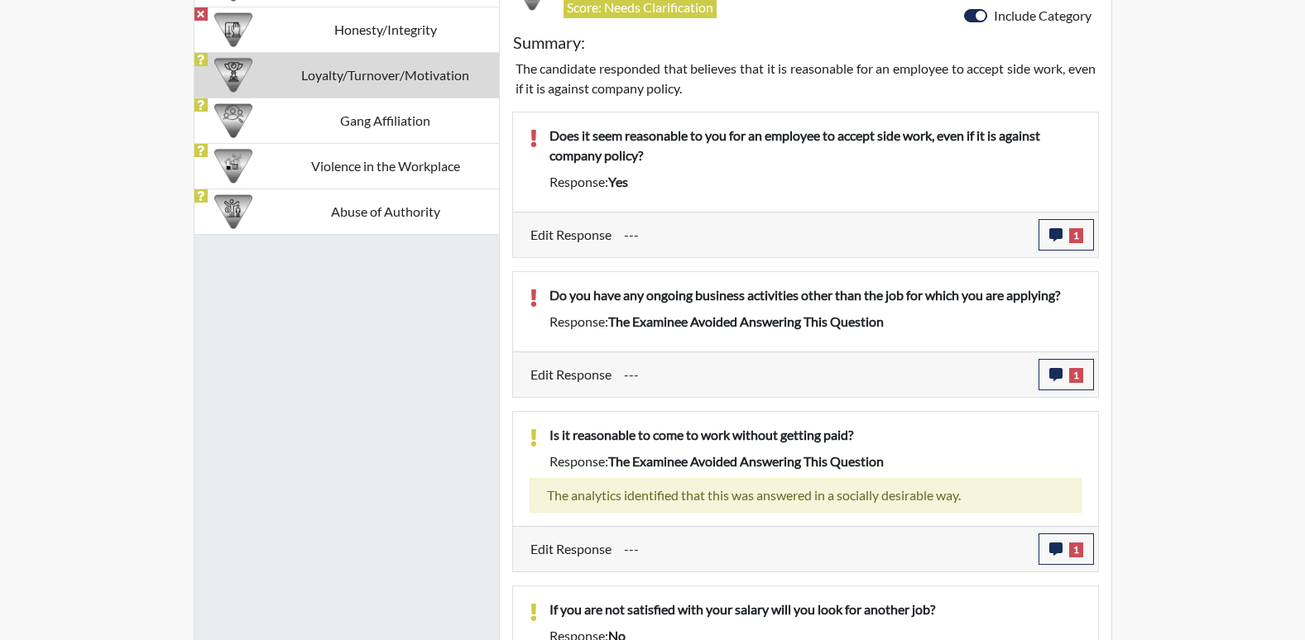
scroll to position [1048, 0]
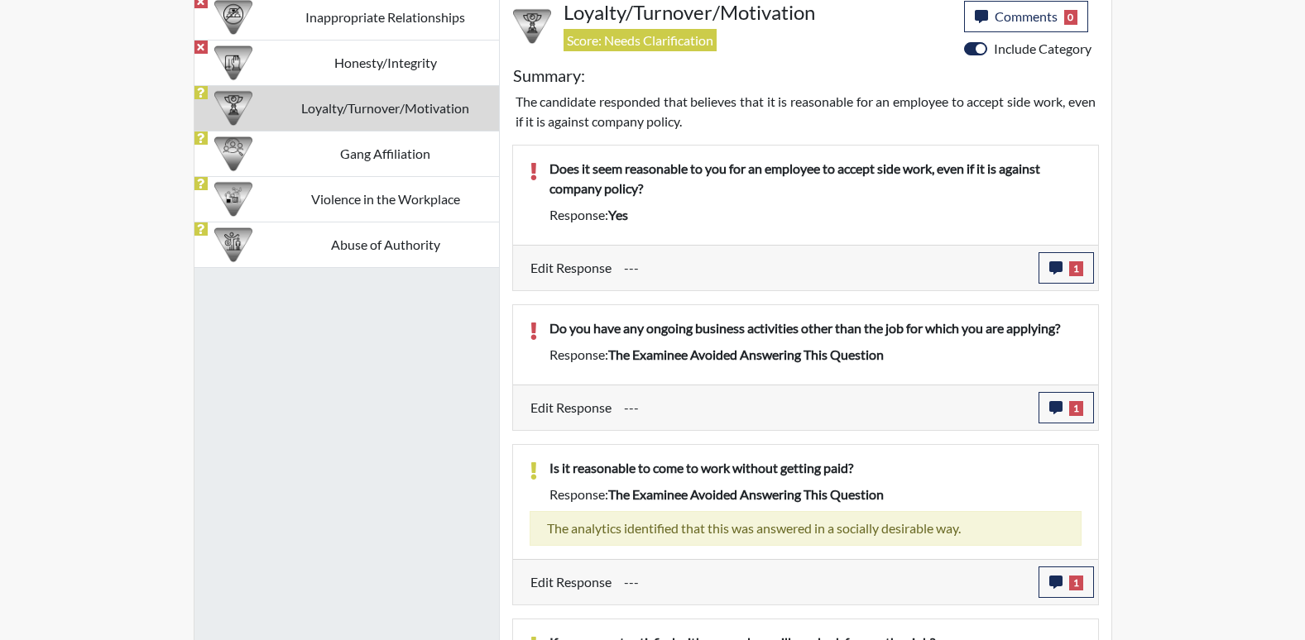
click at [376, 113] on td "Loyalty/Turnover/Motivation" at bounding box center [385, 108] width 227 height 46
click at [404, 156] on td "Gang Affiliation" at bounding box center [385, 154] width 227 height 46
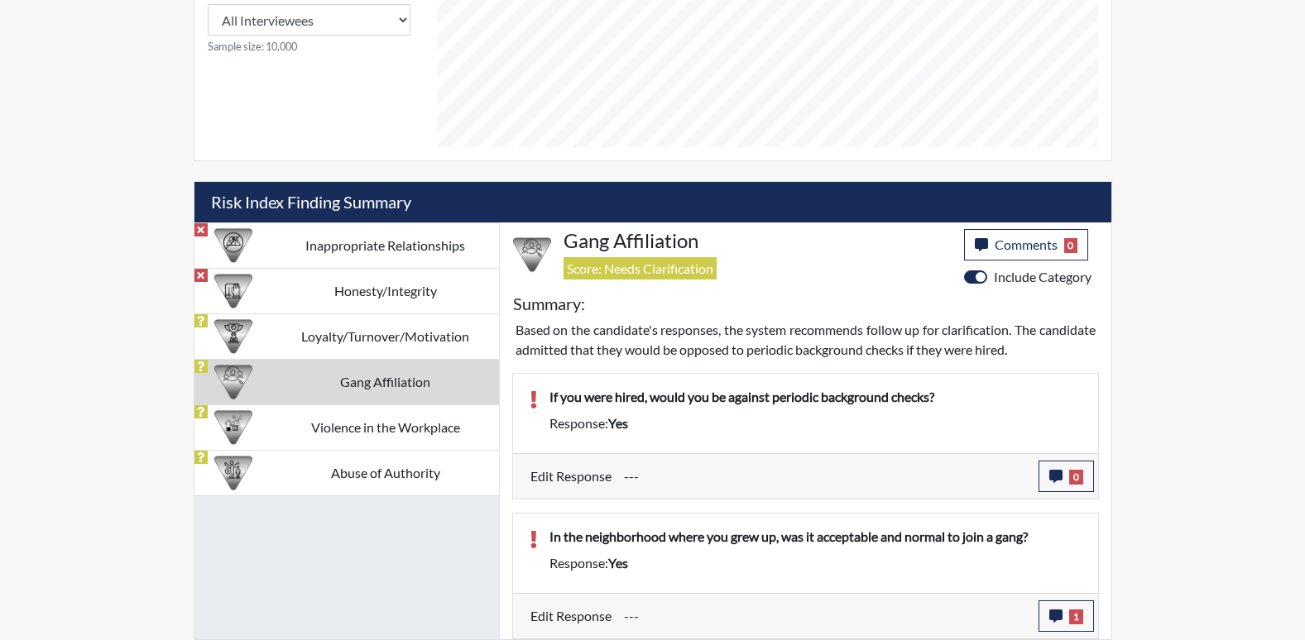
scroll to position [820, 0]
click at [1051, 479] on icon "button" at bounding box center [1055, 476] width 13 height 13
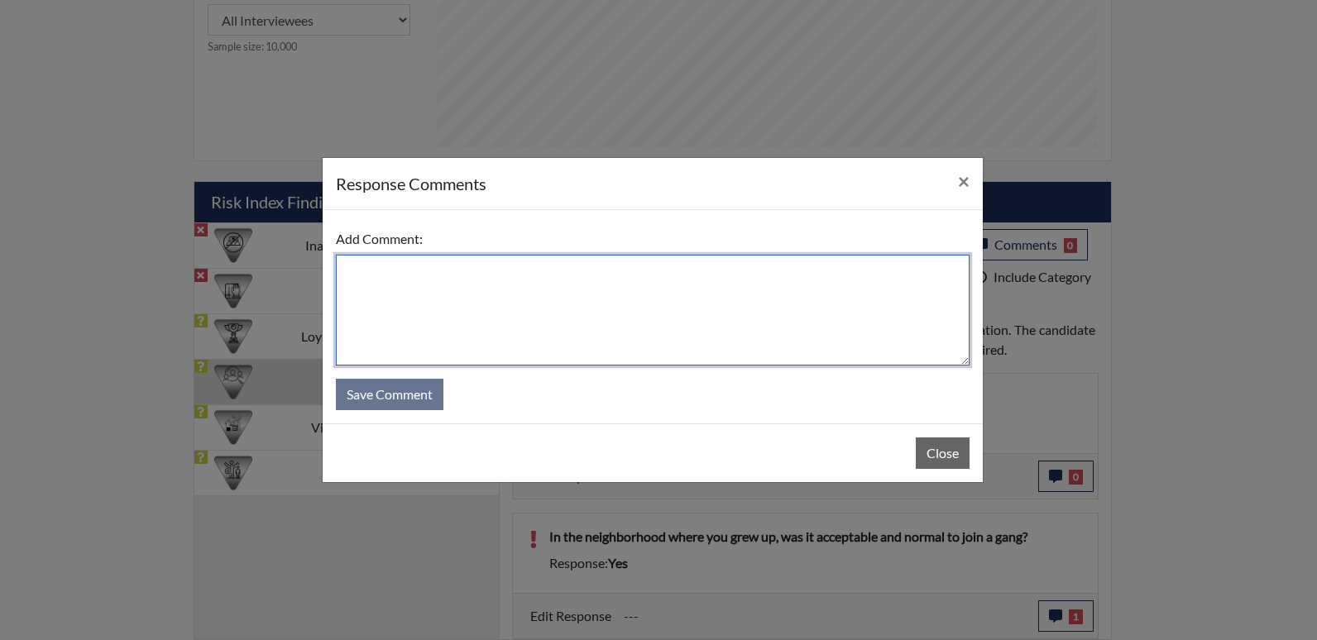
click at [457, 285] on textarea at bounding box center [653, 310] width 634 height 111
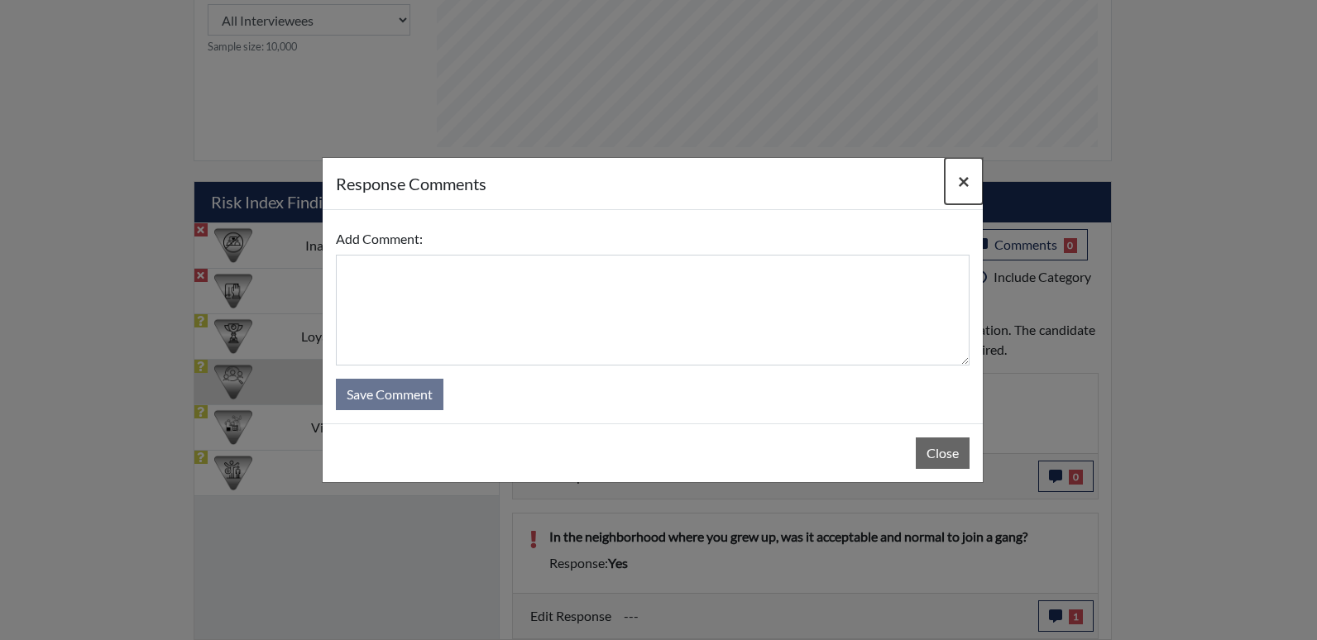
click at [965, 184] on span "×" at bounding box center [964, 181] width 12 height 24
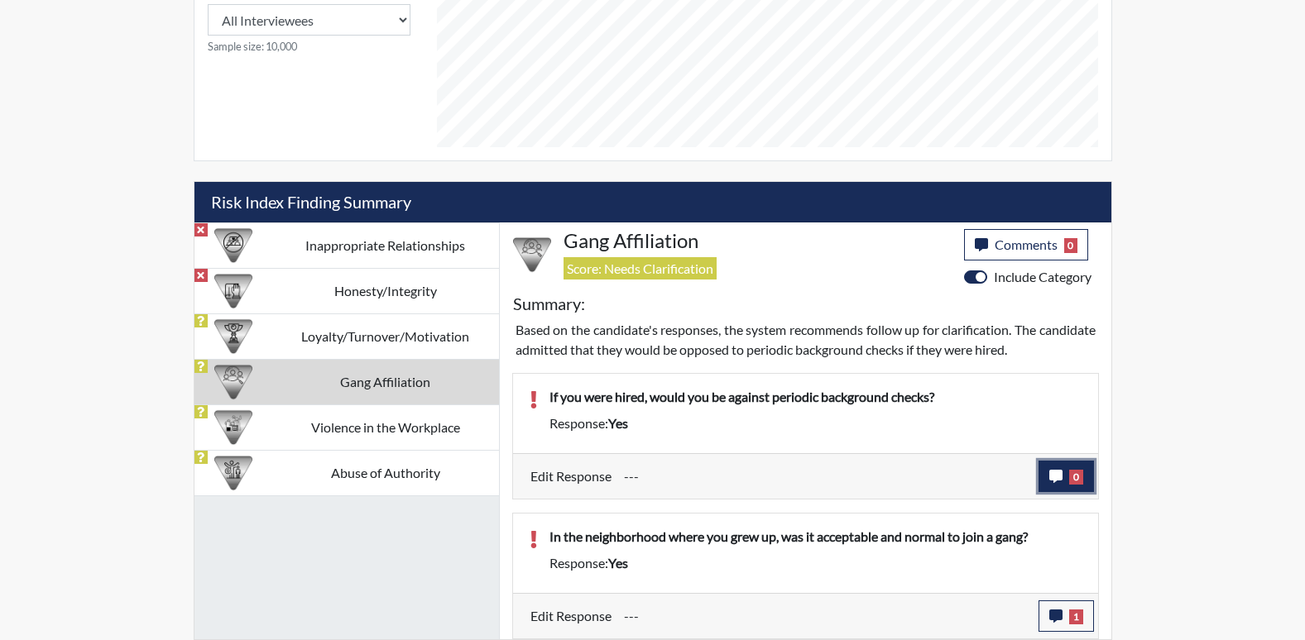
click at [1052, 467] on button "0" at bounding box center [1065, 476] width 55 height 31
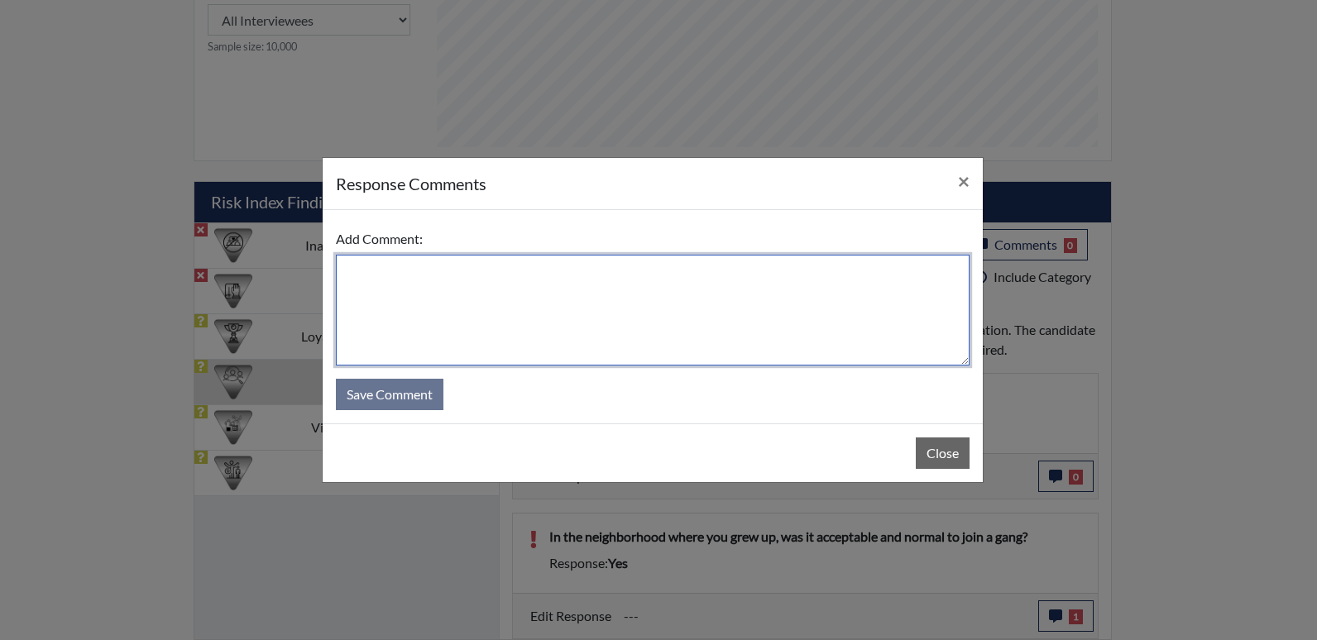
click at [446, 273] on textarea at bounding box center [653, 310] width 634 height 111
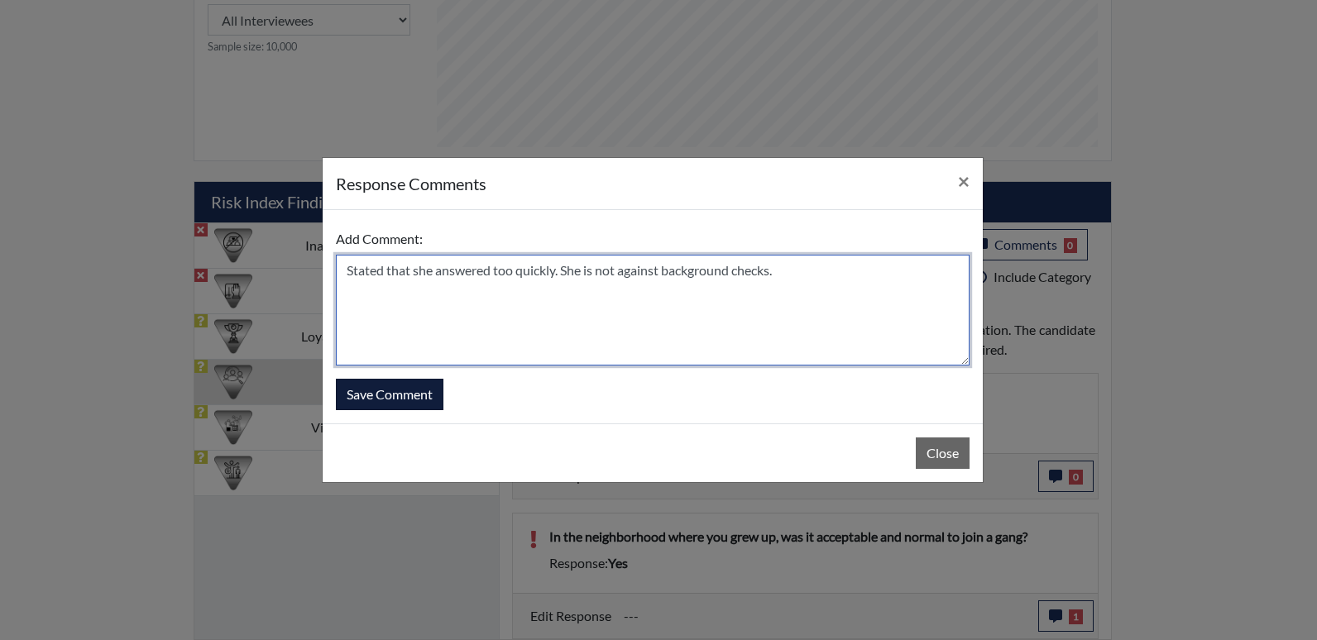
type textarea "Stated that she answered too quickly. She is not against background checks."
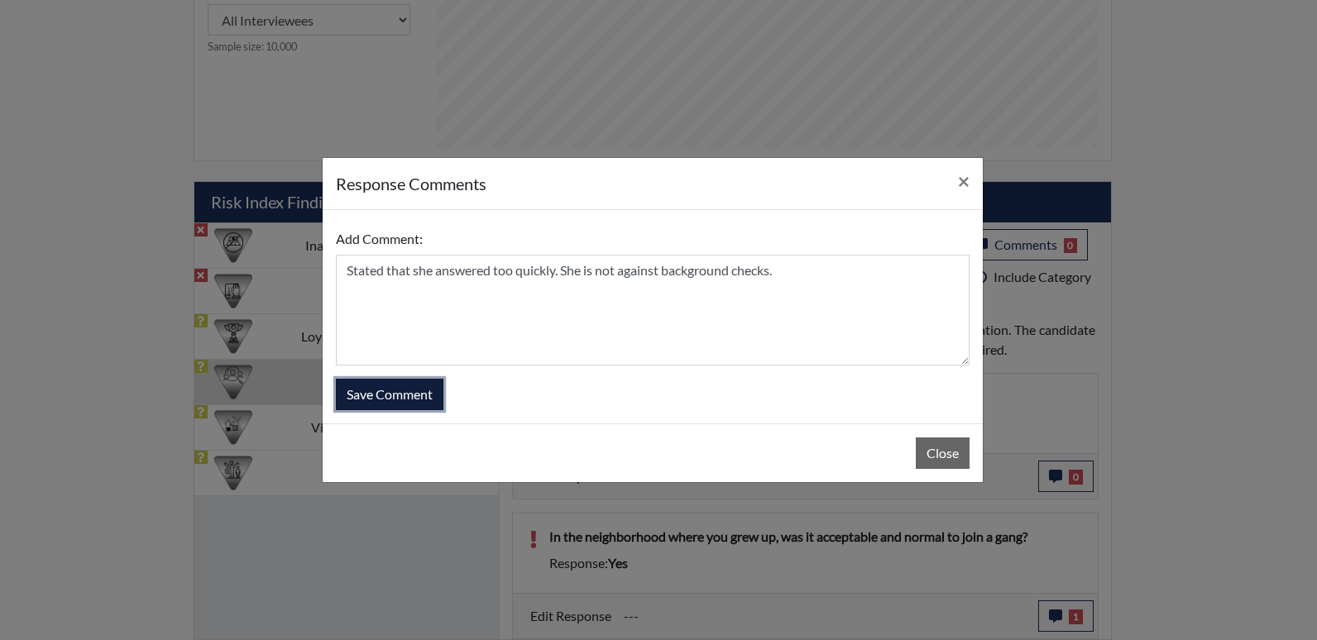
click at [375, 397] on button "Save Comment" at bounding box center [390, 394] width 108 height 31
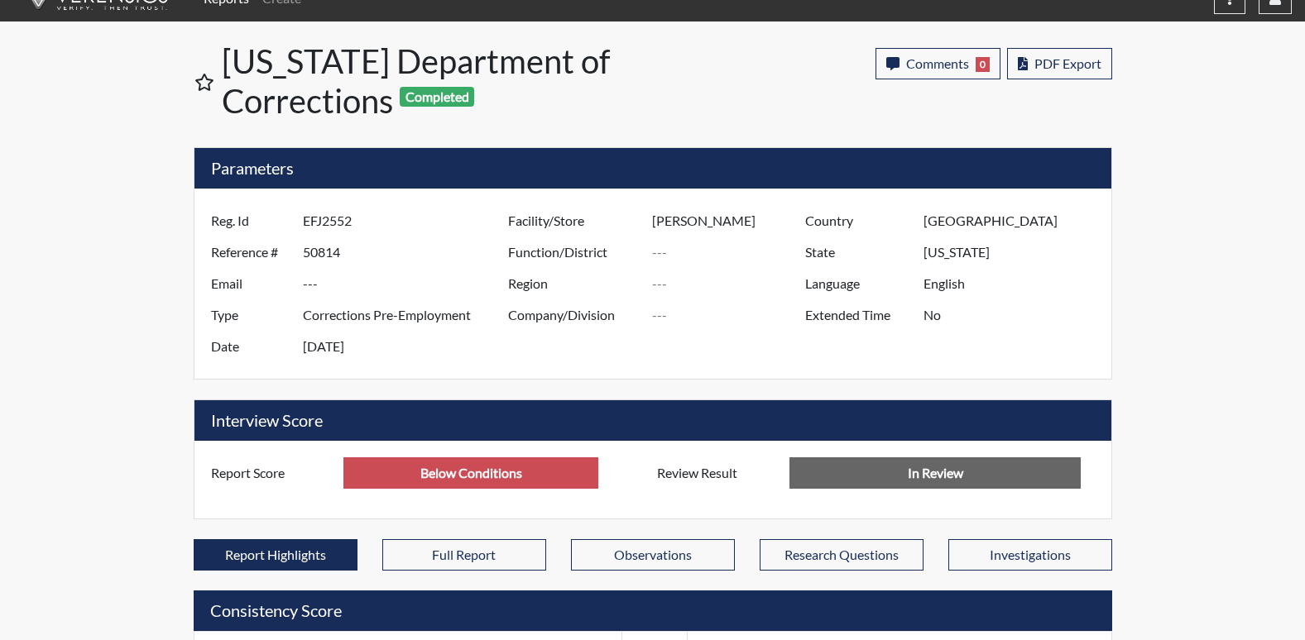
scroll to position [0, 0]
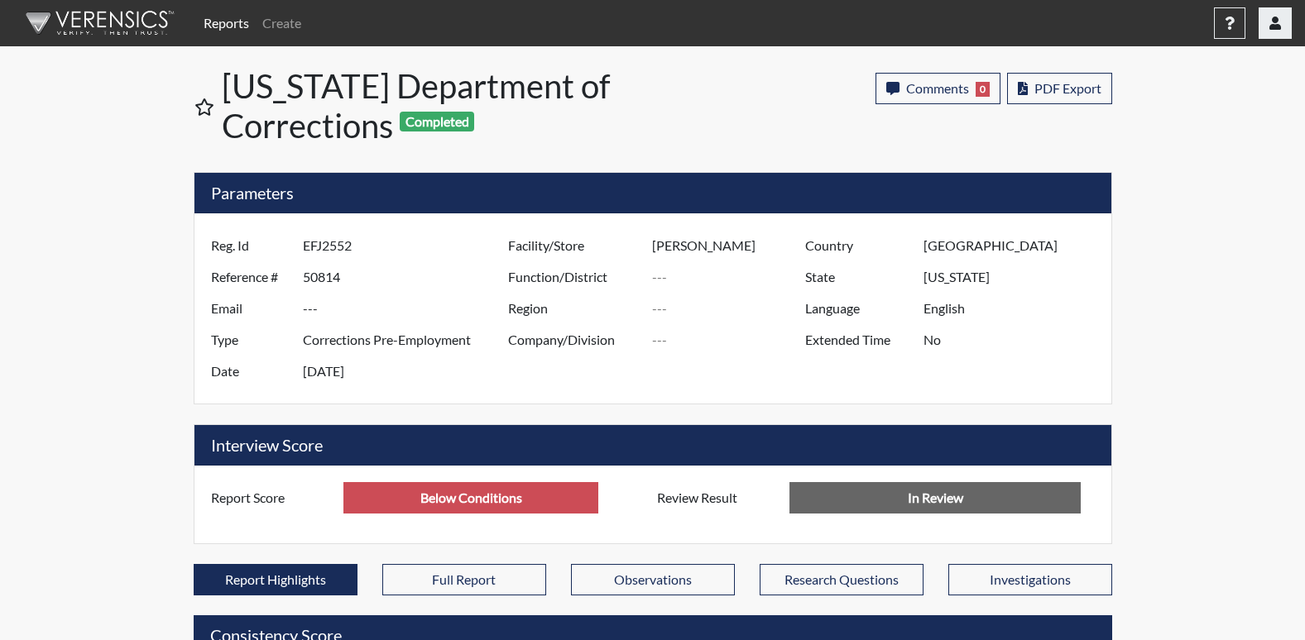
click at [1274, 25] on icon "button" at bounding box center [1275, 23] width 12 height 13
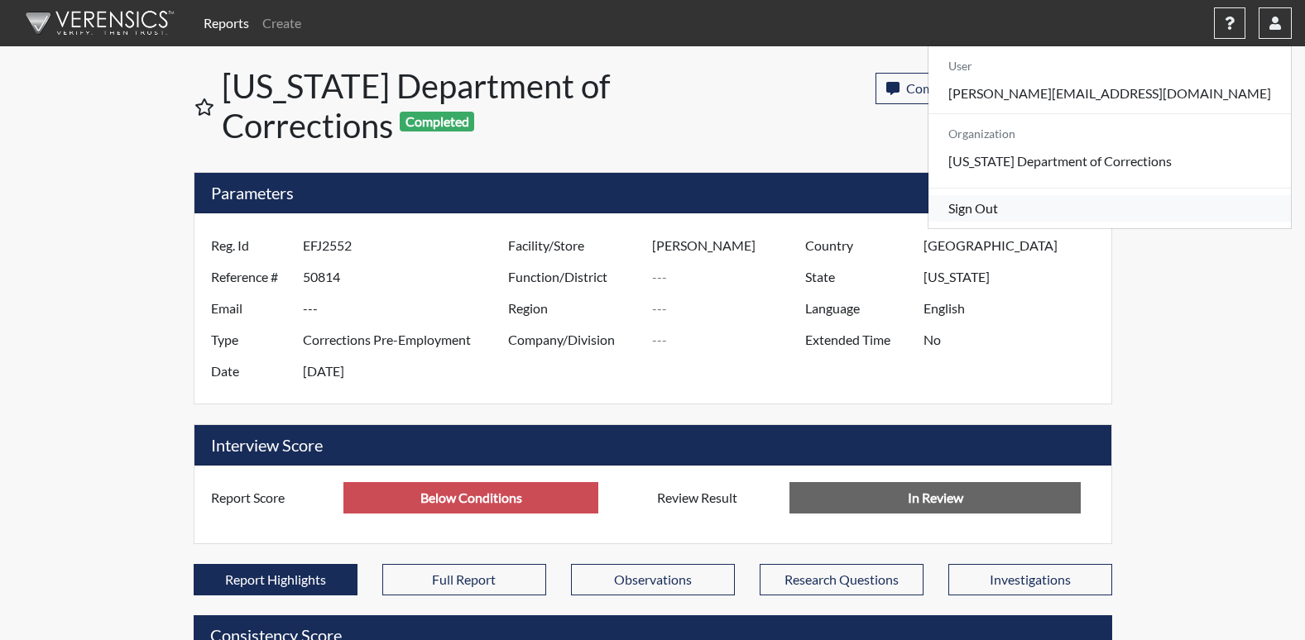
click at [1149, 222] on link "Sign Out" at bounding box center [1109, 208] width 362 height 26
